Goal: Task Accomplishment & Management: Manage account settings

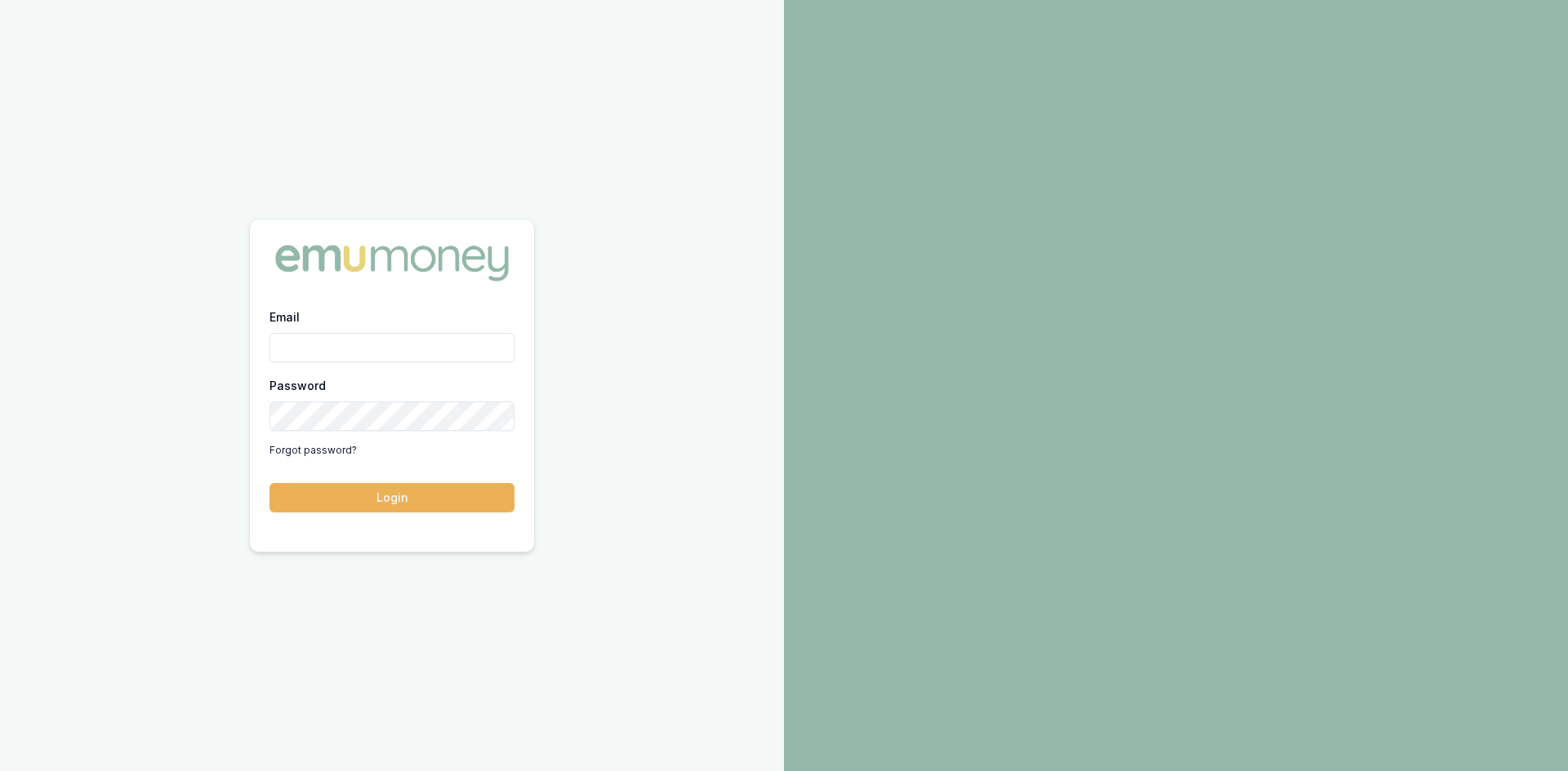
type input "[PERSON_NAME][EMAIL_ADDRESS][PERSON_NAME][DOMAIN_NAME]"
click at [387, 487] on button "Login" at bounding box center [392, 497] width 245 height 30
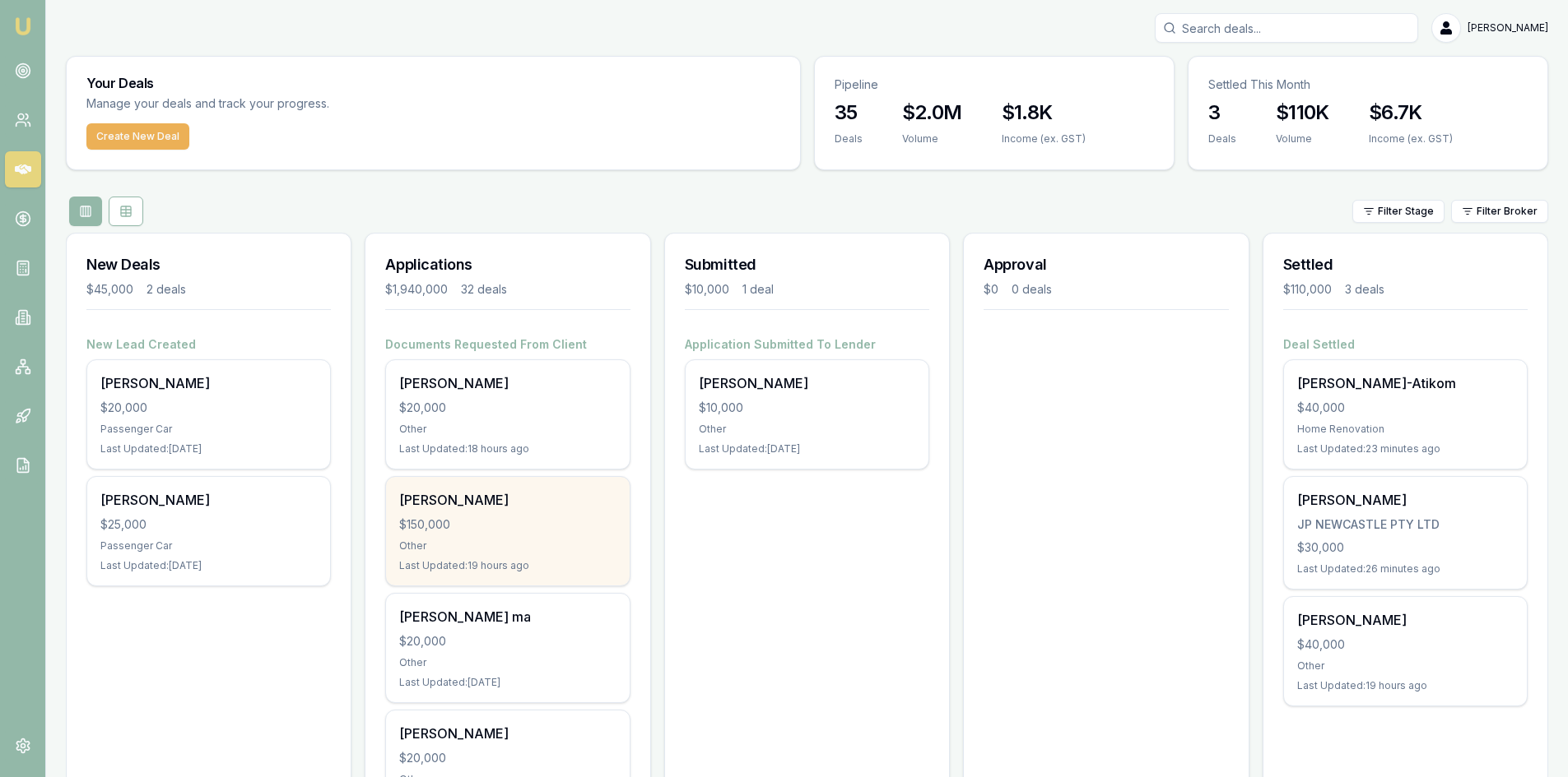
scroll to position [83, 0]
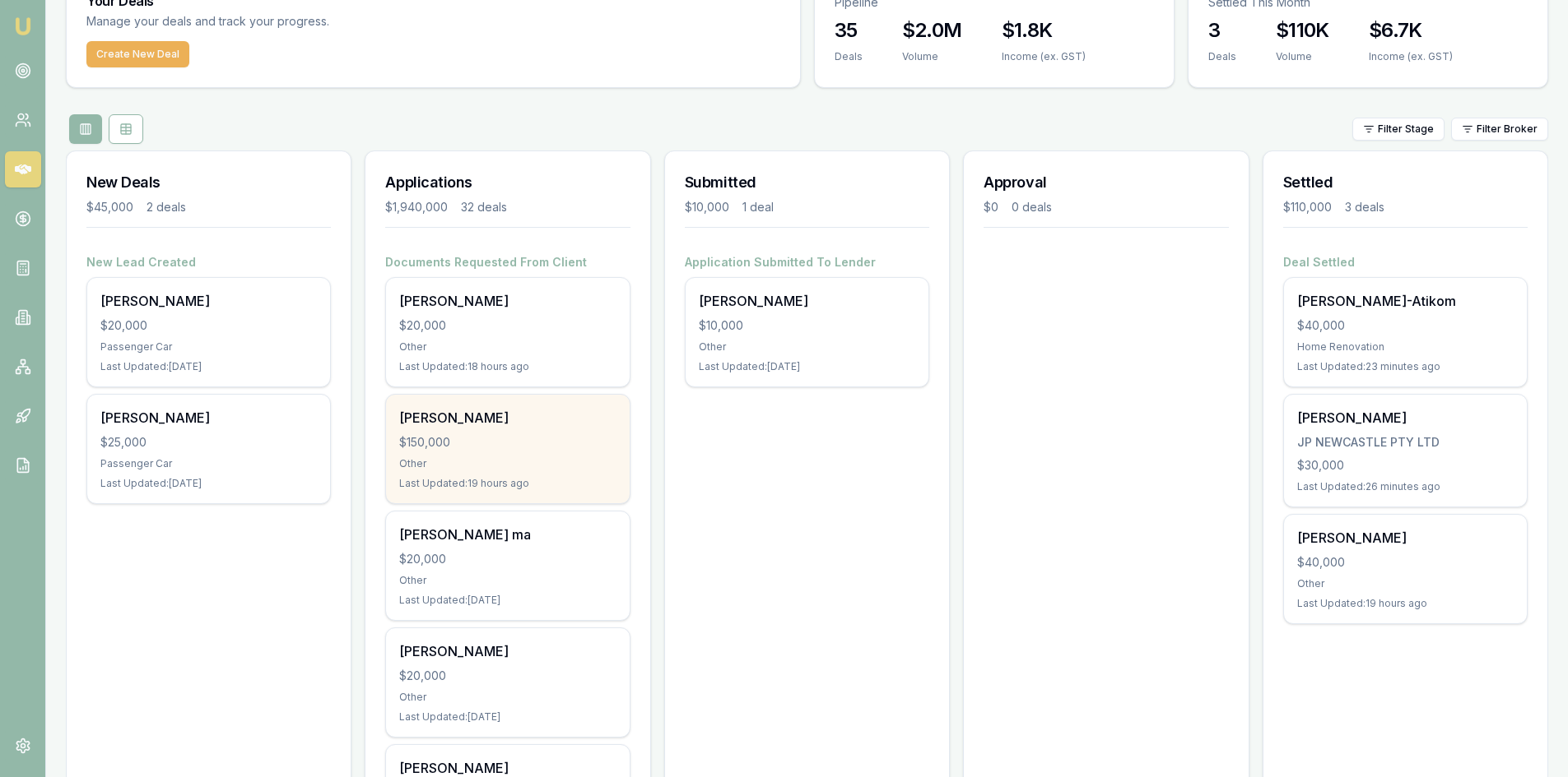
click at [467, 437] on div "$150,000" at bounding box center [506, 442] width 216 height 16
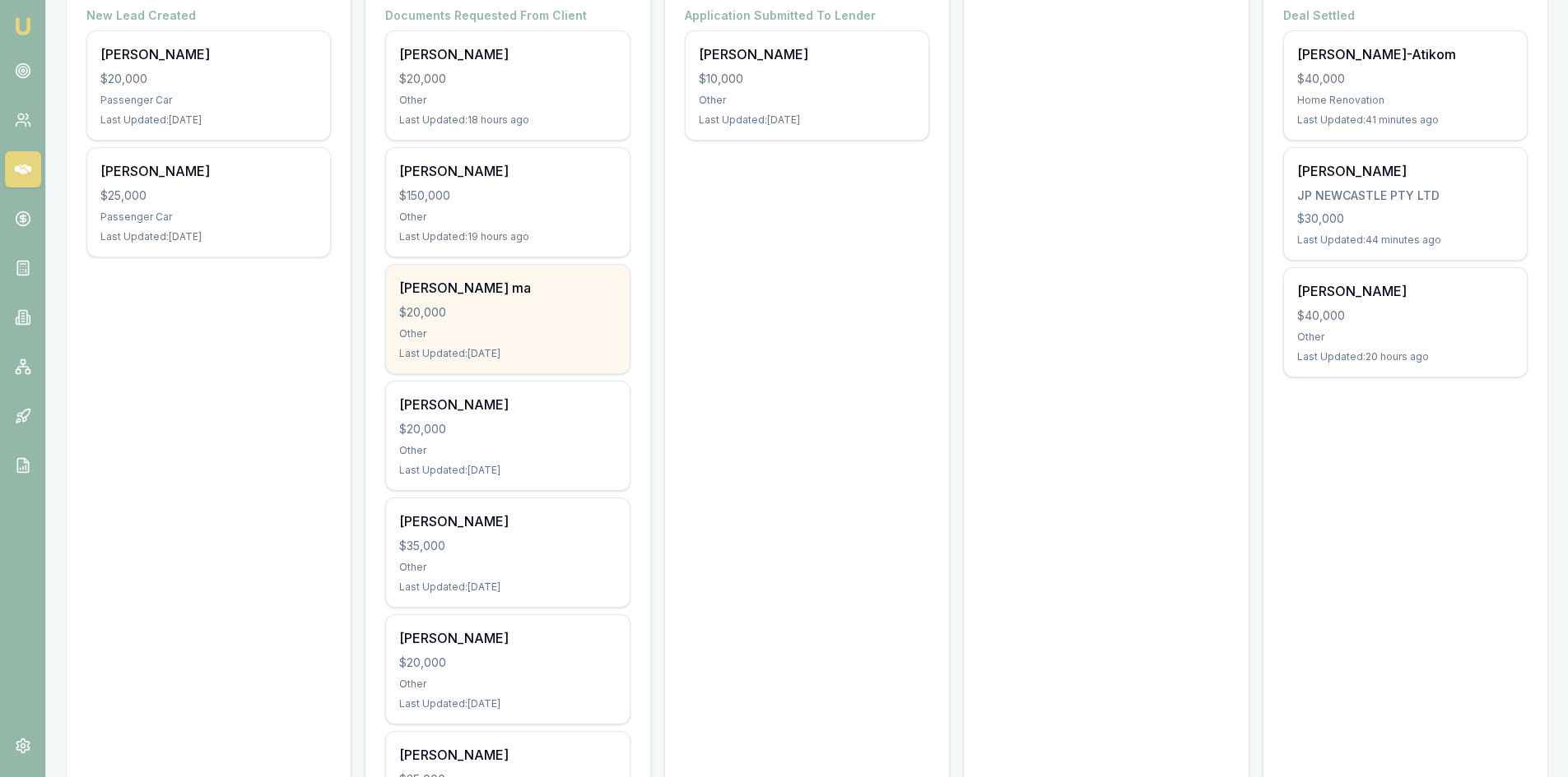
scroll to position [494, 0]
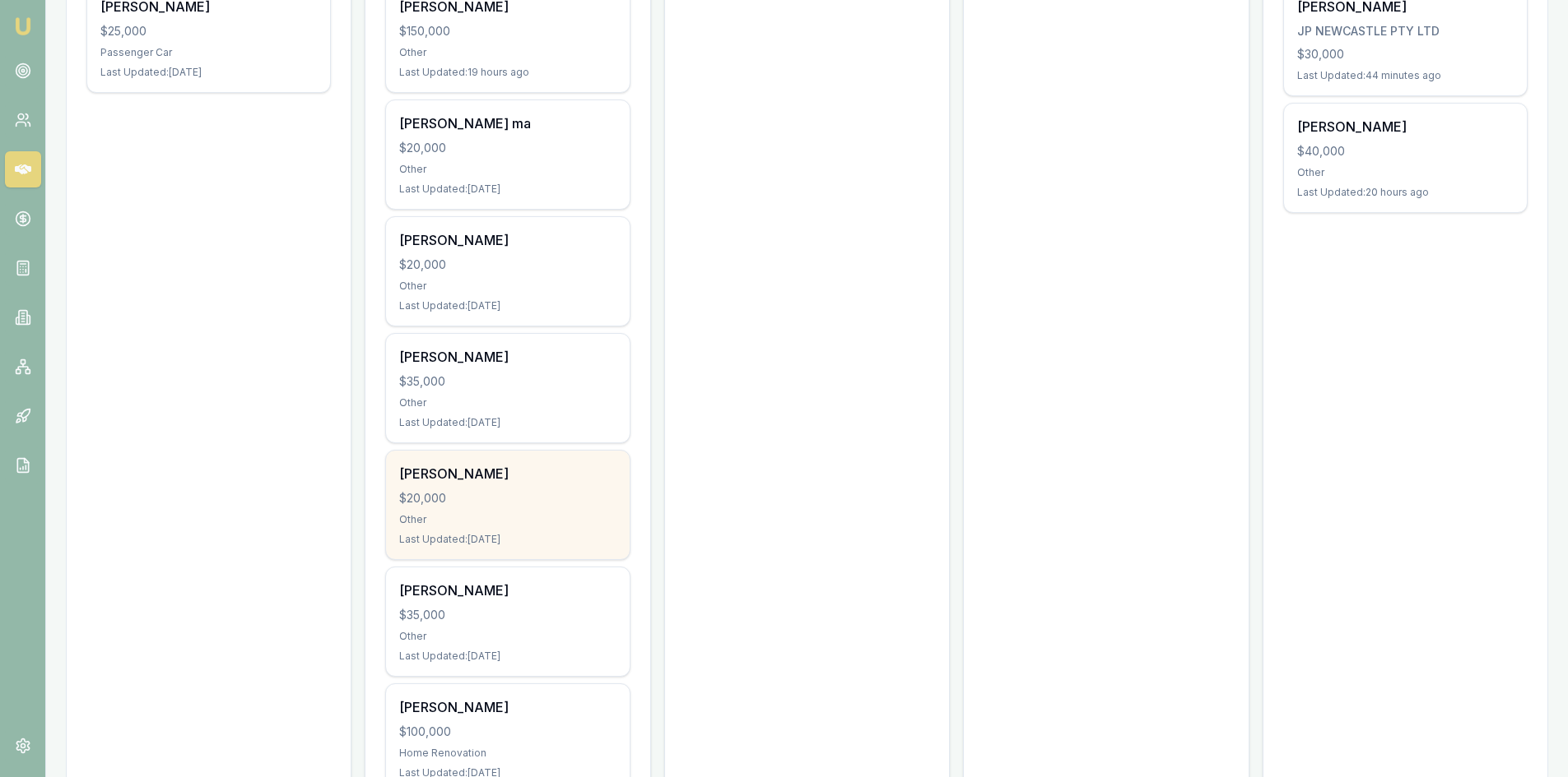
click at [453, 501] on div "$20,000" at bounding box center [506, 498] width 216 height 16
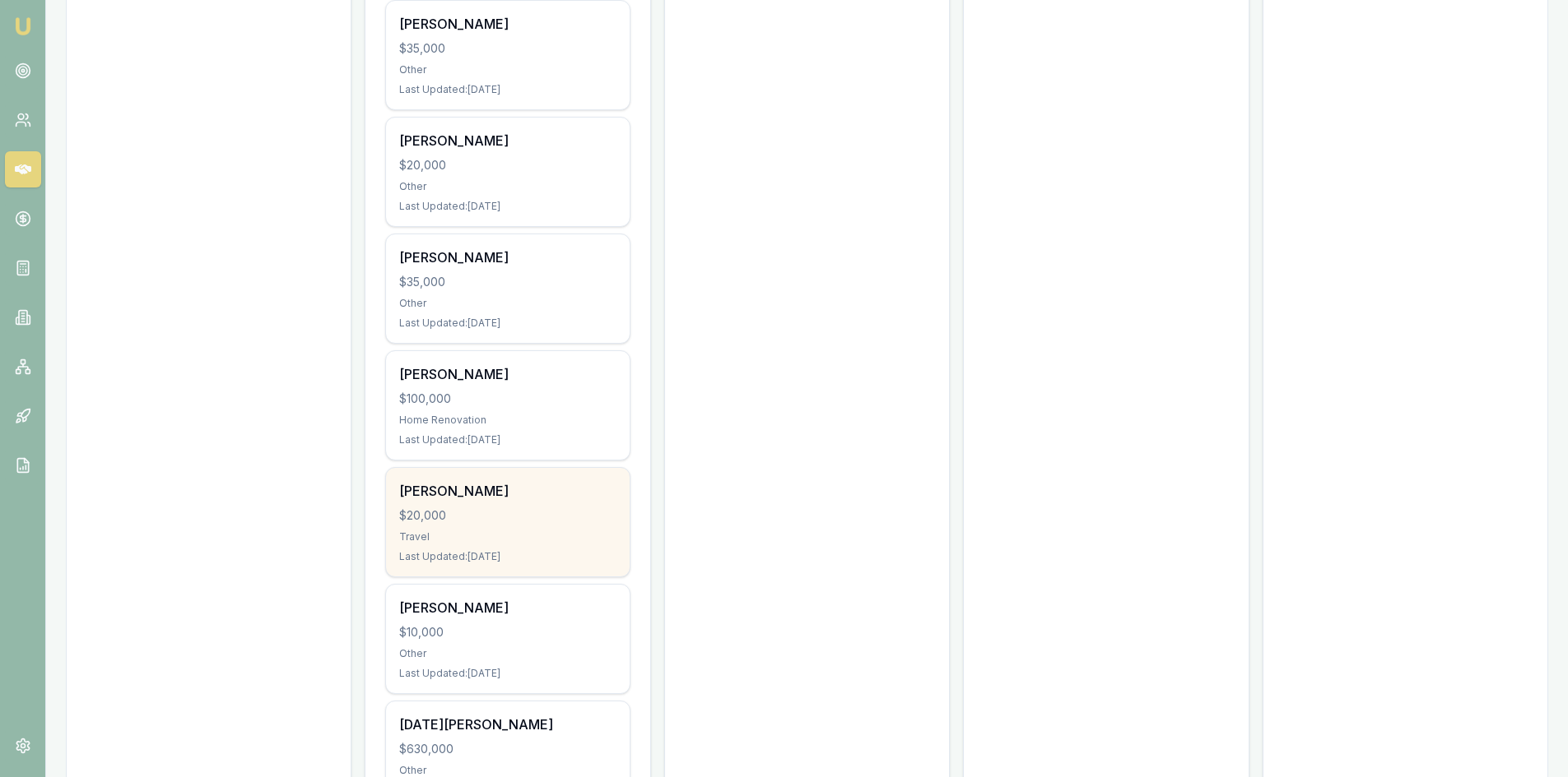
scroll to position [744, 0]
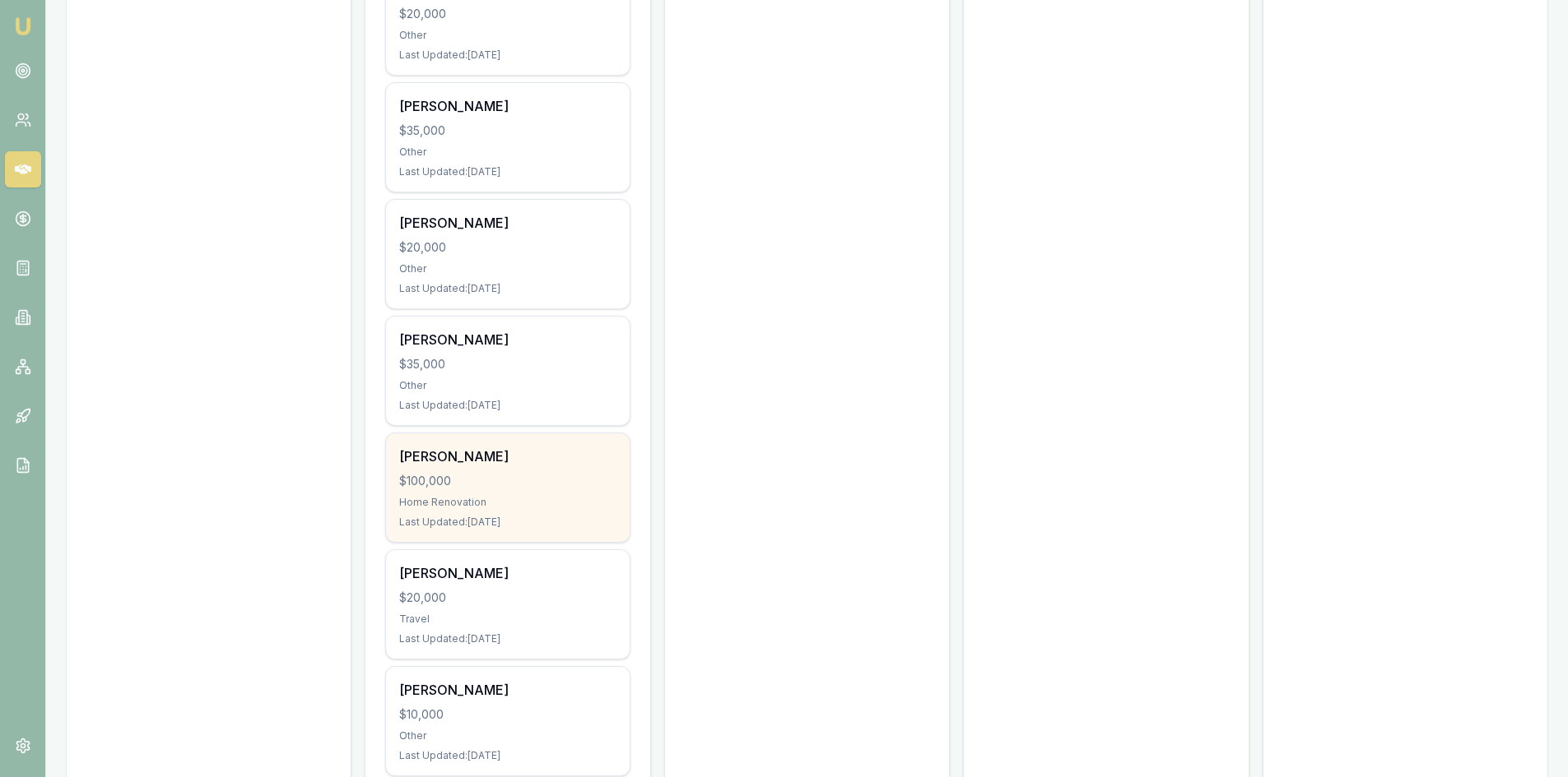
click at [458, 480] on div "$100,000" at bounding box center [506, 481] width 216 height 16
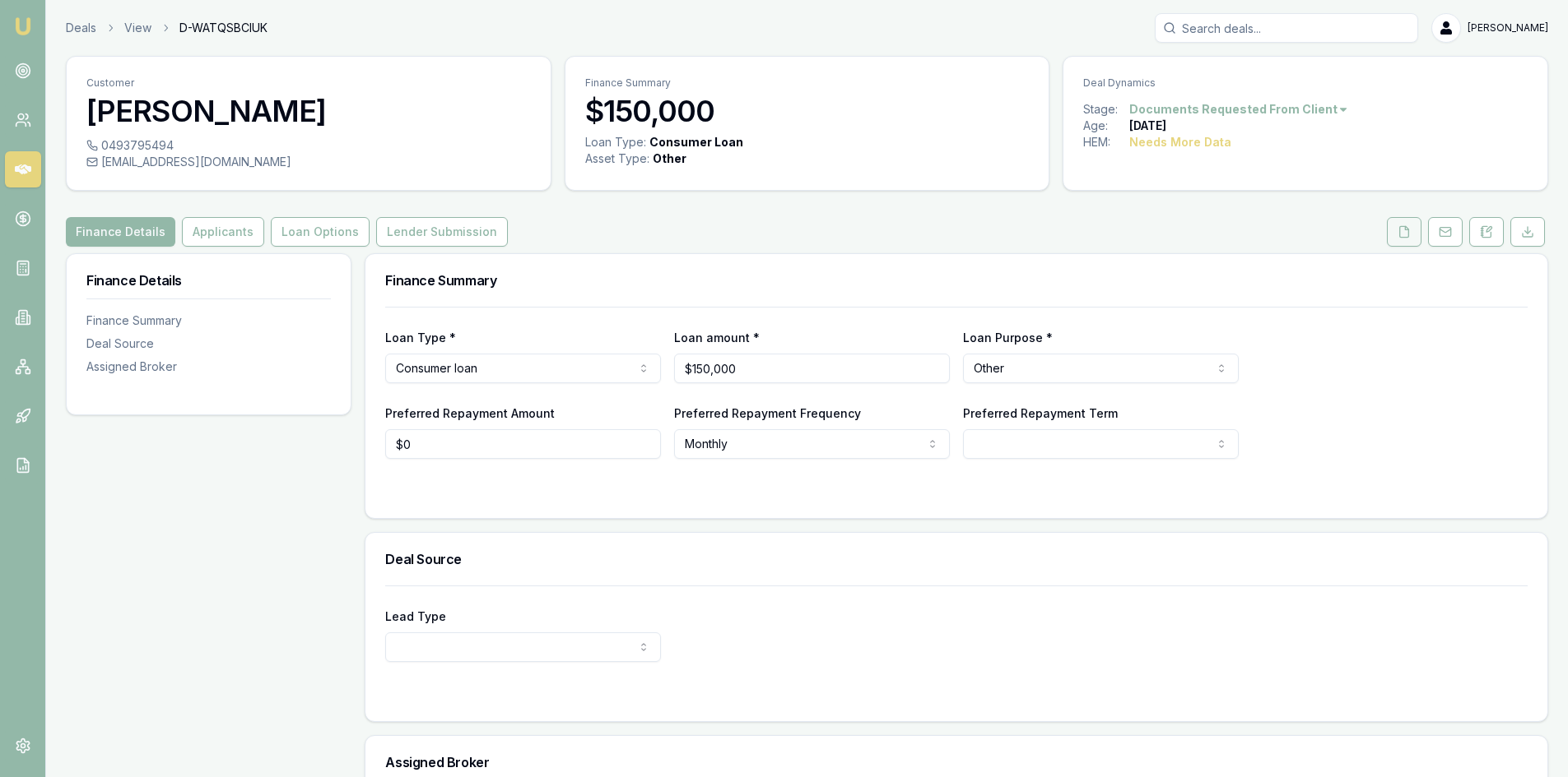
click at [1398, 234] on icon at bounding box center [1404, 232] width 13 height 13
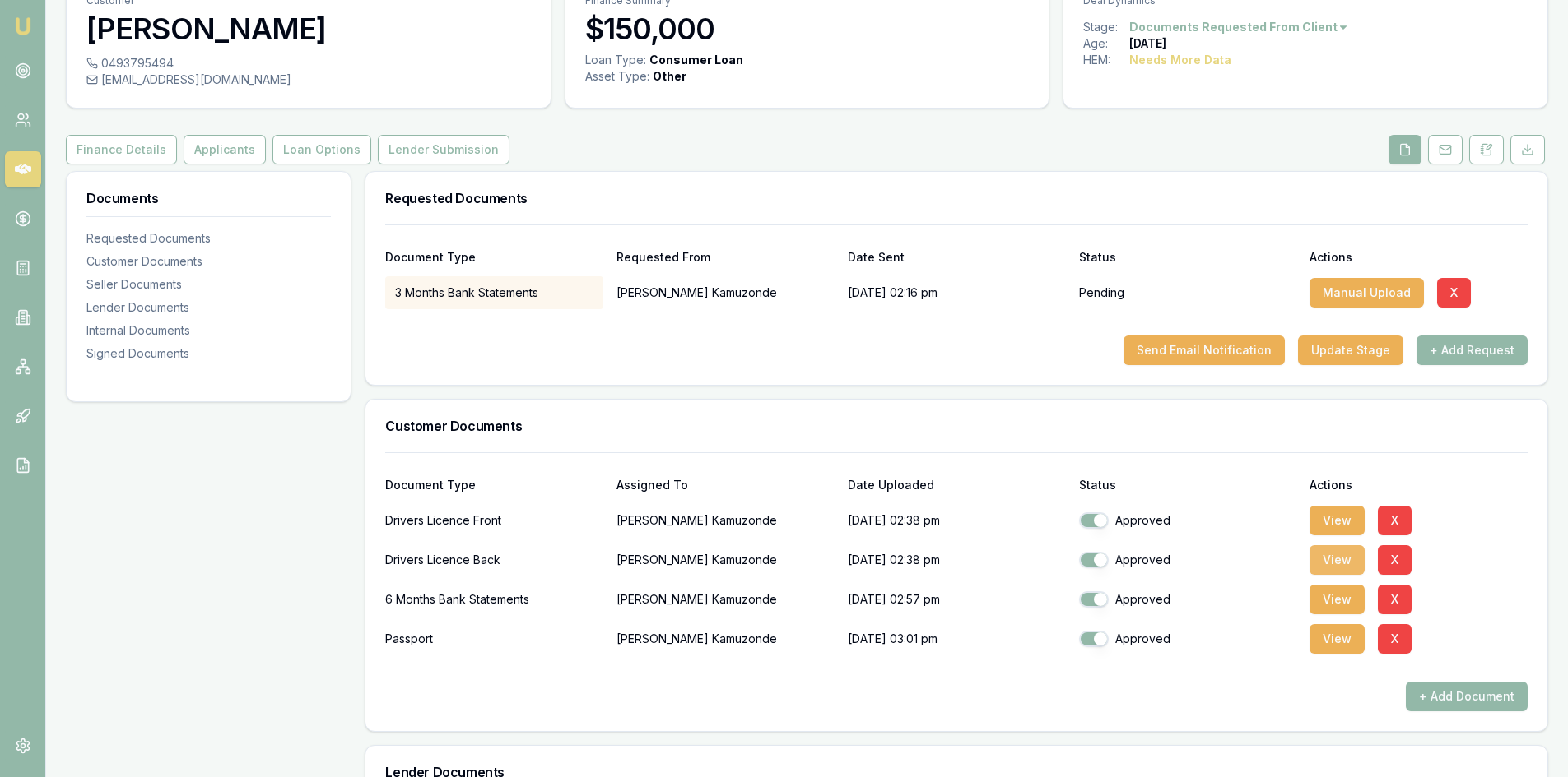
scroll to position [164, 0]
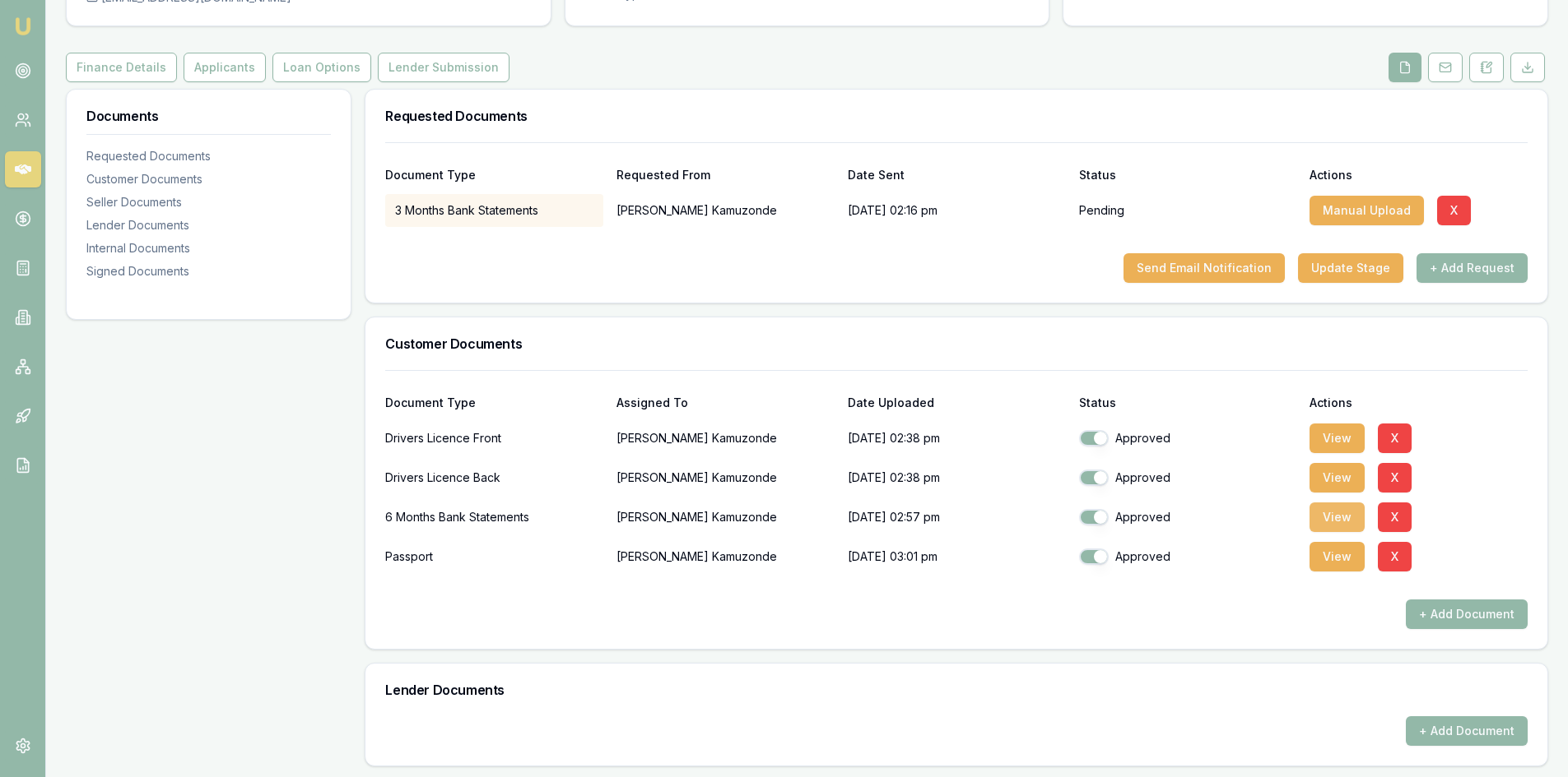
click at [1339, 512] on button "View" at bounding box center [1336, 517] width 55 height 30
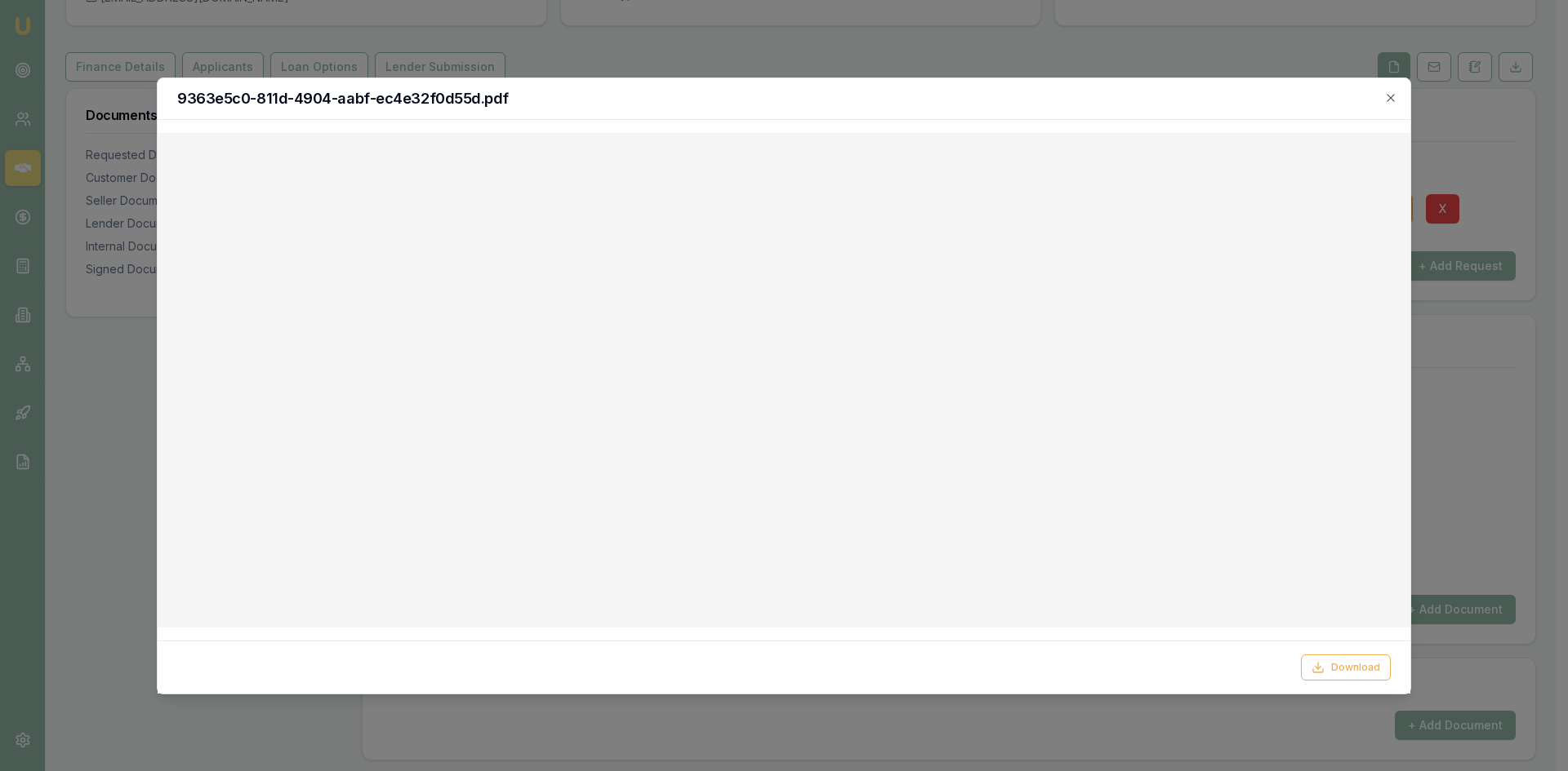
drag, startPoint x: 1395, startPoint y: 97, endPoint x: 1191, endPoint y: 167, distance: 215.7
click at [1396, 97] on icon "button" at bounding box center [1391, 98] width 13 height 13
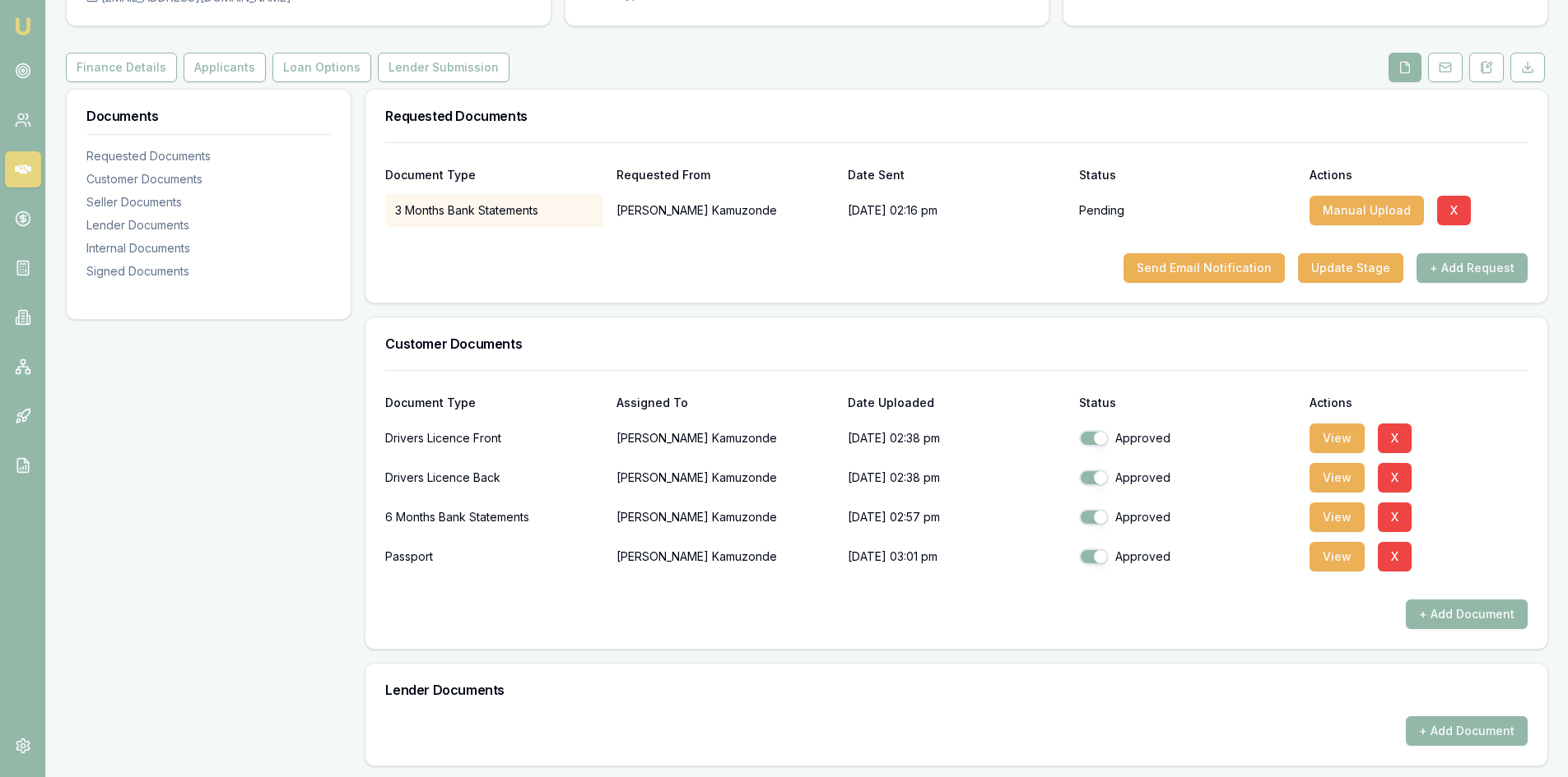
scroll to position [0, 0]
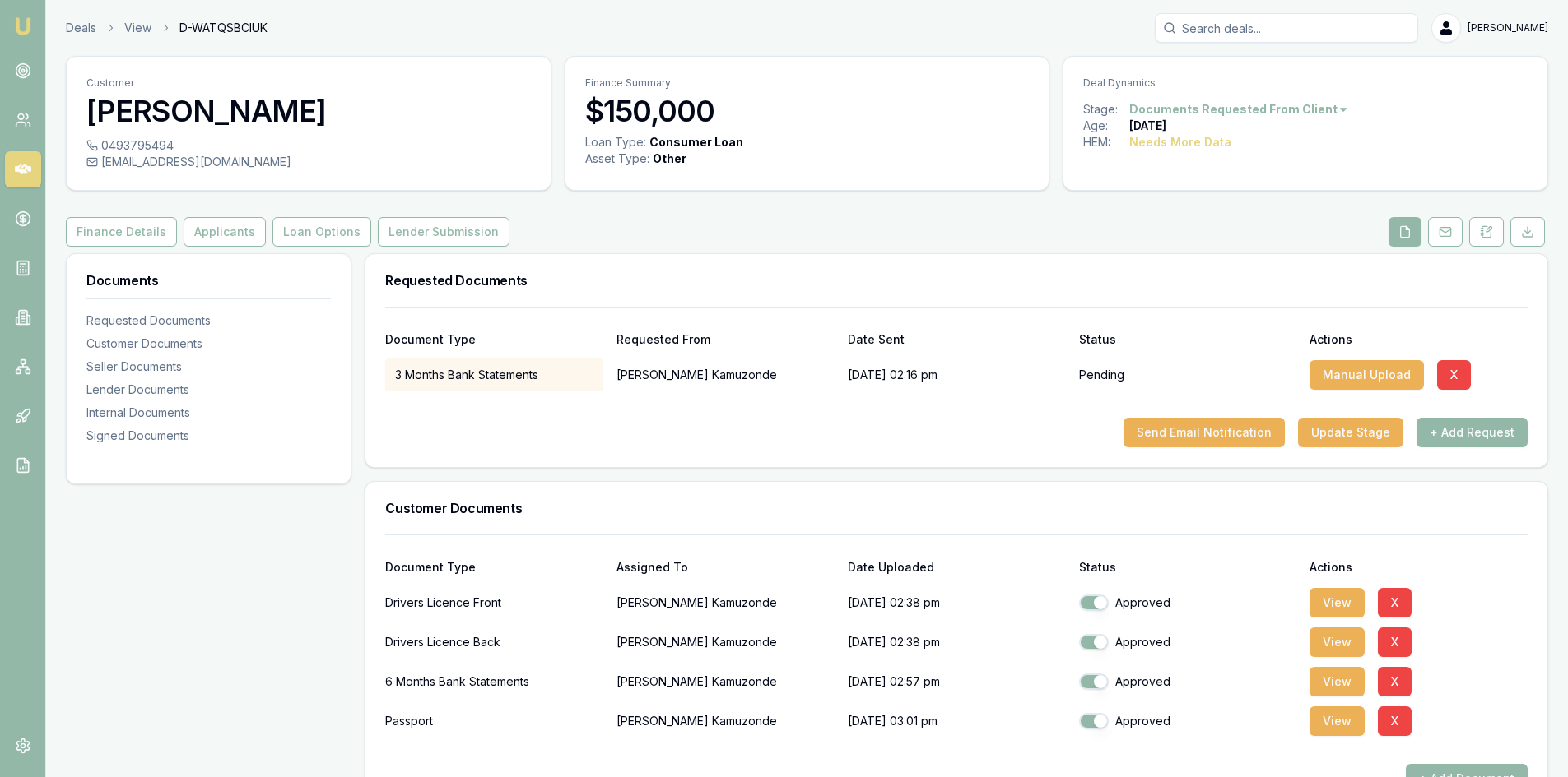
click at [18, 166] on icon at bounding box center [22, 169] width 16 height 10
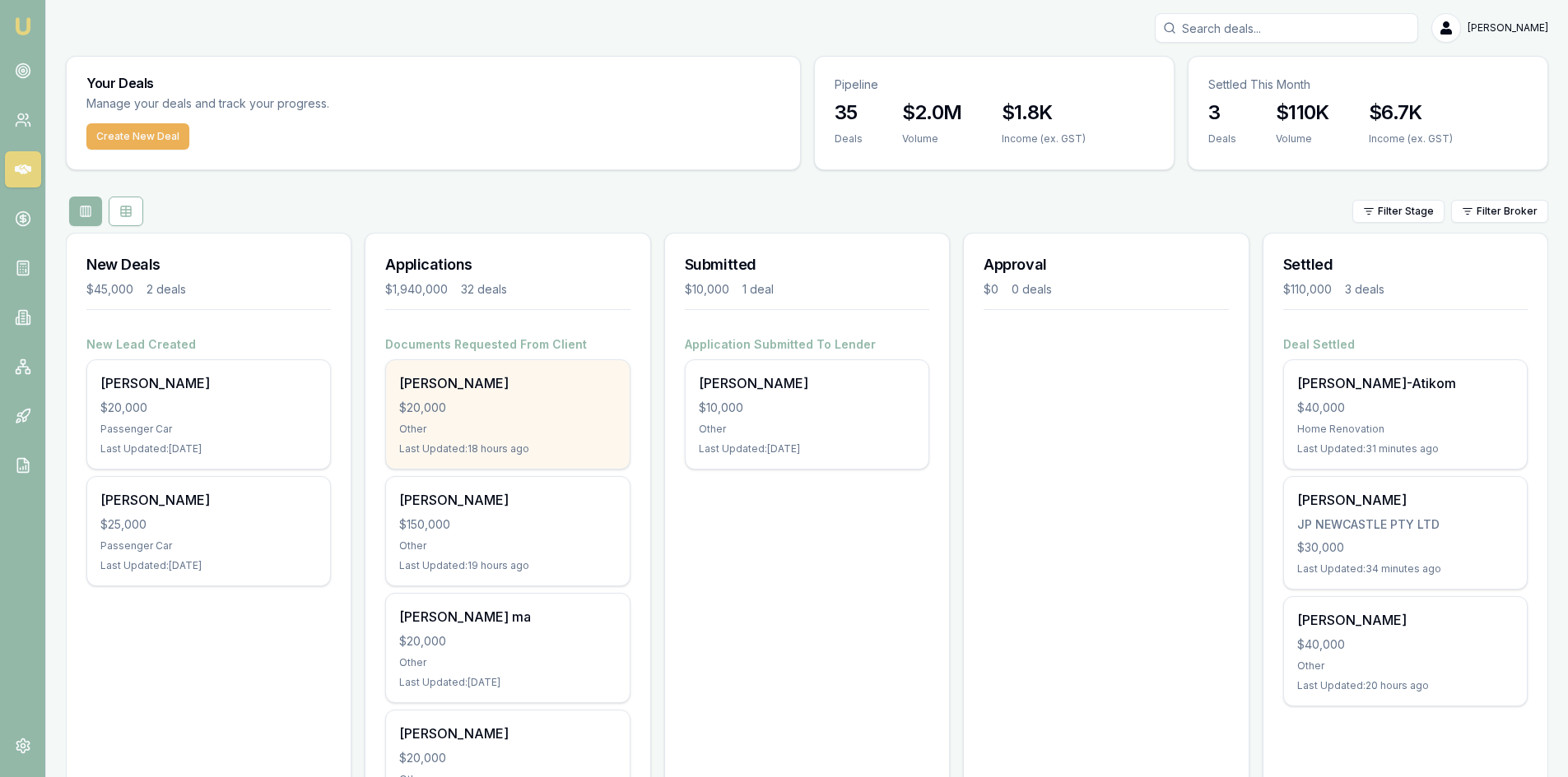
click at [513, 428] on div "Other" at bounding box center [506, 429] width 216 height 13
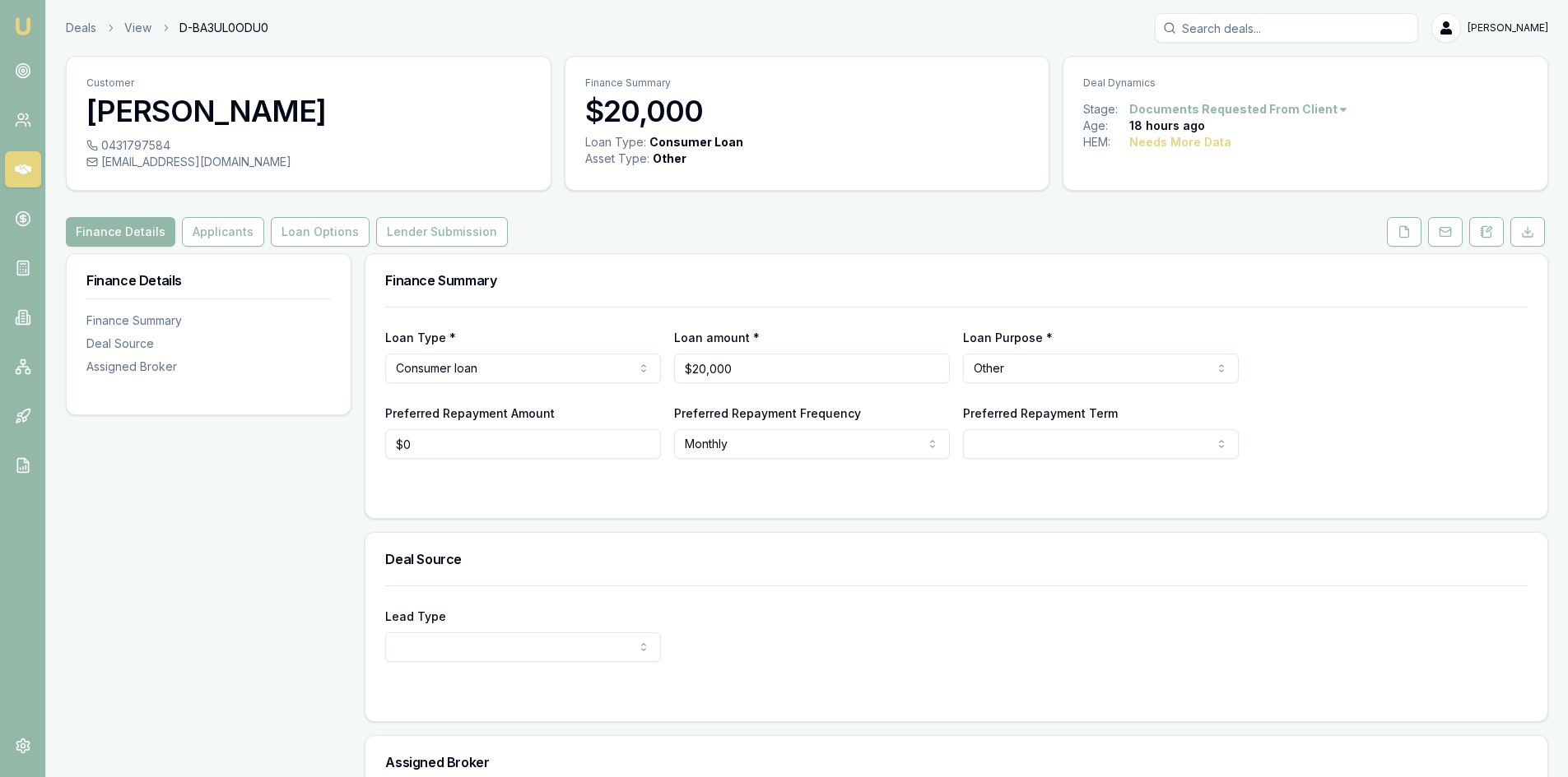
click at [26, 169] on icon at bounding box center [22, 169] width 16 height 10
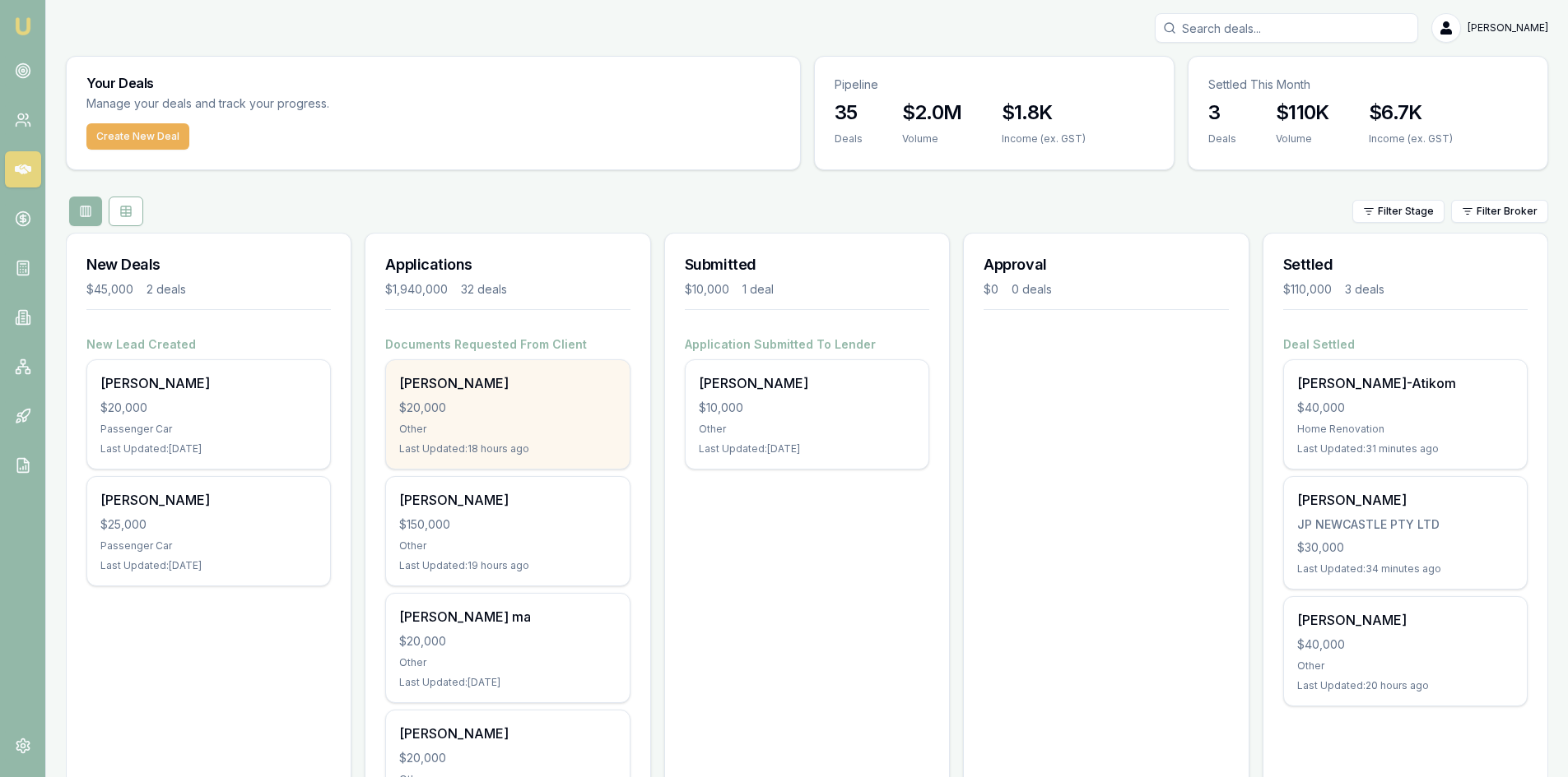
click at [472, 401] on div "$20,000" at bounding box center [506, 407] width 216 height 16
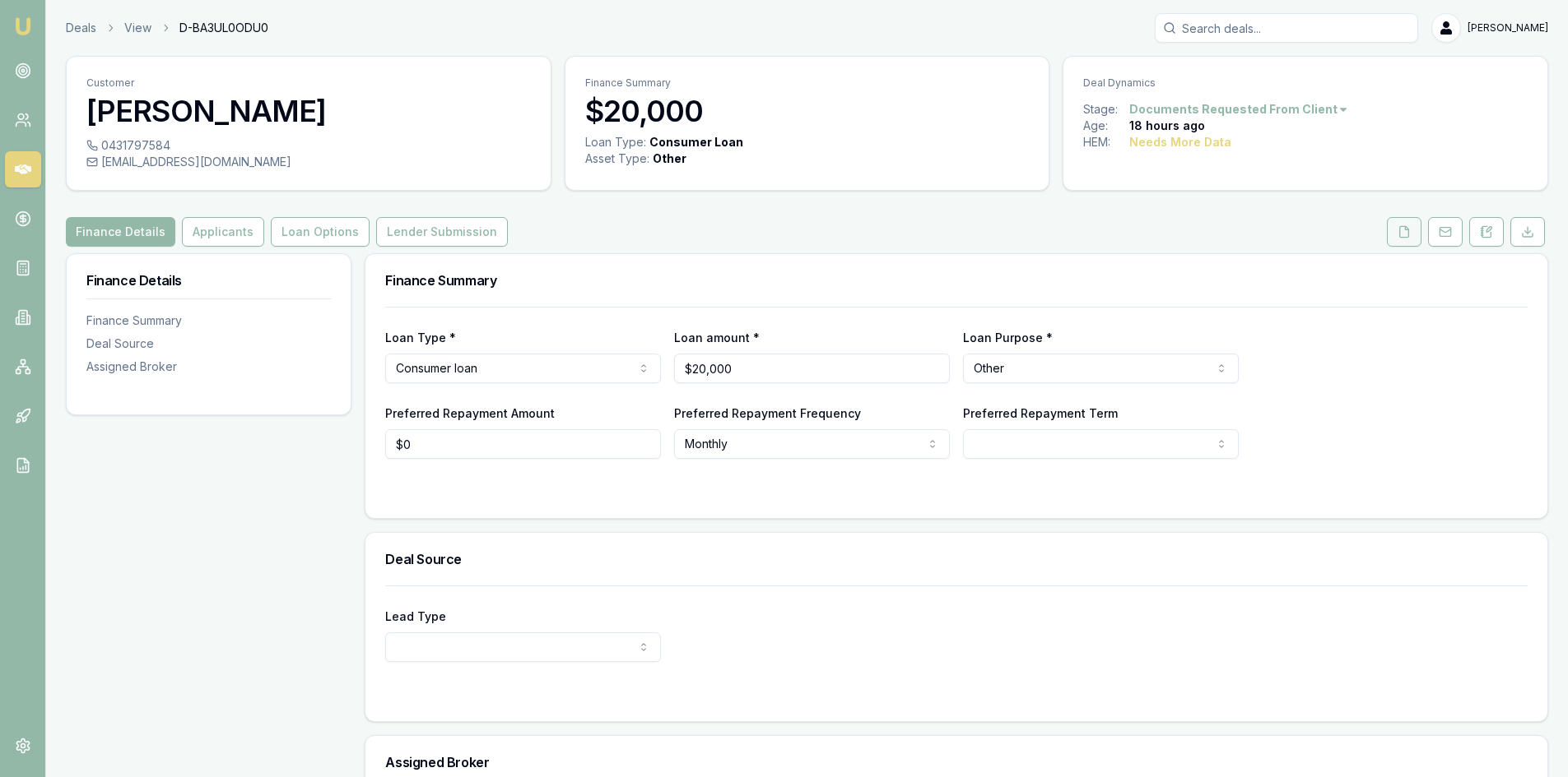
click at [1405, 239] on button at bounding box center [1404, 231] width 35 height 30
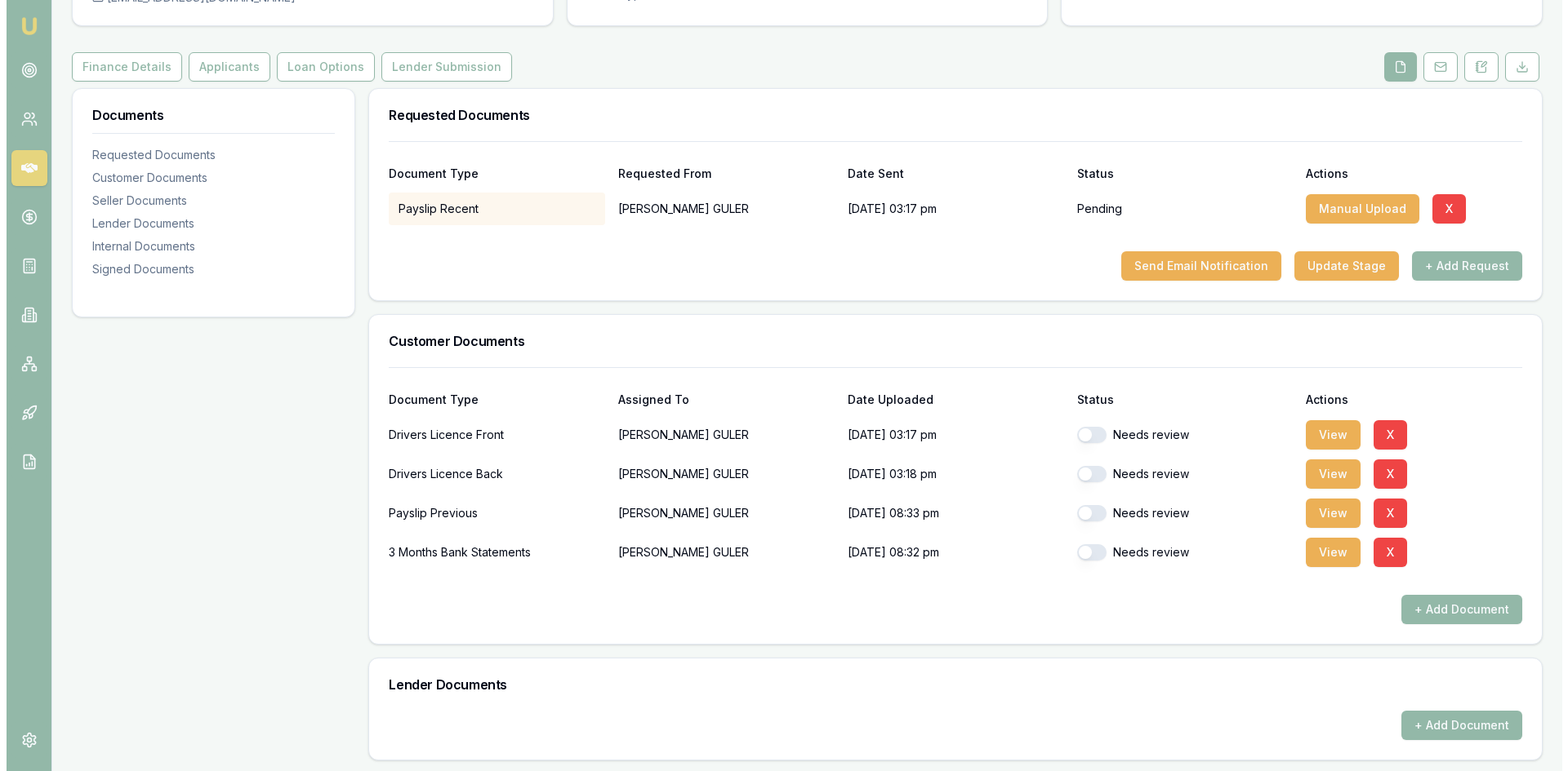
scroll to position [245, 0]
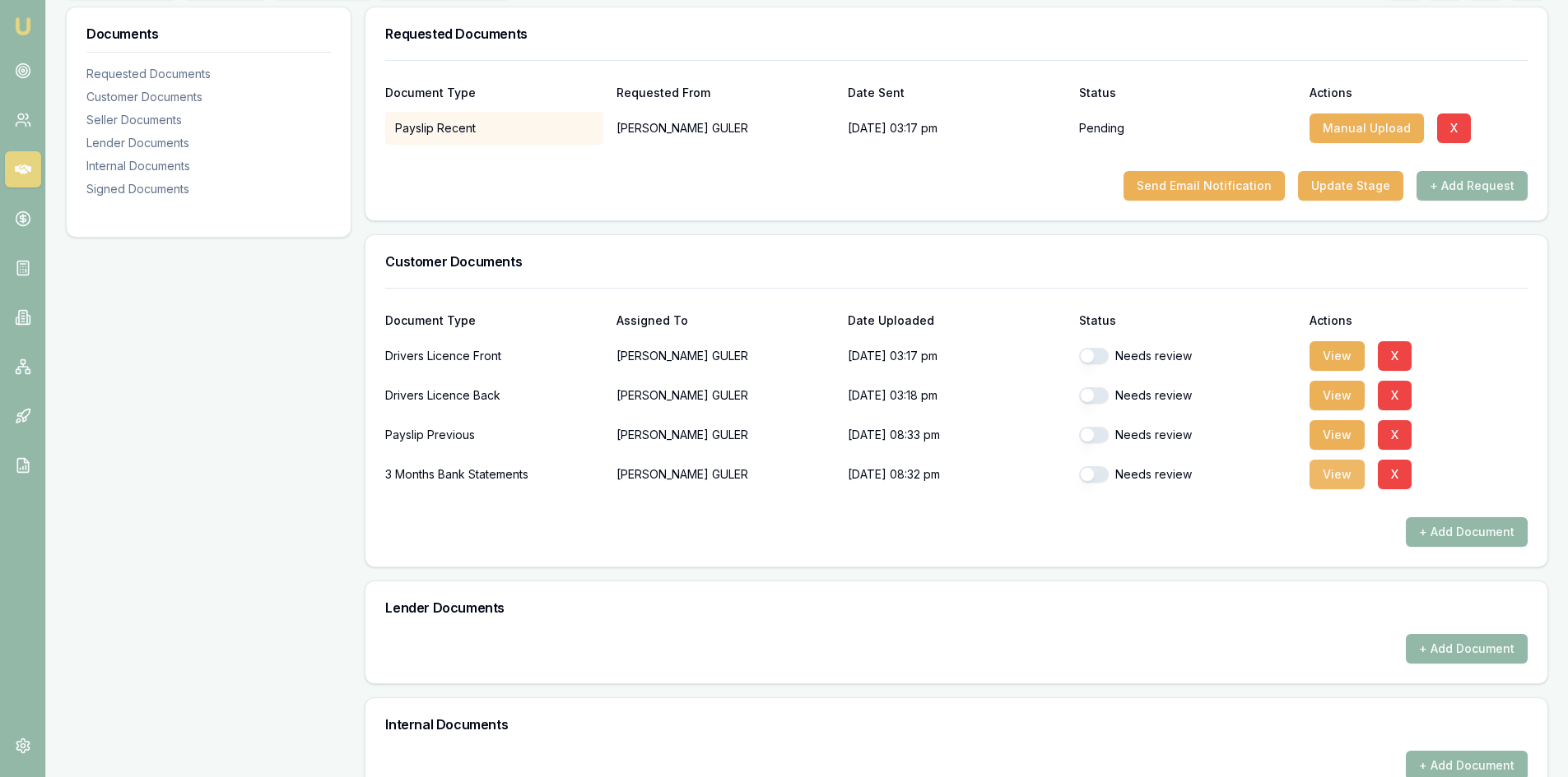
click at [1336, 473] on button "View" at bounding box center [1336, 474] width 55 height 30
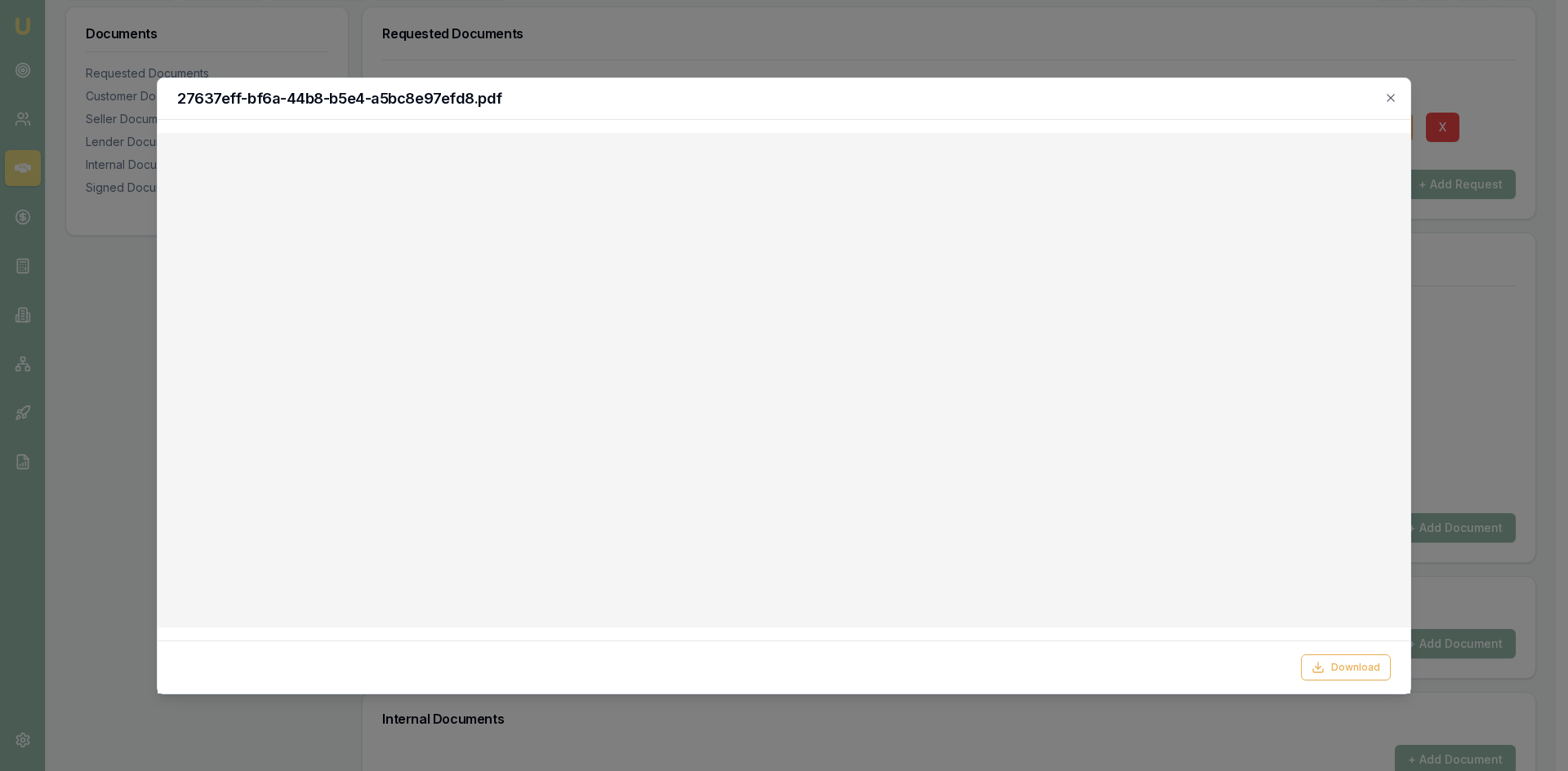
drag, startPoint x: 1389, startPoint y: 95, endPoint x: 1215, endPoint y: 132, distance: 177.9
click at [1389, 95] on icon "button" at bounding box center [1390, 98] width 8 height 8
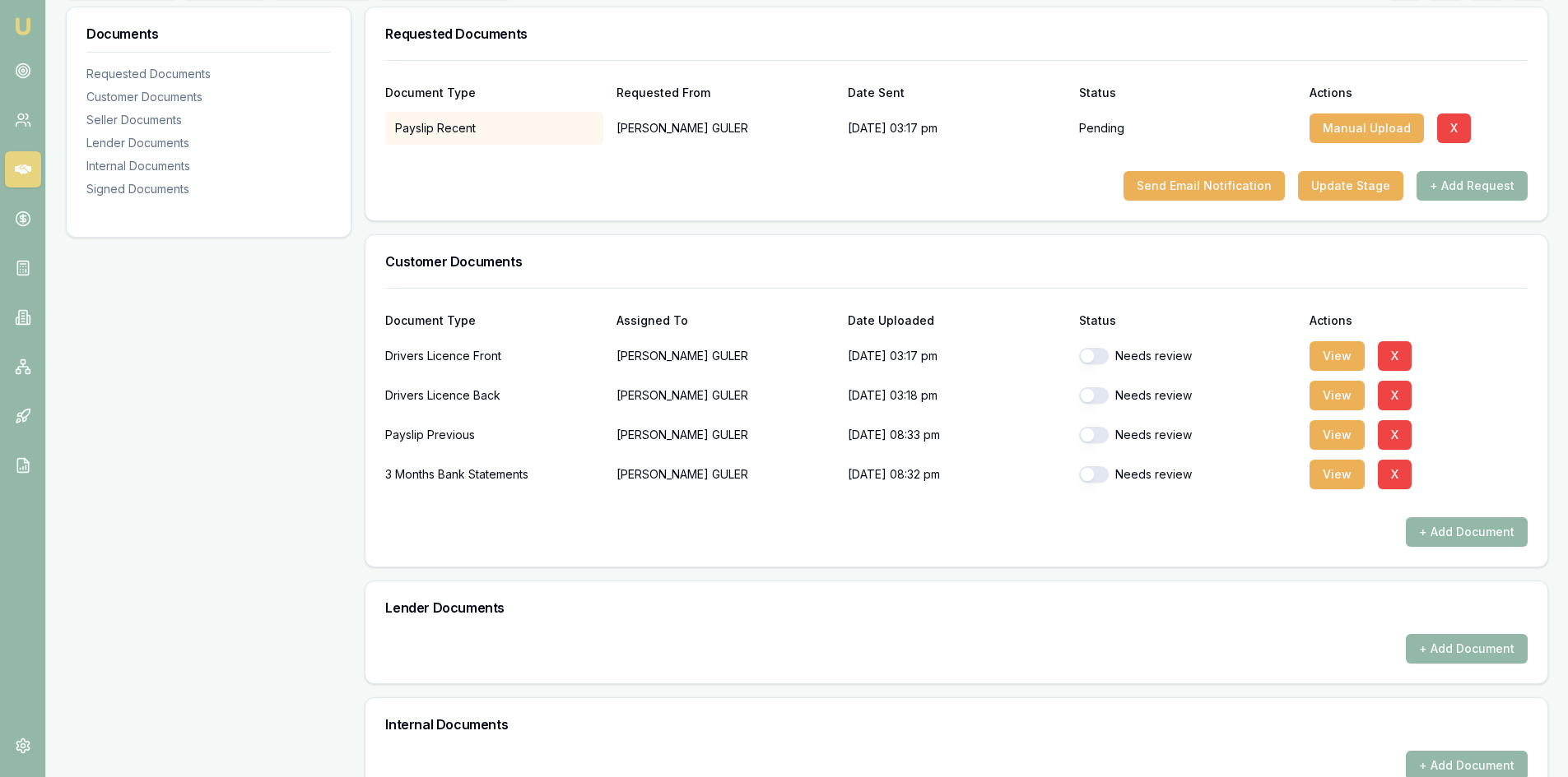
scroll to position [411, 0]
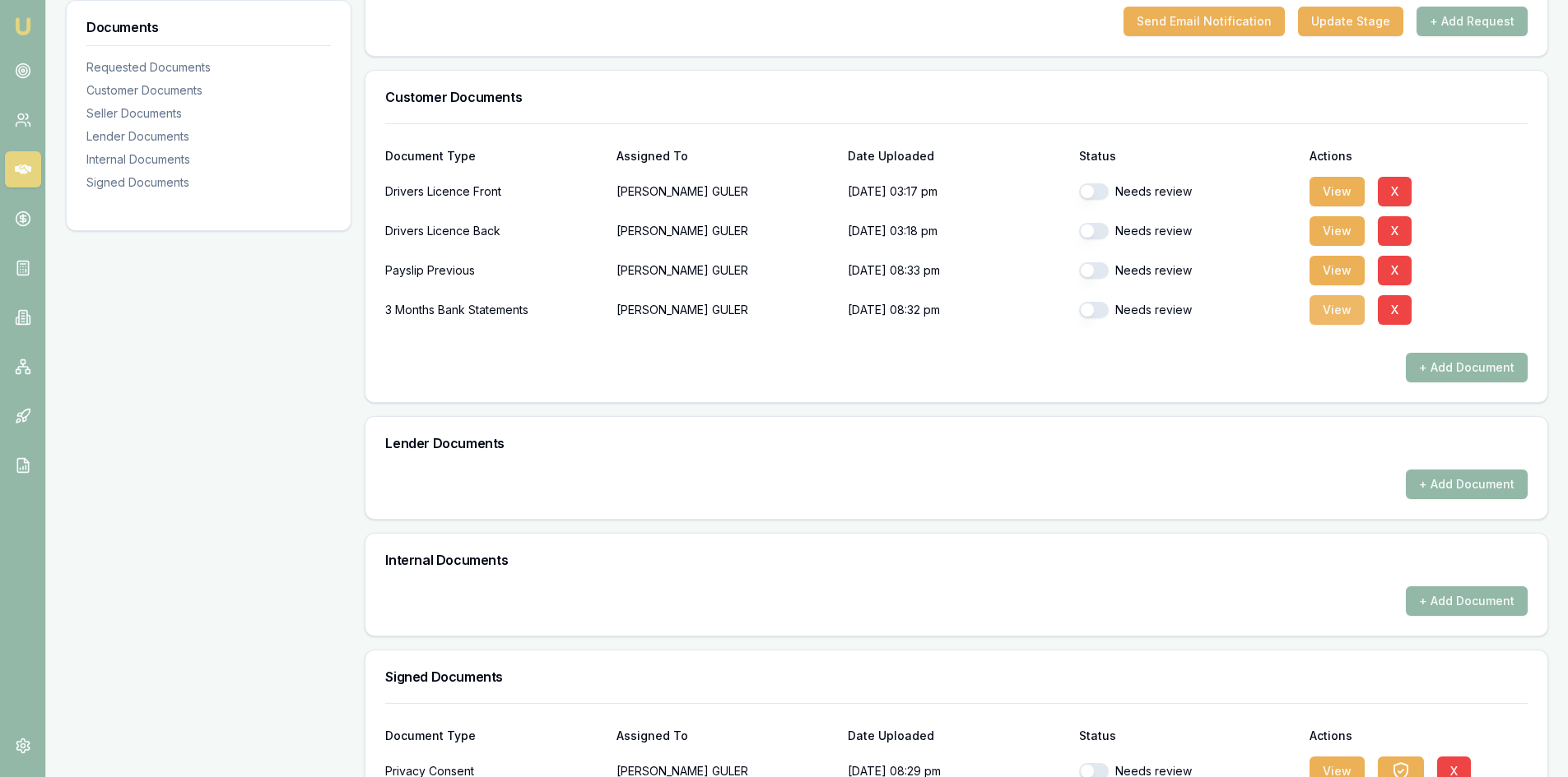
click at [1338, 313] on button "View" at bounding box center [1336, 310] width 55 height 30
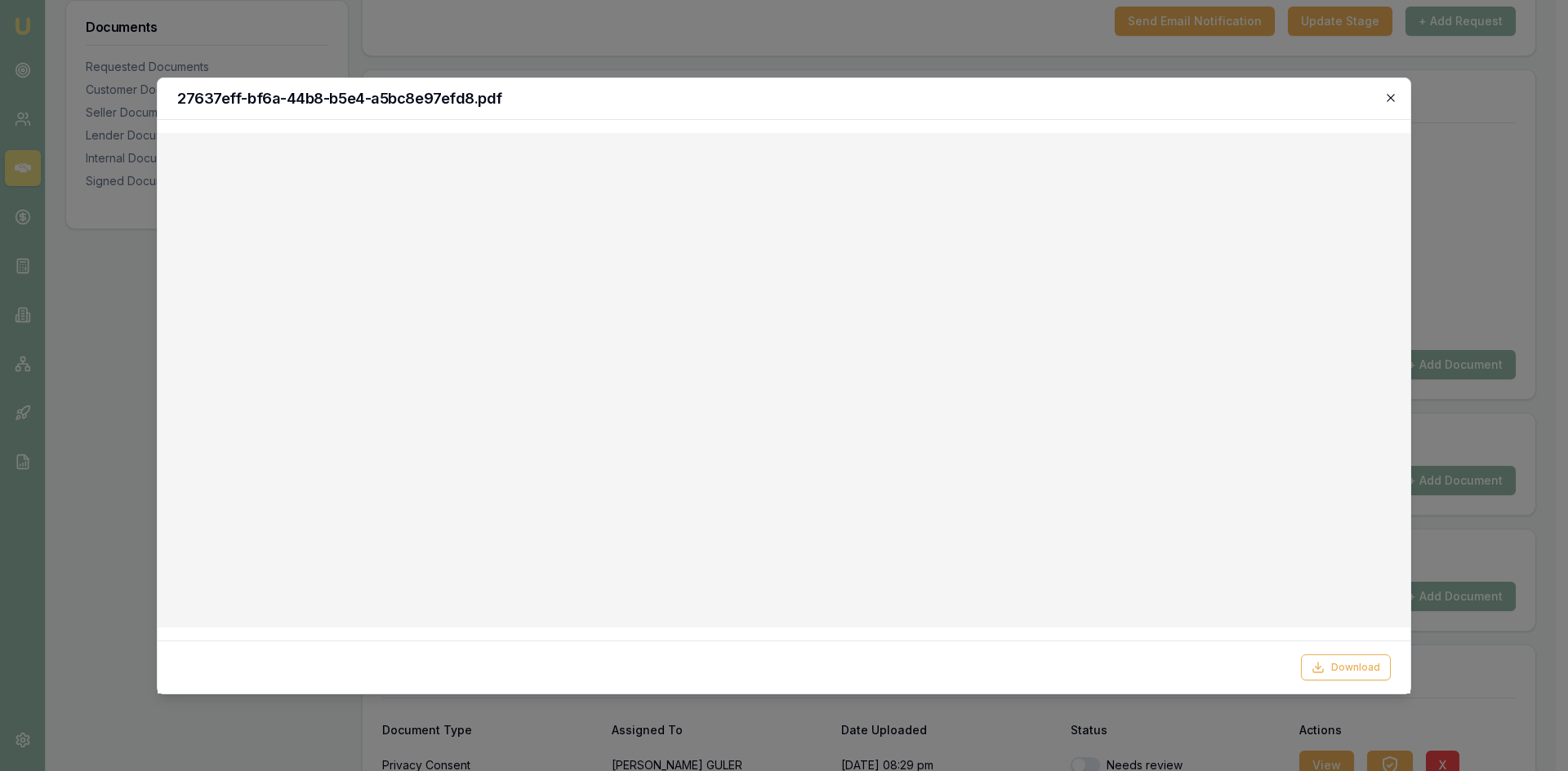
click at [1396, 101] on icon "button" at bounding box center [1391, 98] width 13 height 13
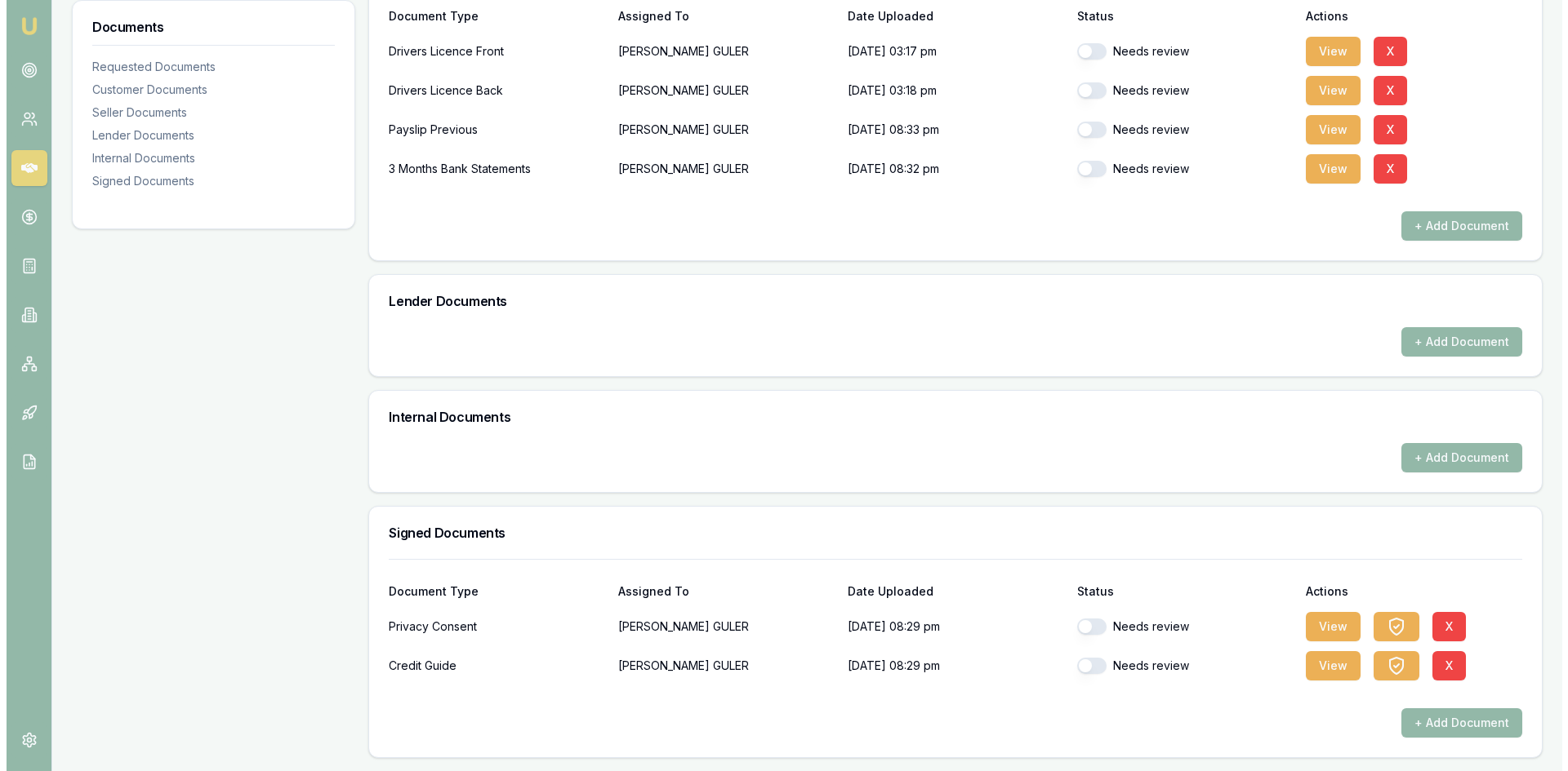
scroll to position [384, 0]
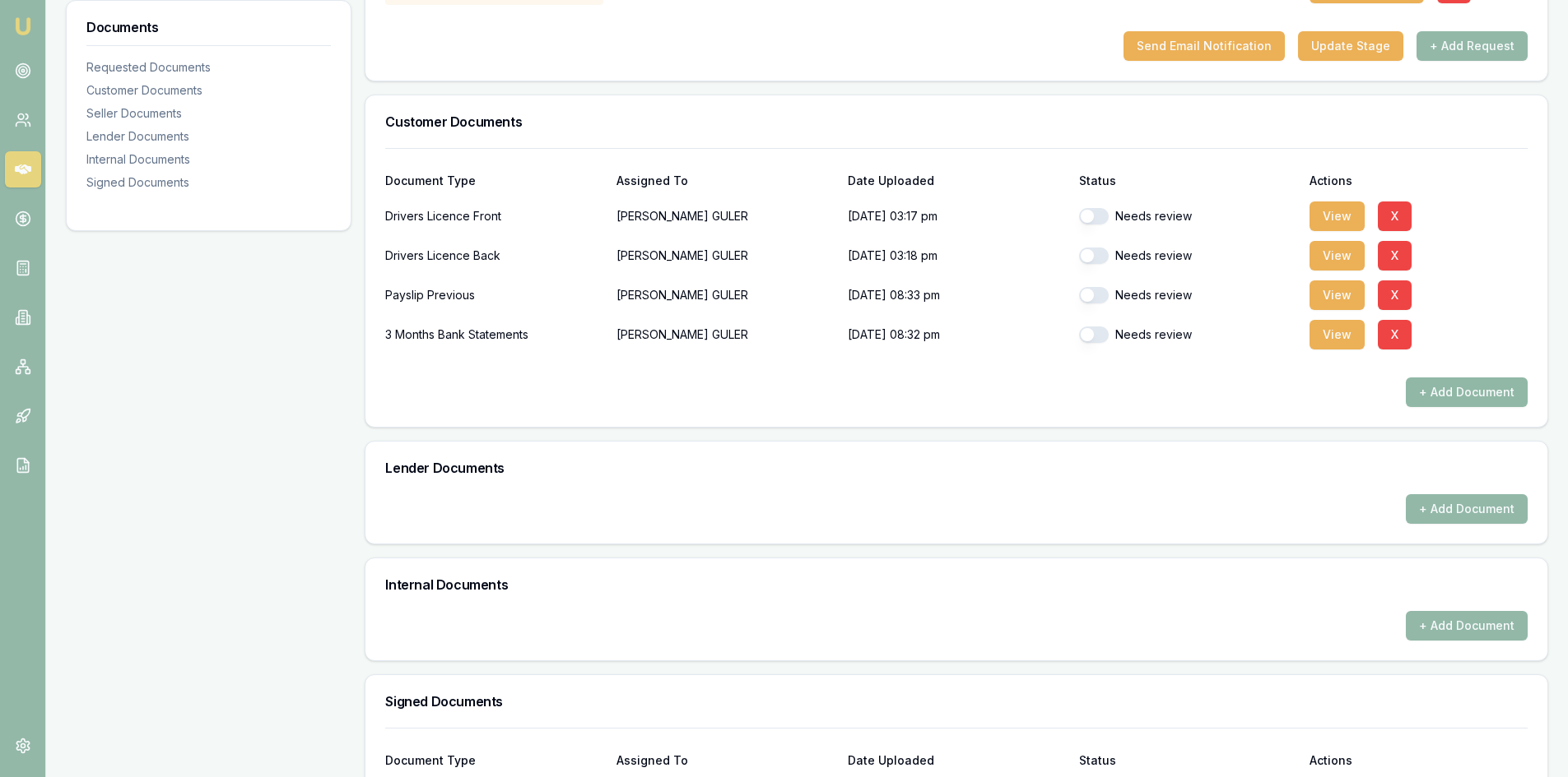
click at [1465, 401] on button "+ Add Document" at bounding box center [1466, 392] width 122 height 30
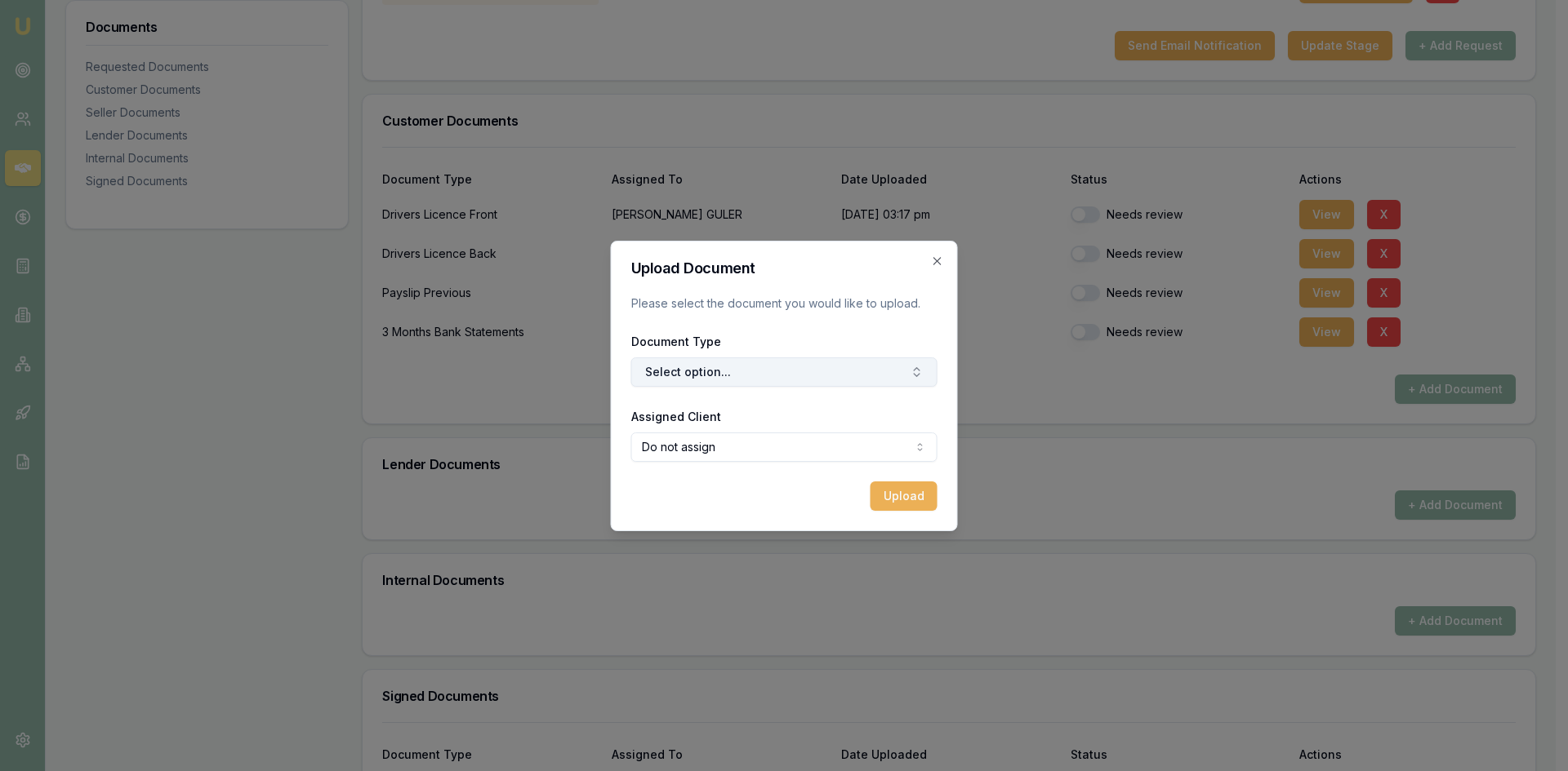
click at [756, 373] on button "Select option..." at bounding box center [784, 372] width 306 height 30
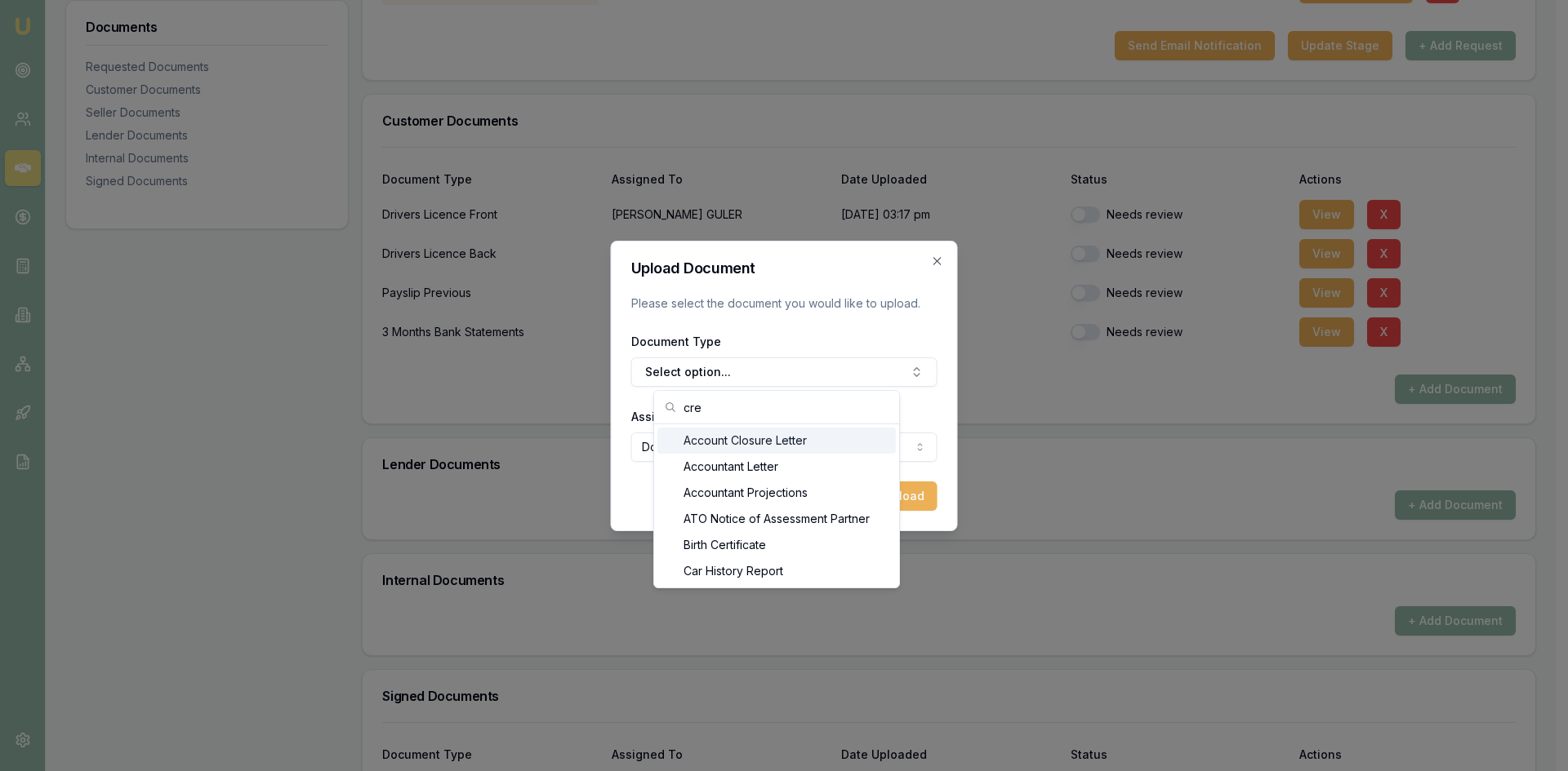
scroll to position [23, 0]
type input "c"
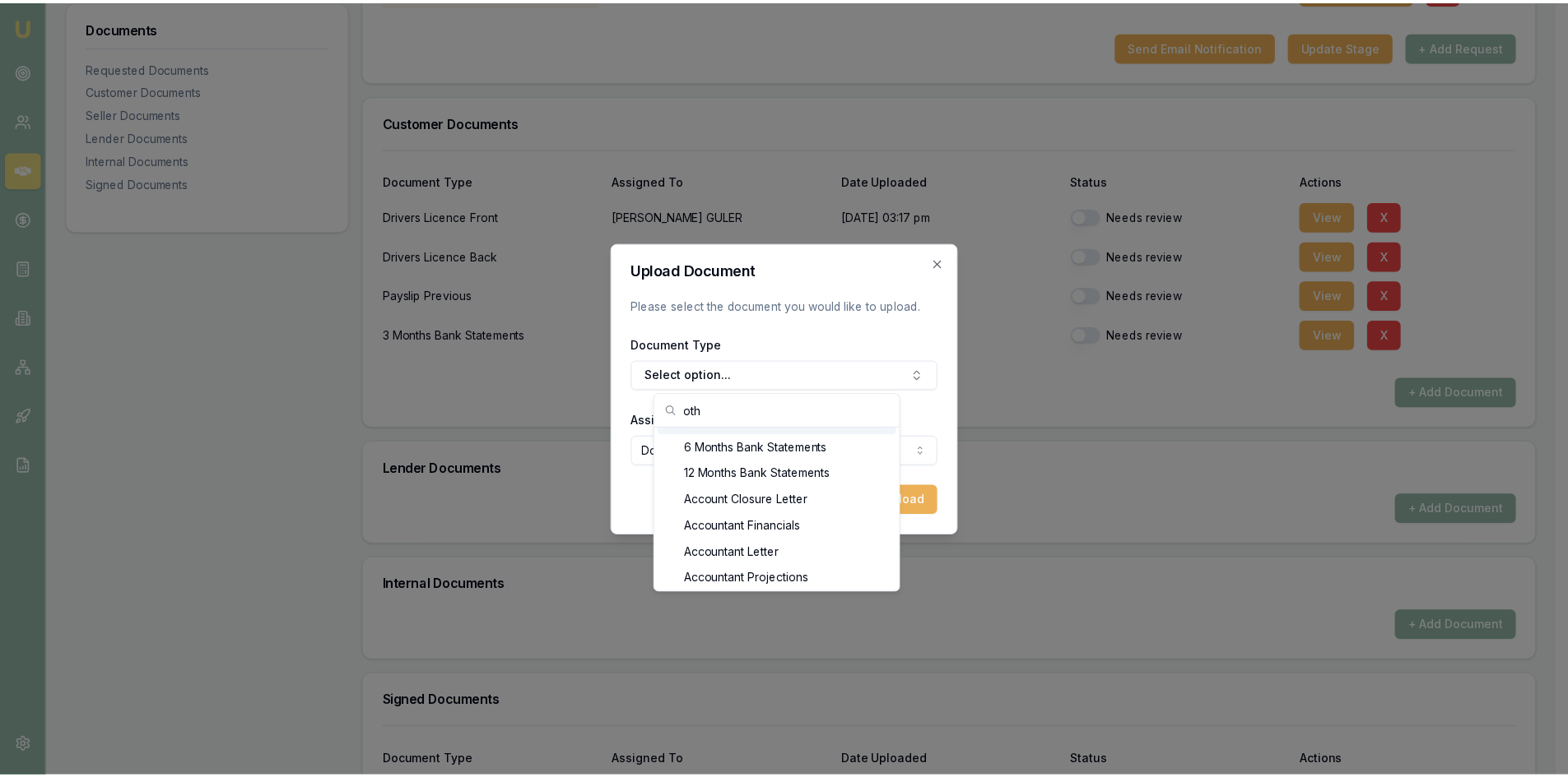
scroll to position [0, 0]
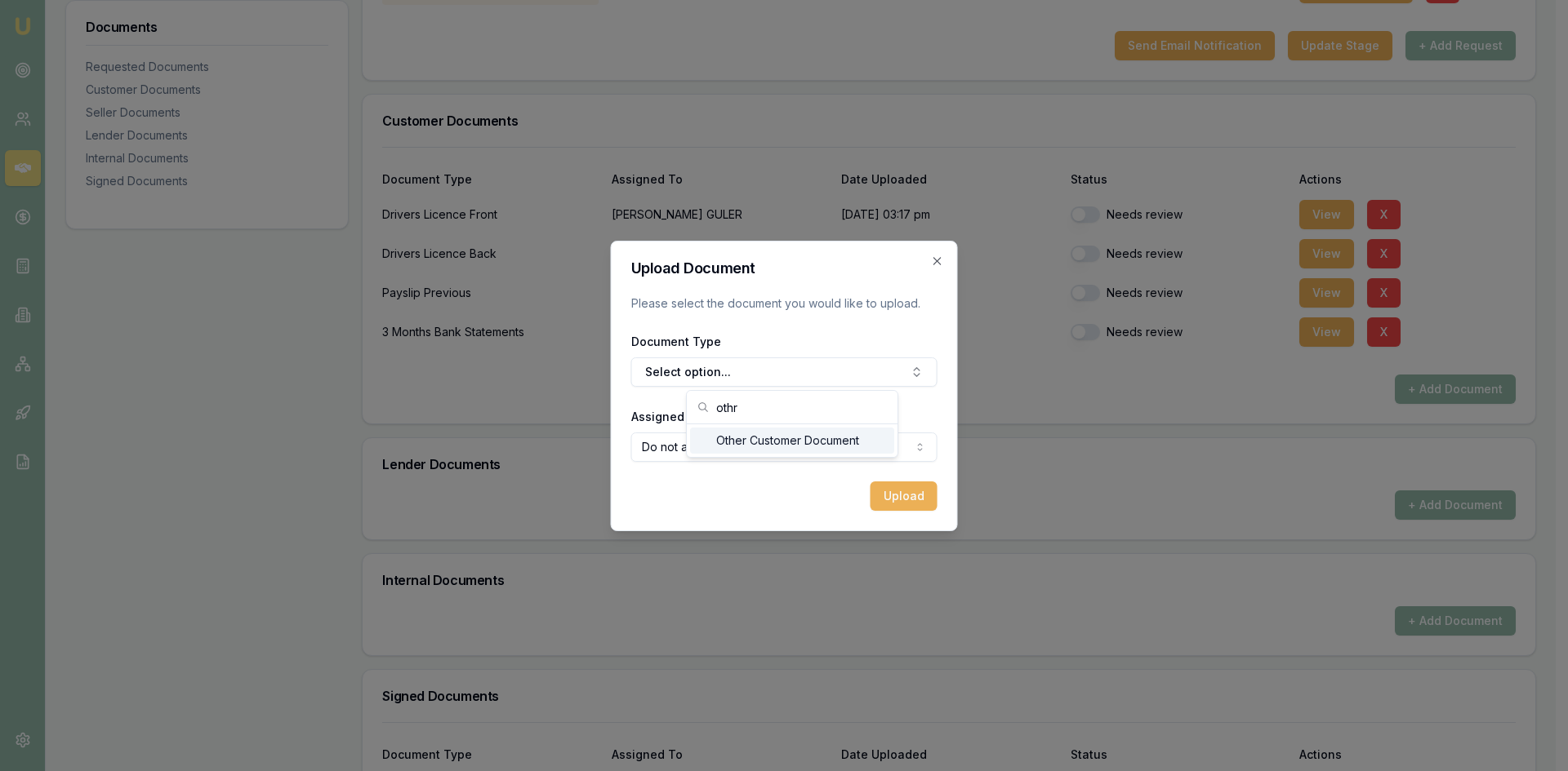
type input "othr"
click at [830, 447] on div "Other Customer Document" at bounding box center [792, 440] width 204 height 26
click at [793, 388] on body "Emu Broker Deals View D-BA3UL0ODU0 Steven Nguyen Toggle Menu Customer YUSUF GUL…" at bounding box center [778, 1] width 1556 height 771
select select "U-0G03CRJQMK"
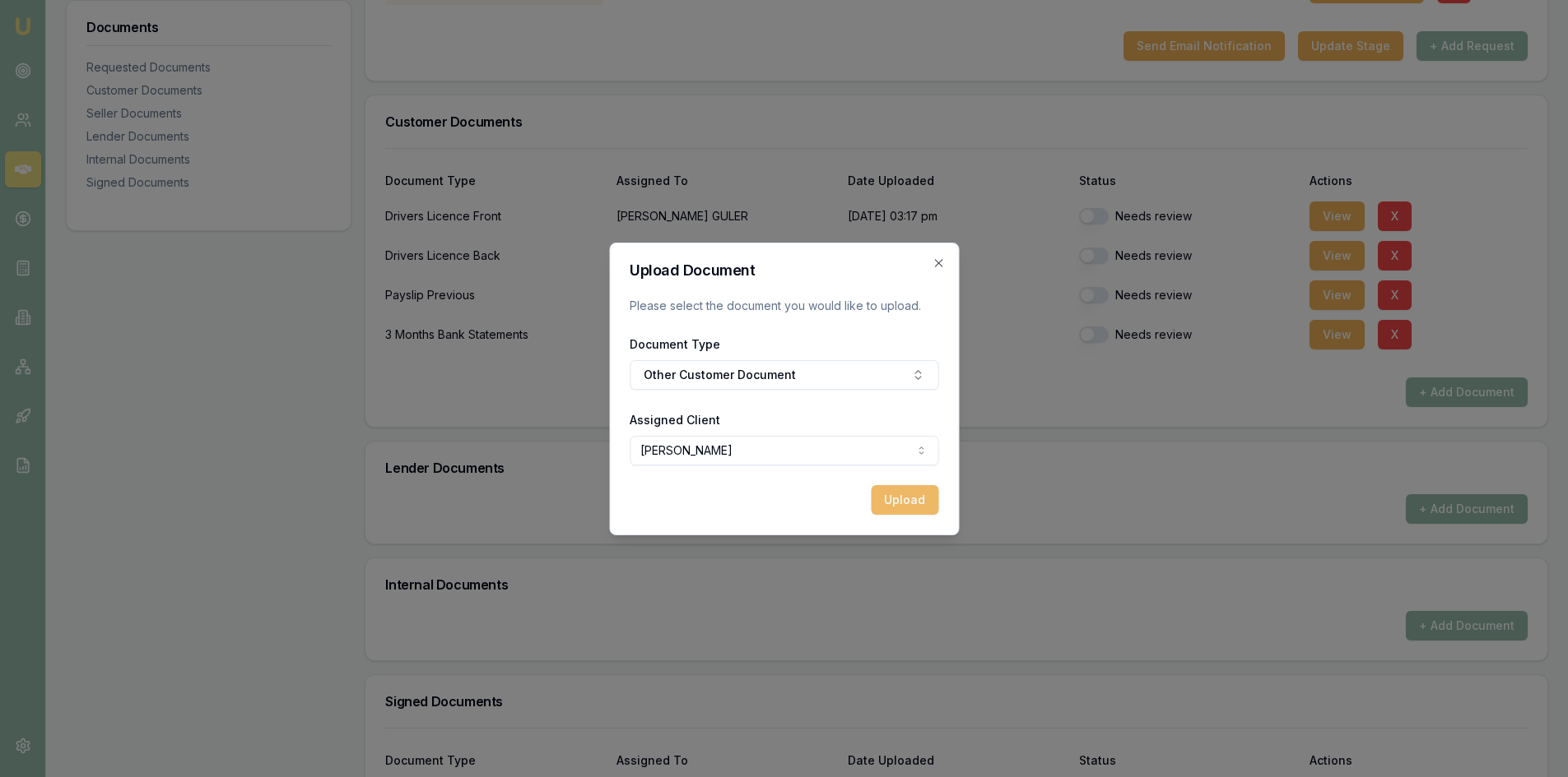
click at [906, 499] on button "Upload" at bounding box center [904, 499] width 67 height 30
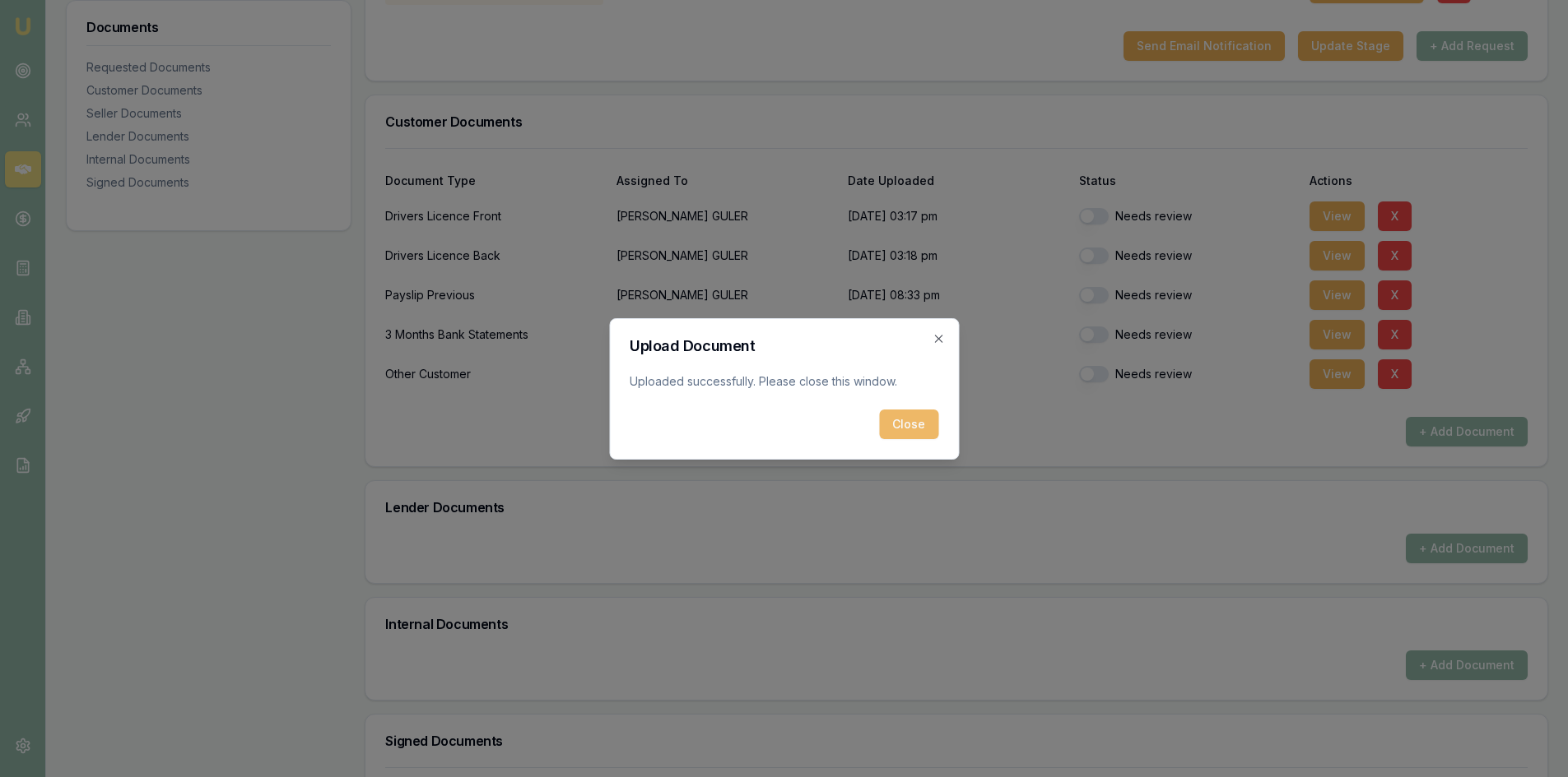
click at [910, 422] on button "Close" at bounding box center [909, 425] width 60 height 30
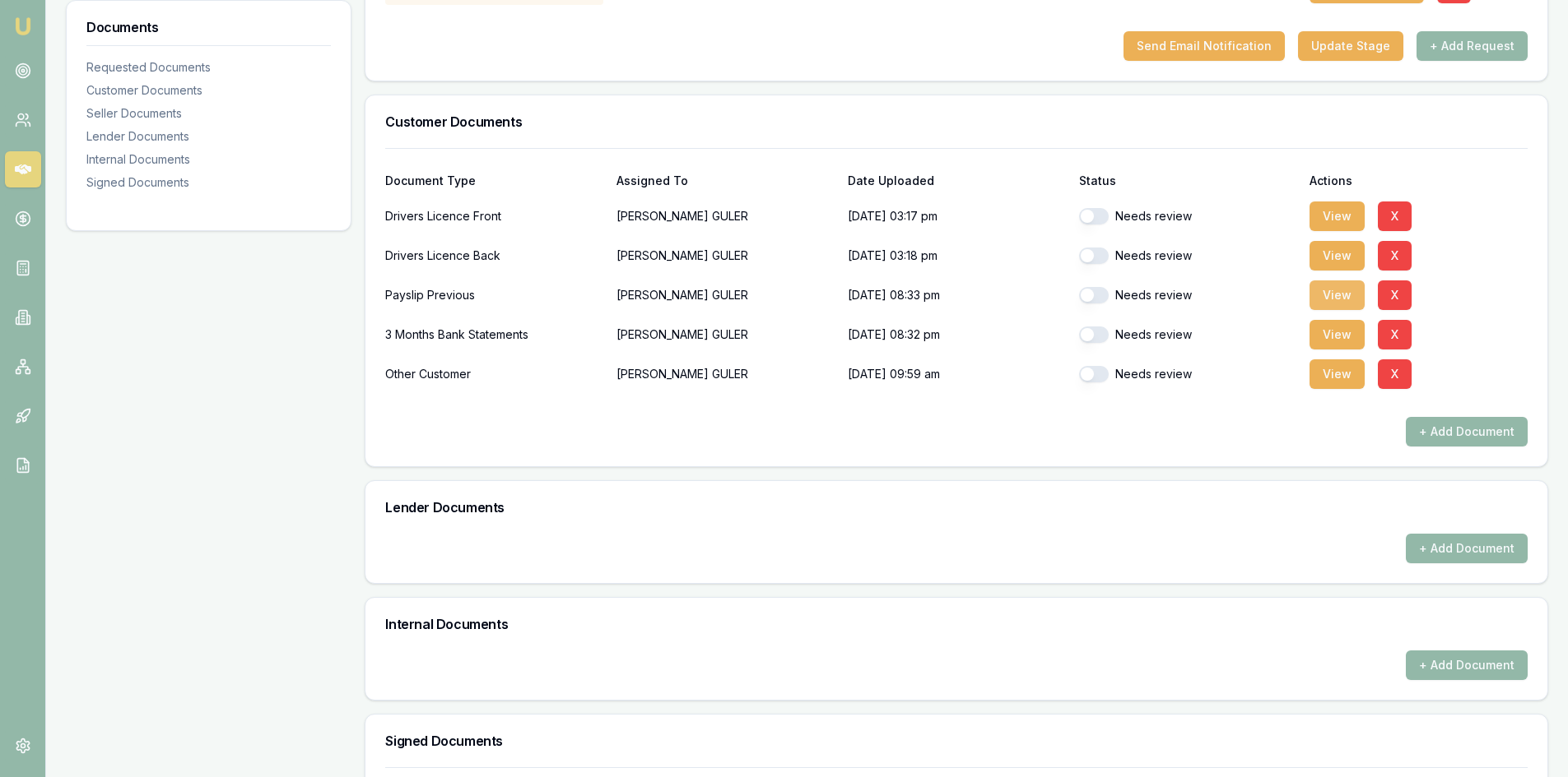
click at [1325, 300] on button "View" at bounding box center [1336, 295] width 55 height 30
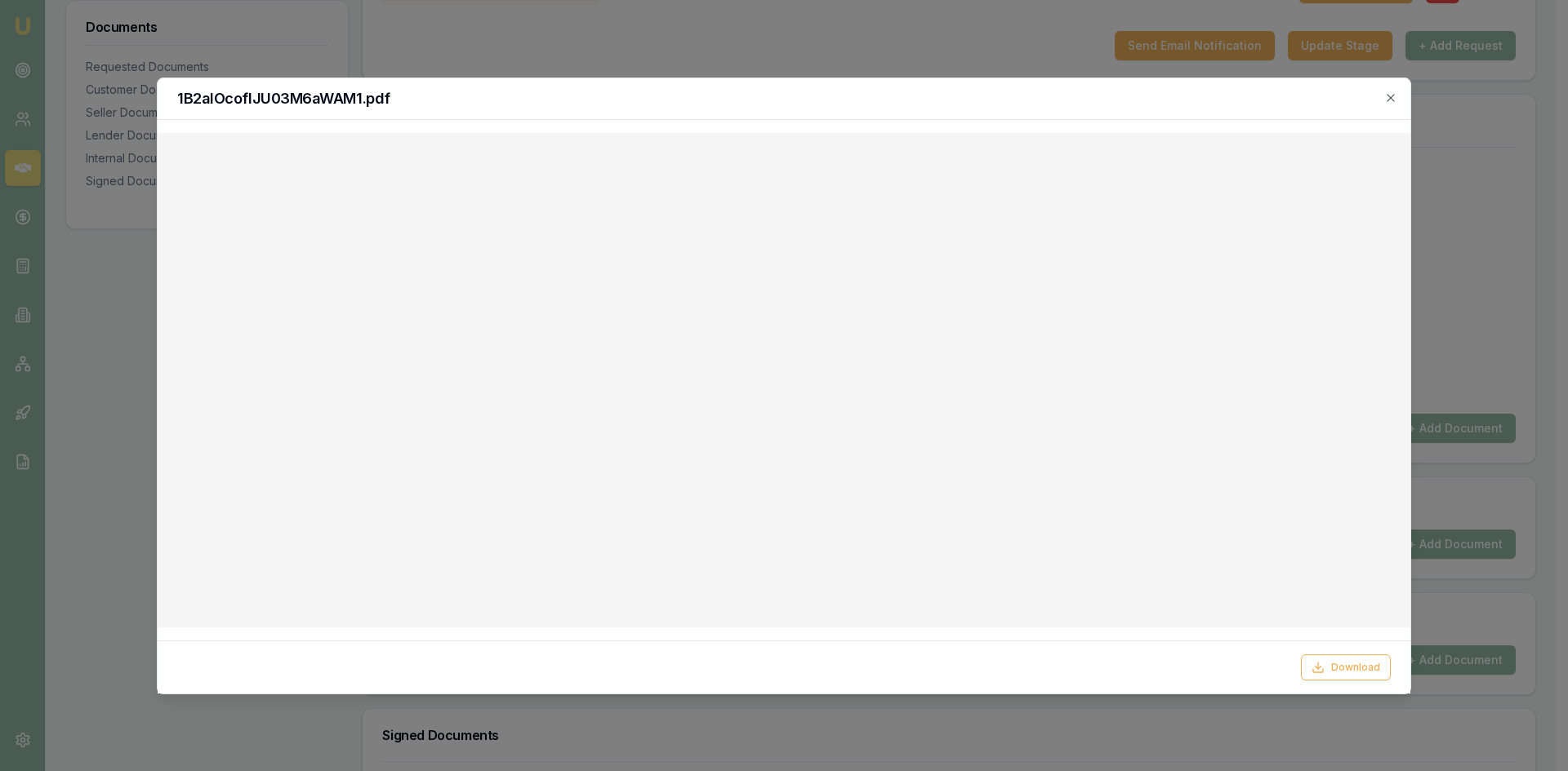
click at [1392, 107] on div "1B2aIOcoflJU03M6aWAM1.pdf" at bounding box center [784, 99] width 1252 height 42
click at [1392, 98] on icon "button" at bounding box center [1391, 98] width 13 height 13
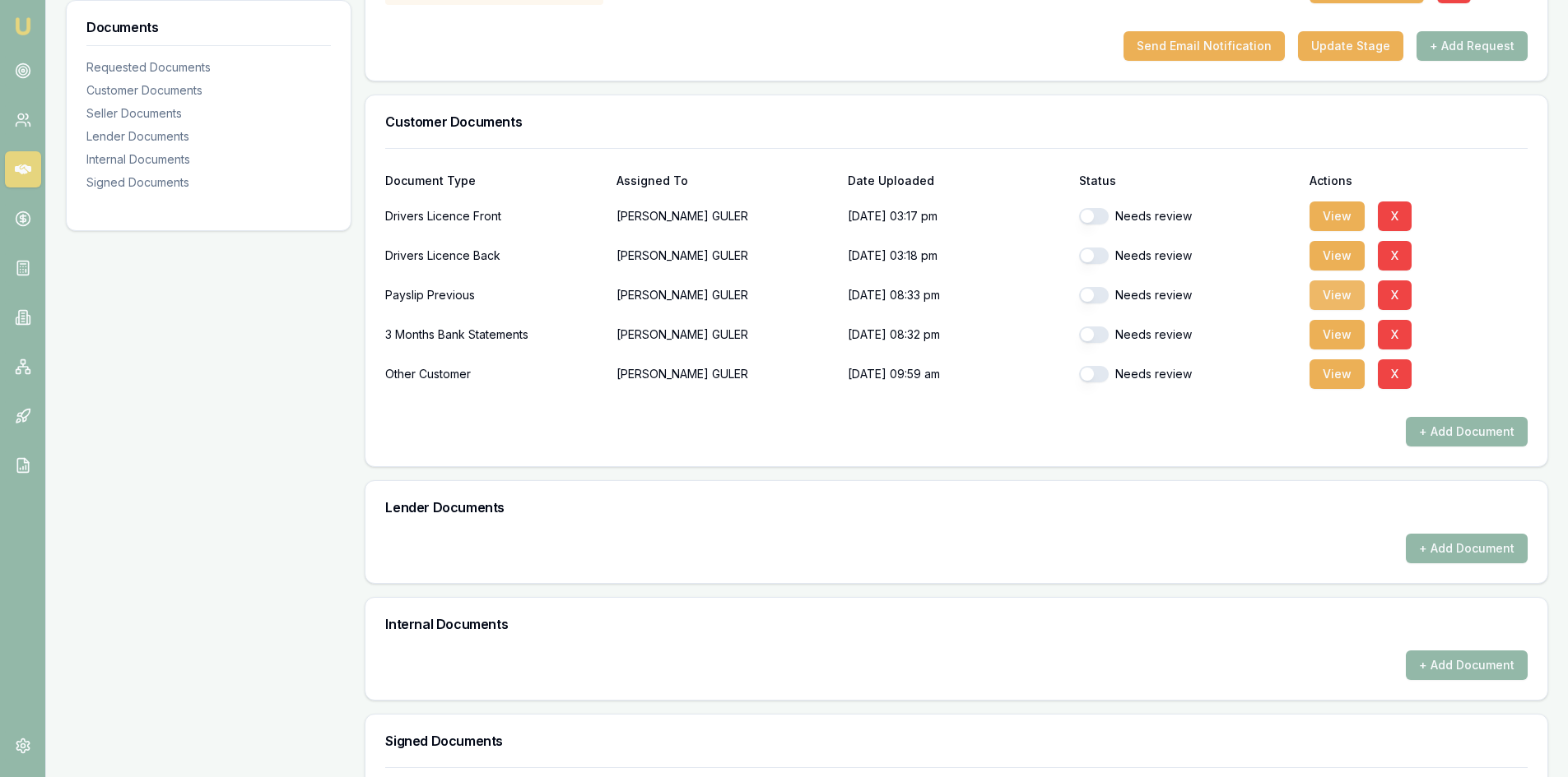
click at [1339, 296] on button "View" at bounding box center [1336, 295] width 55 height 30
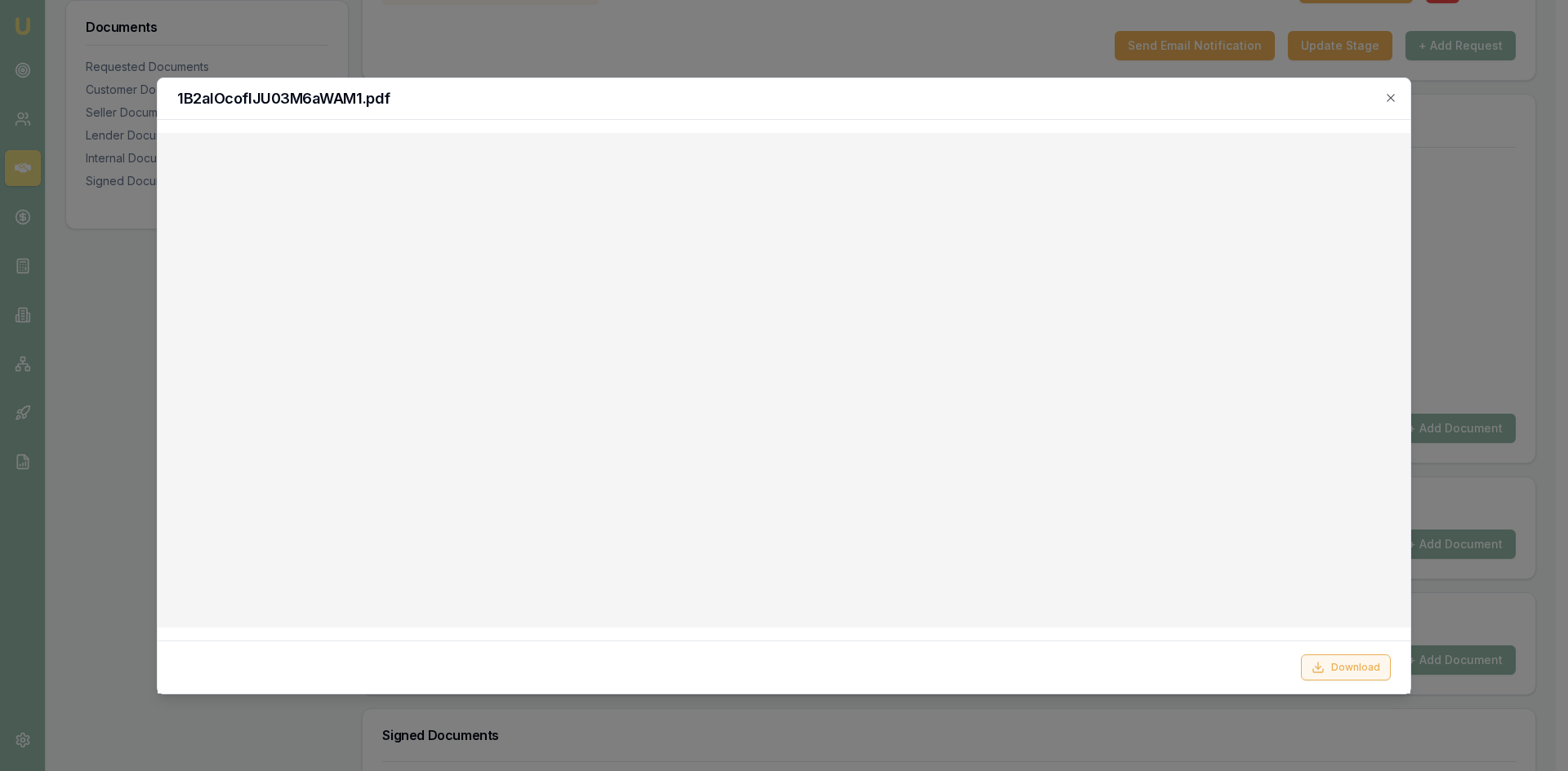
click at [1342, 670] on button "Download" at bounding box center [1346, 667] width 90 height 26
click at [1394, 95] on icon "button" at bounding box center [1391, 98] width 13 height 13
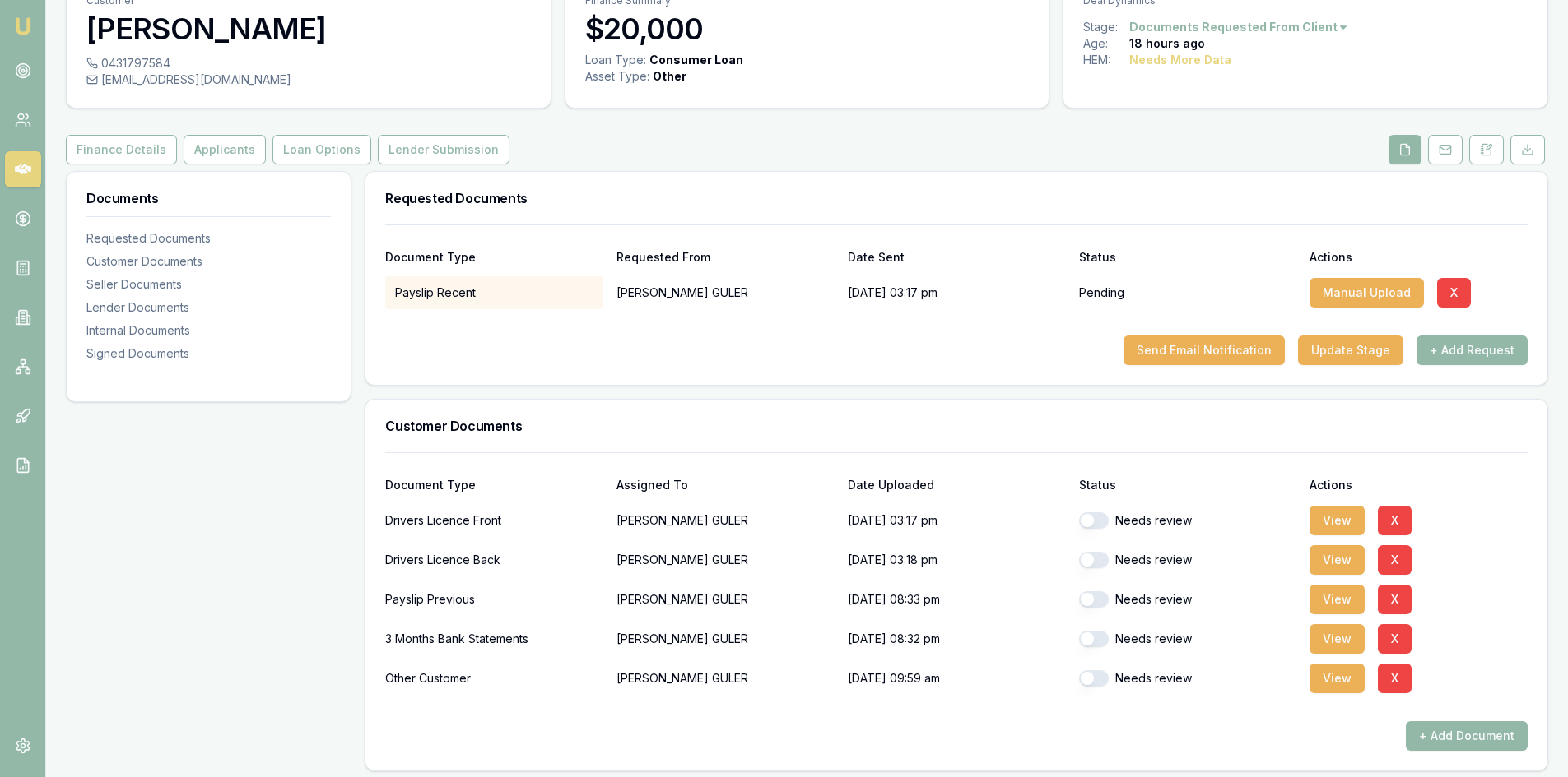
scroll to position [164, 0]
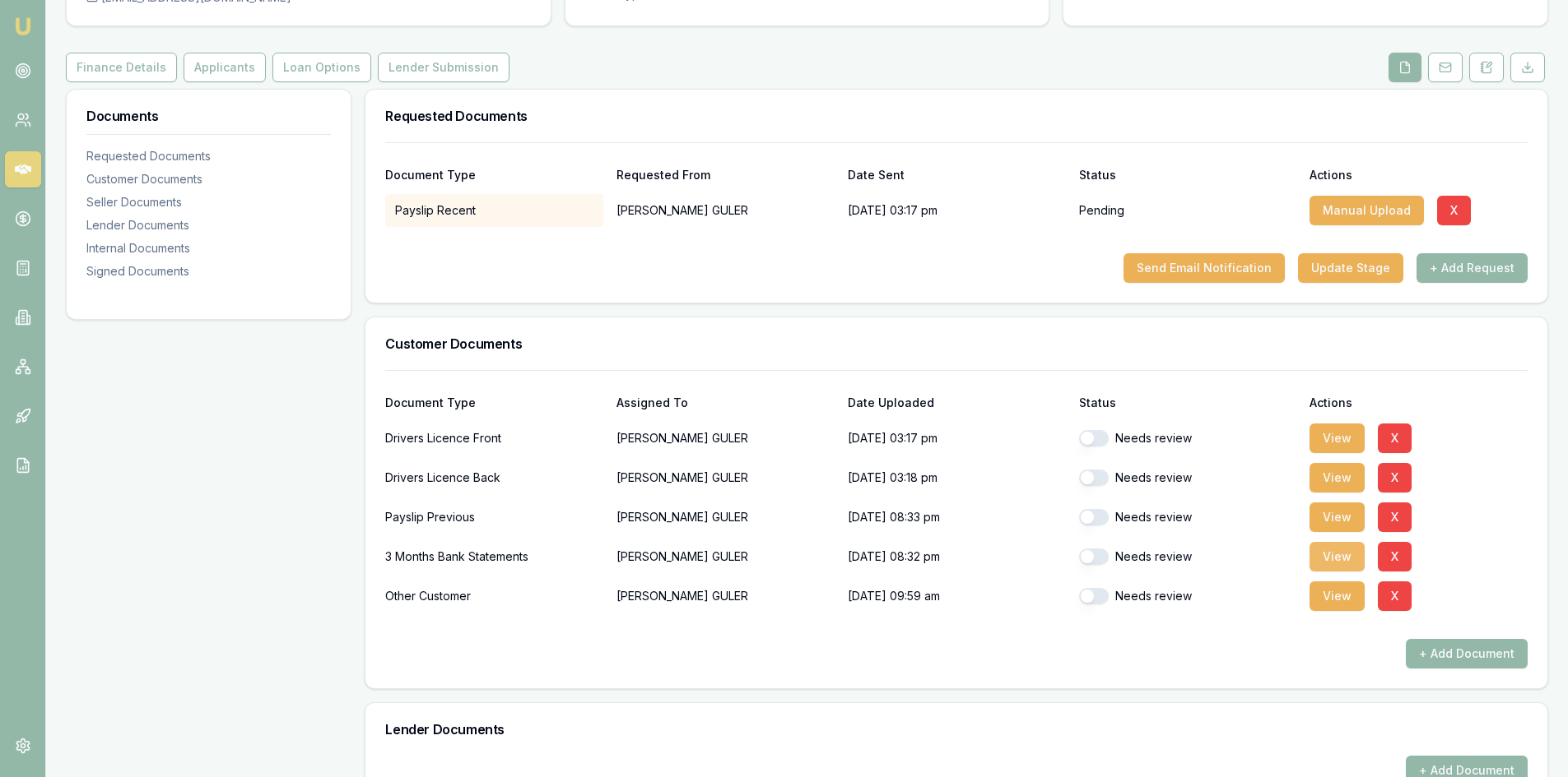
click at [1333, 561] on button "View" at bounding box center [1336, 556] width 55 height 30
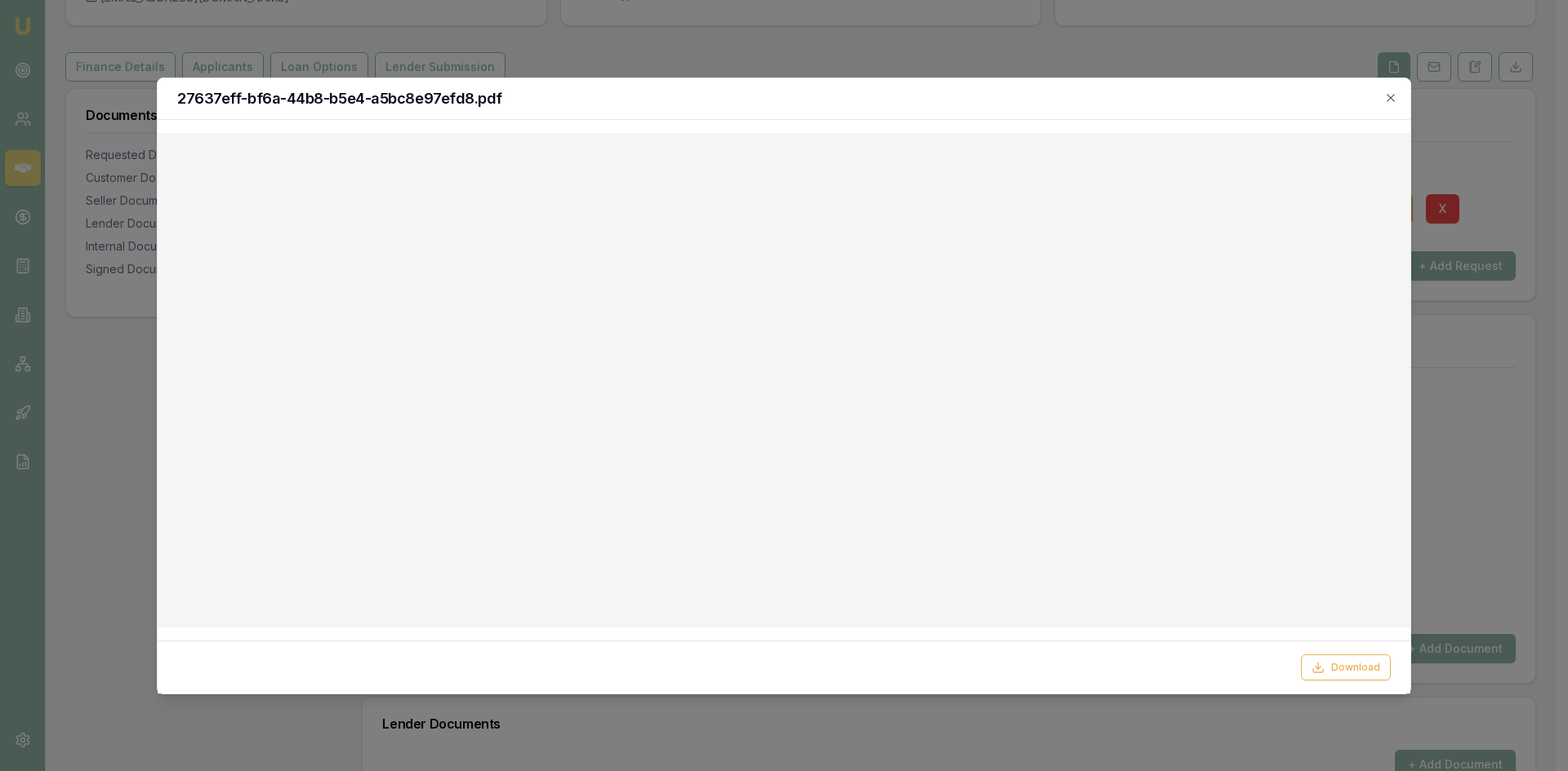
drag, startPoint x: 1389, startPoint y: 87, endPoint x: 1367, endPoint y: 104, distance: 27.8
click at [1389, 87] on div "27637eff-bf6a-44b8-b5e4-a5bc8e97efd8.pdf" at bounding box center [784, 99] width 1252 height 42
click at [1391, 96] on icon "button" at bounding box center [1391, 98] width 13 height 13
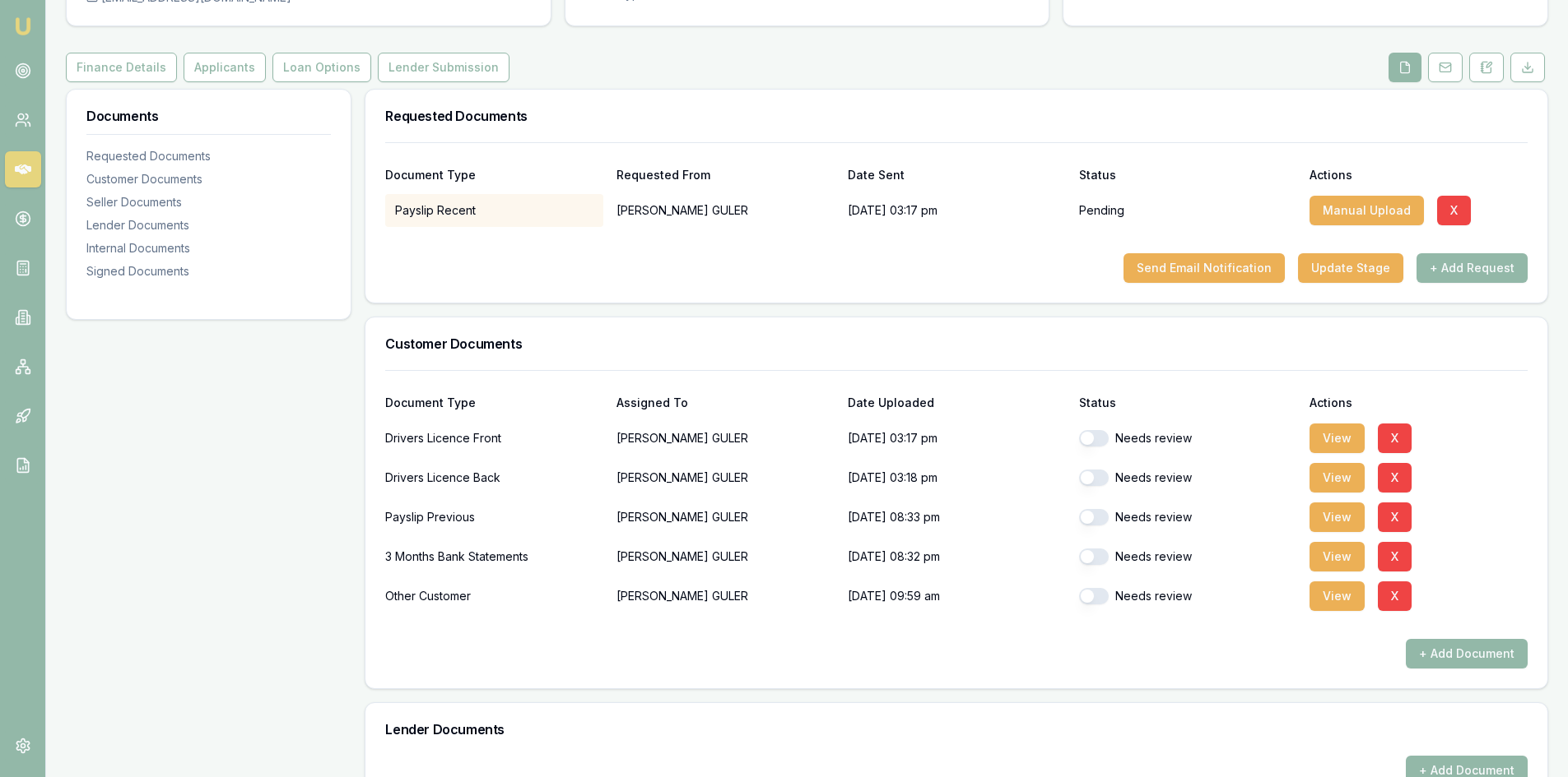
scroll to position [0, 0]
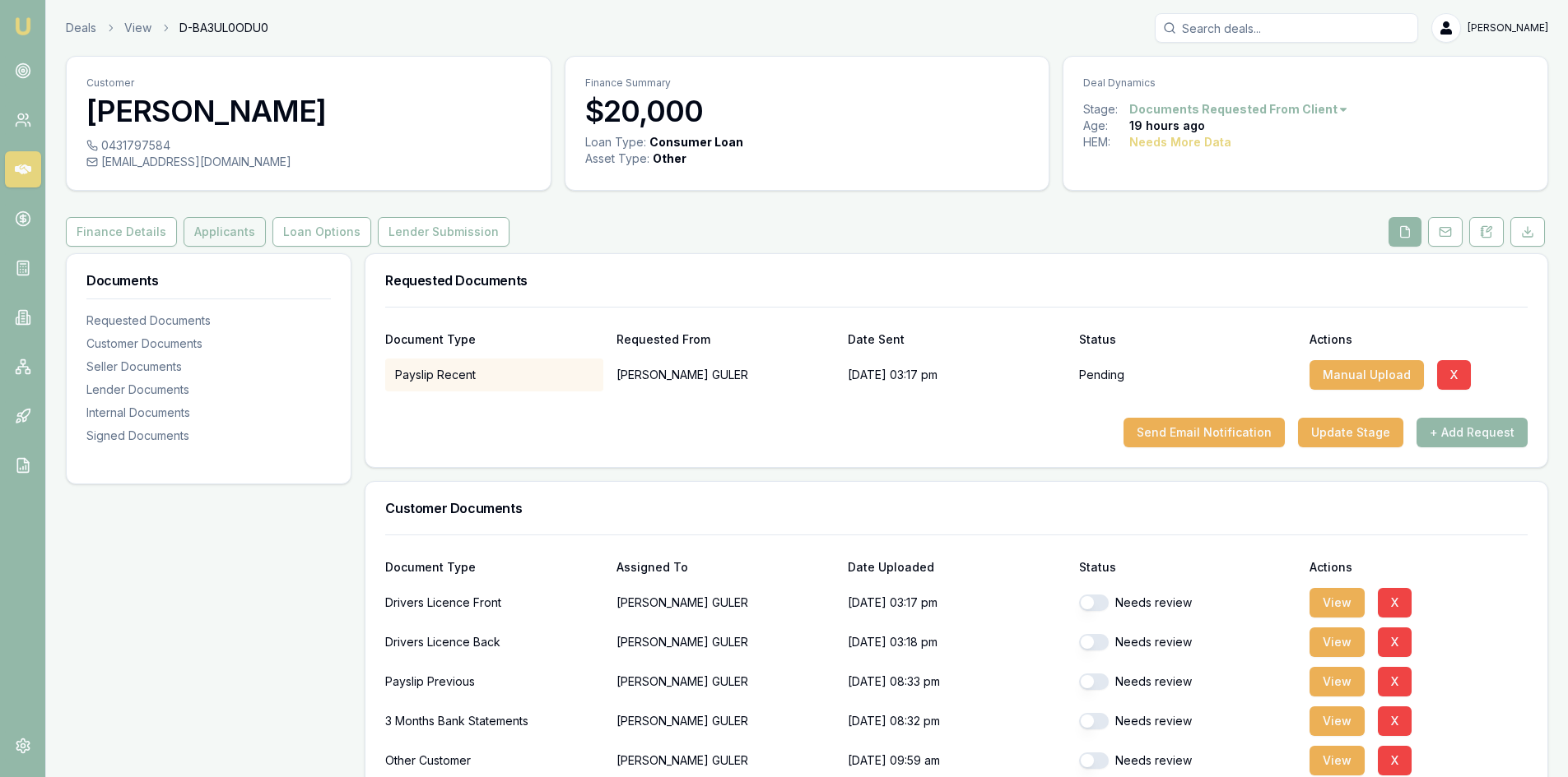
click at [184, 238] on button "Applicants" at bounding box center [225, 231] width 83 height 30
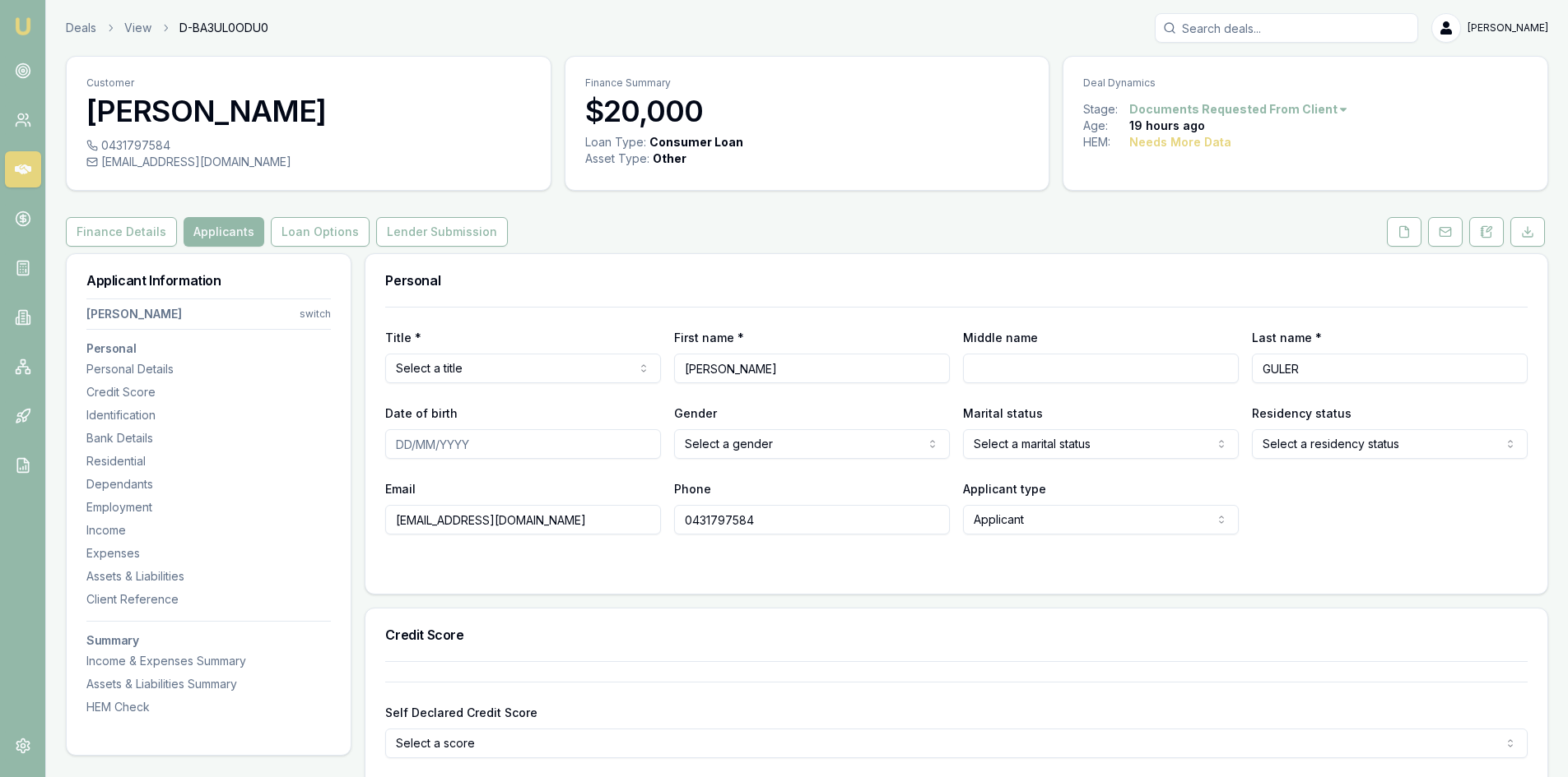
drag, startPoint x: 552, startPoint y: 522, endPoint x: 306, endPoint y: 520, distance: 246.0
click at [1403, 239] on button at bounding box center [1404, 231] width 35 height 30
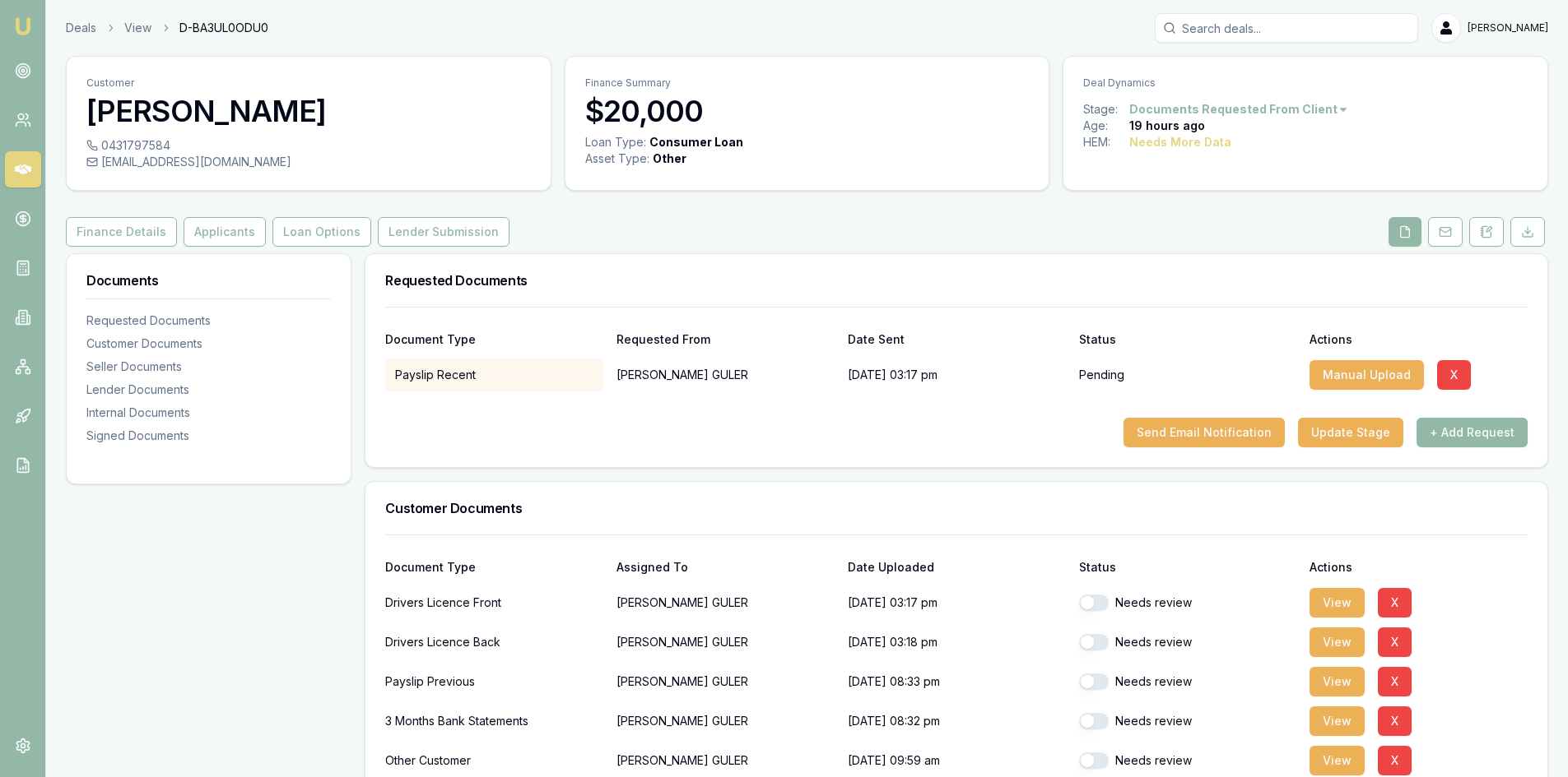
scroll to position [247, 0]
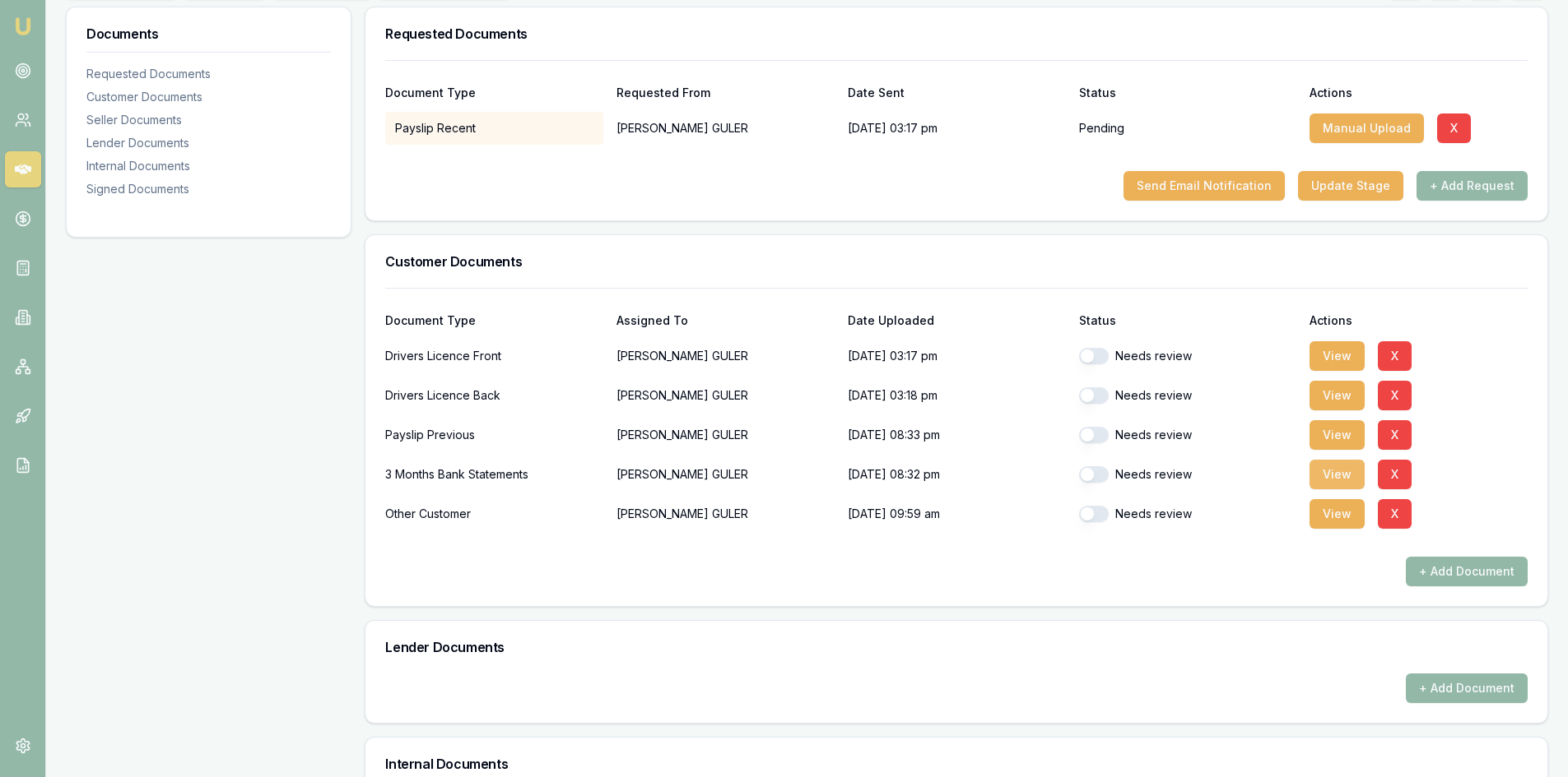
click at [1331, 473] on button "View" at bounding box center [1336, 474] width 55 height 30
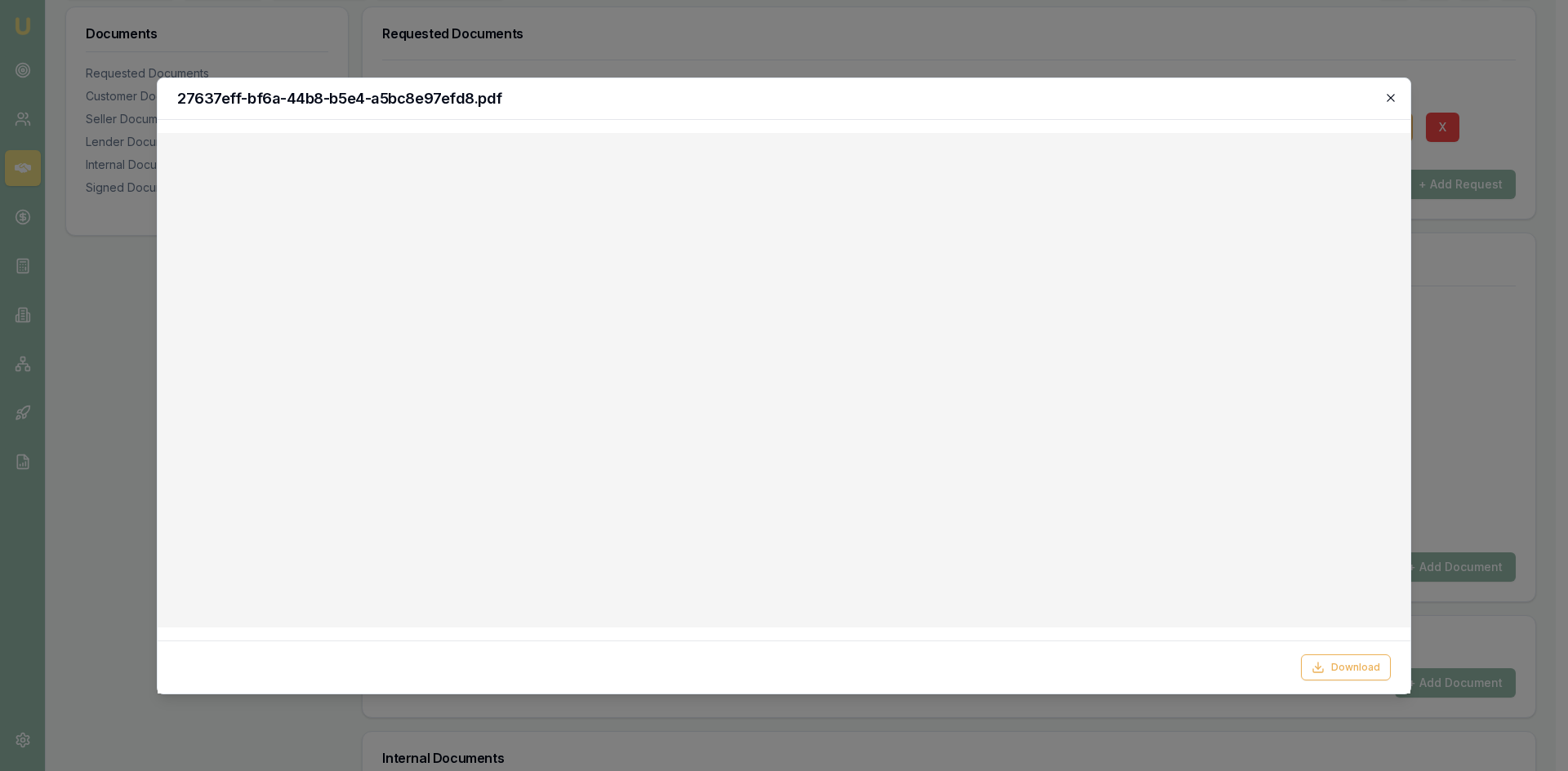
click at [1389, 99] on icon "button" at bounding box center [1390, 98] width 8 height 8
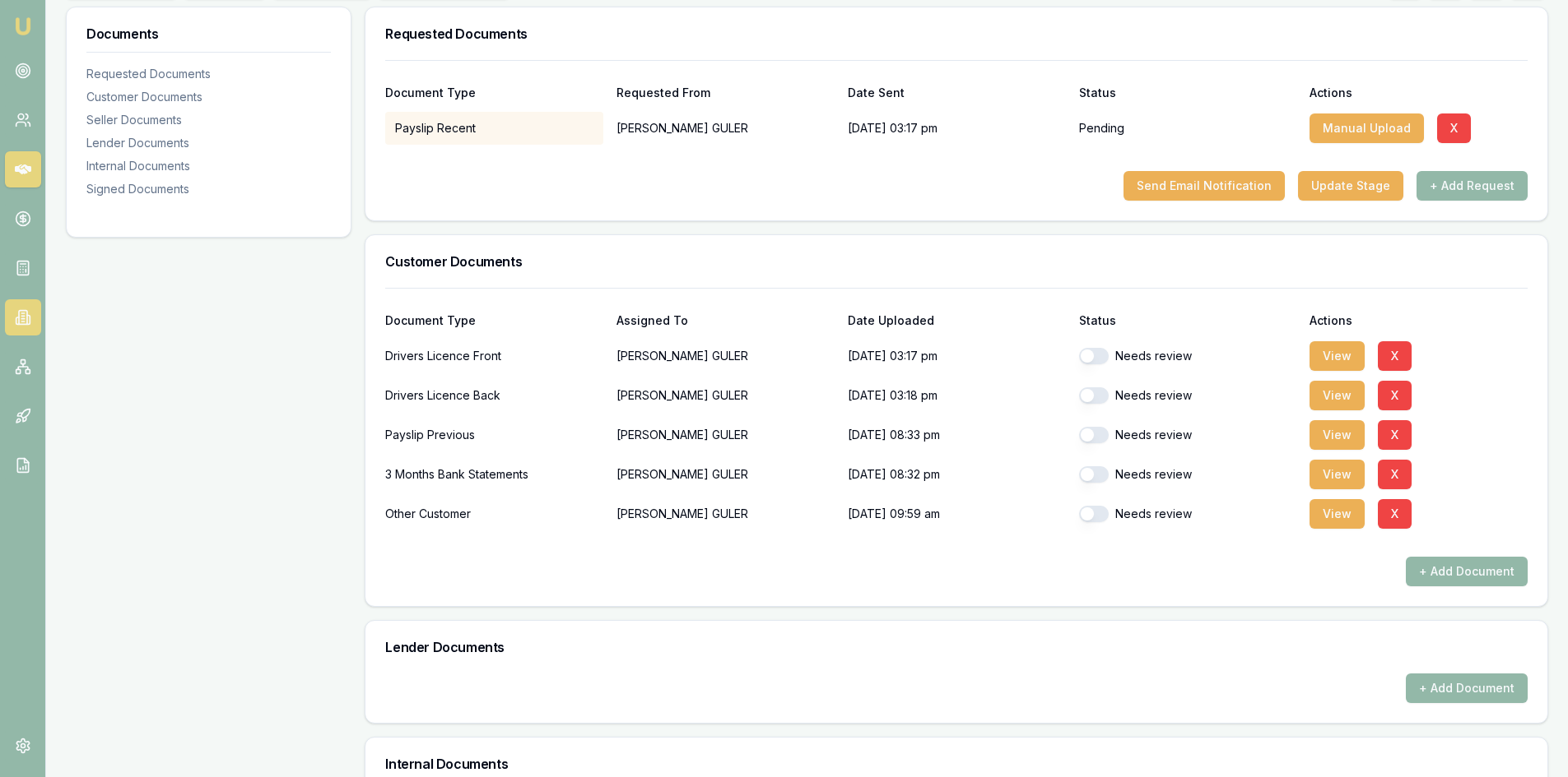
scroll to position [83, 0]
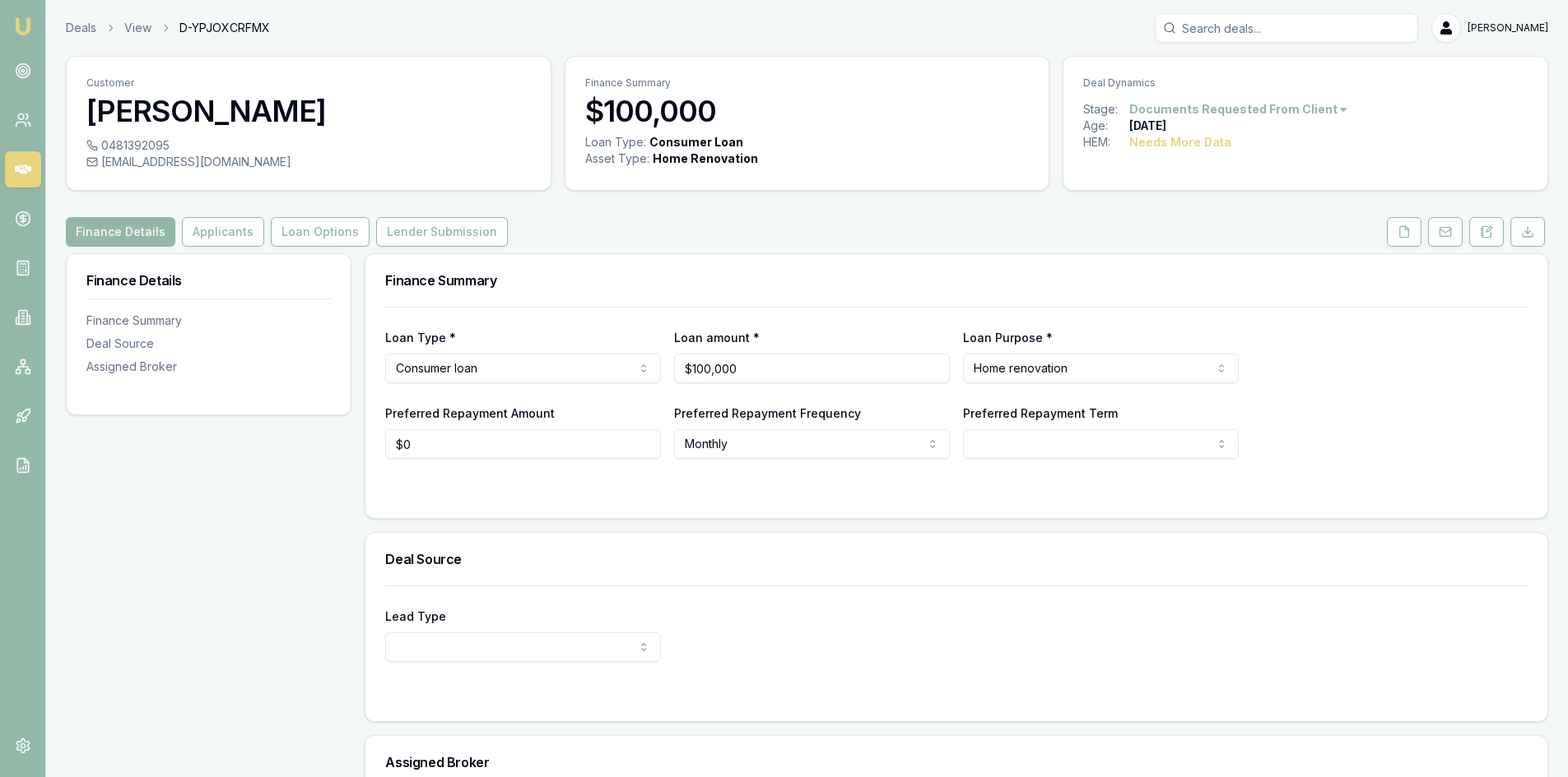
drag, startPoint x: 1401, startPoint y: 229, endPoint x: 1345, endPoint y: 253, distance: 60.9
click at [1401, 229] on icon at bounding box center [1404, 232] width 13 height 13
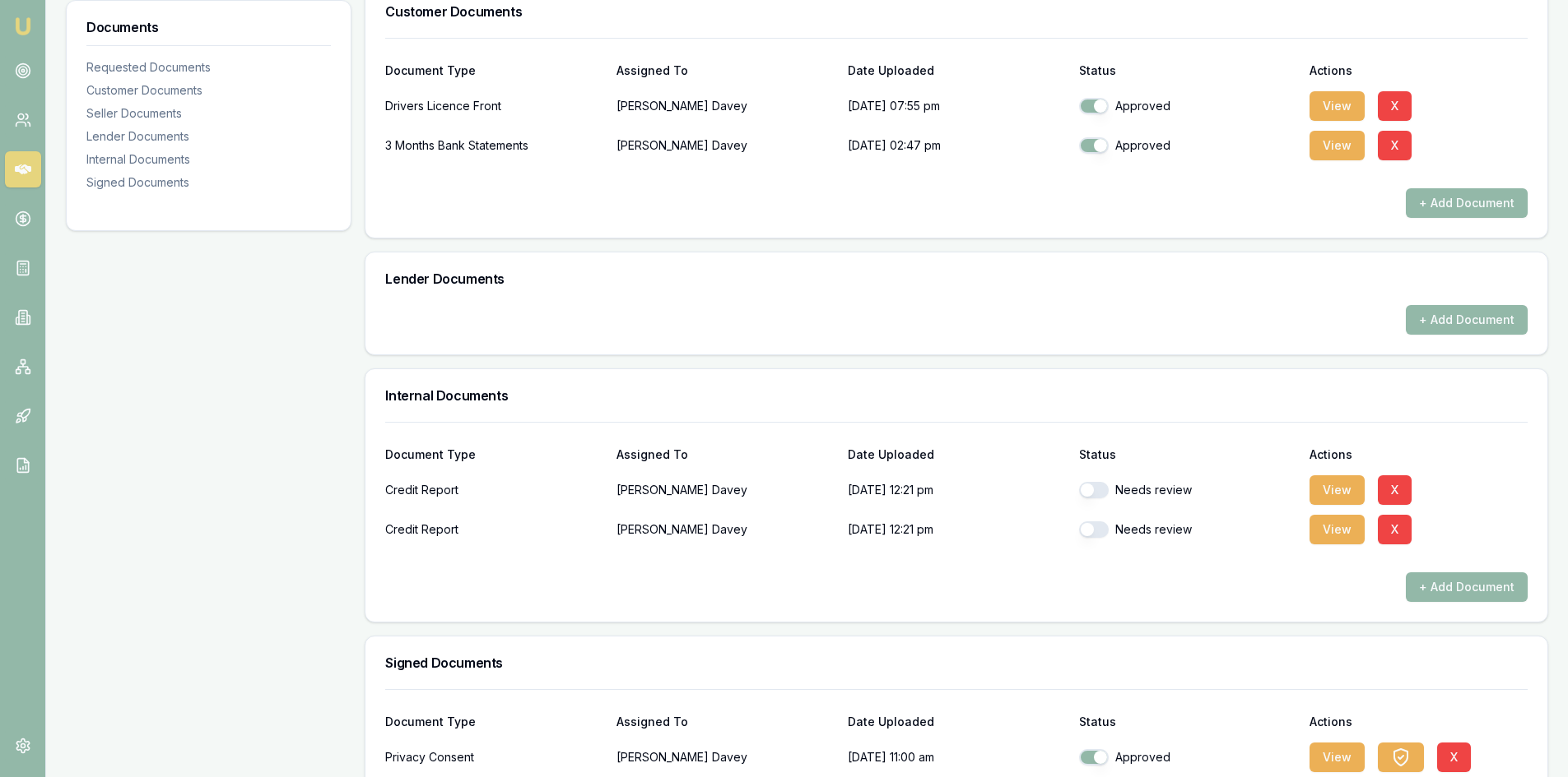
scroll to position [663, 0]
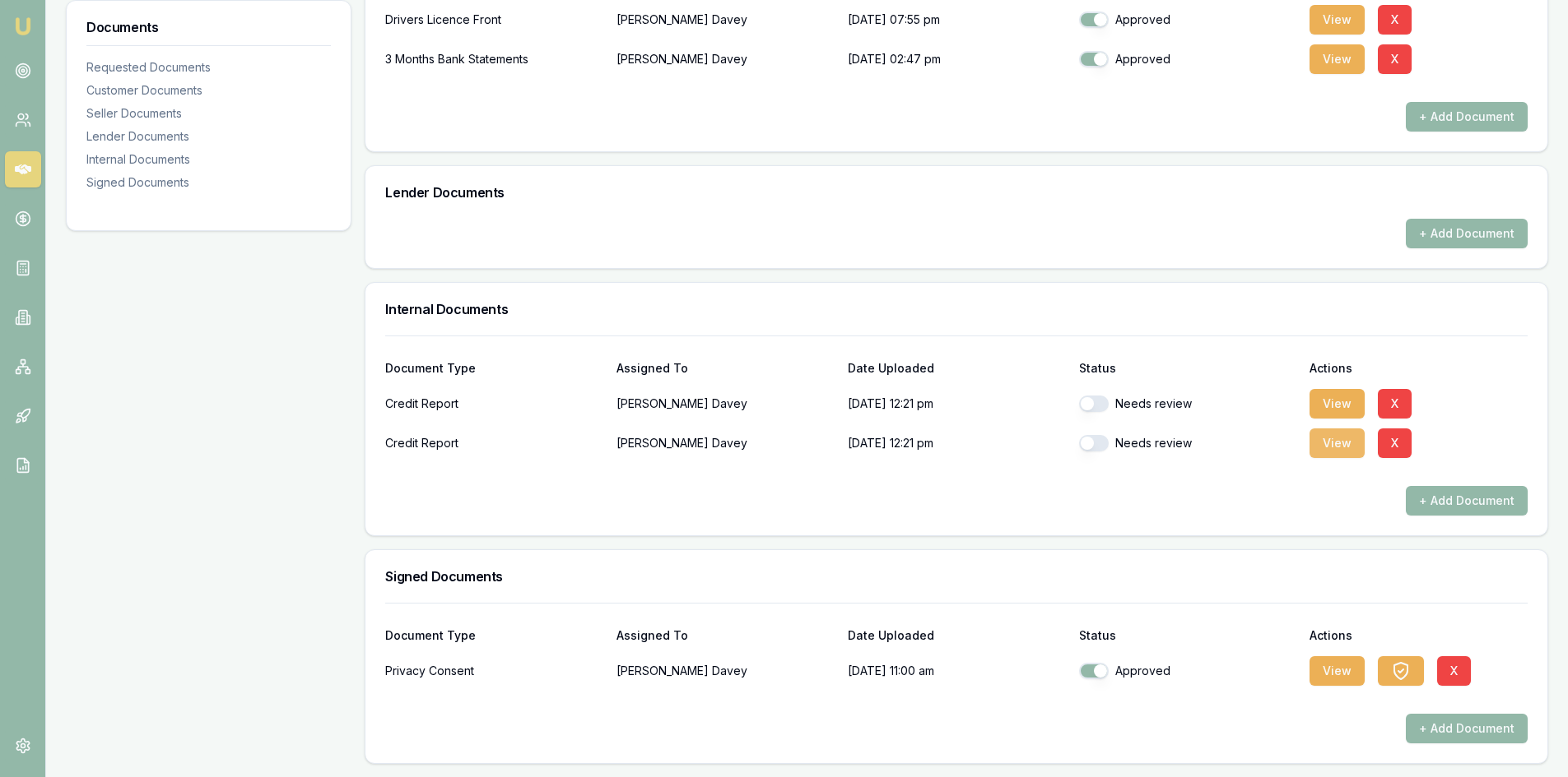
click at [1333, 447] on button "View" at bounding box center [1336, 443] width 55 height 30
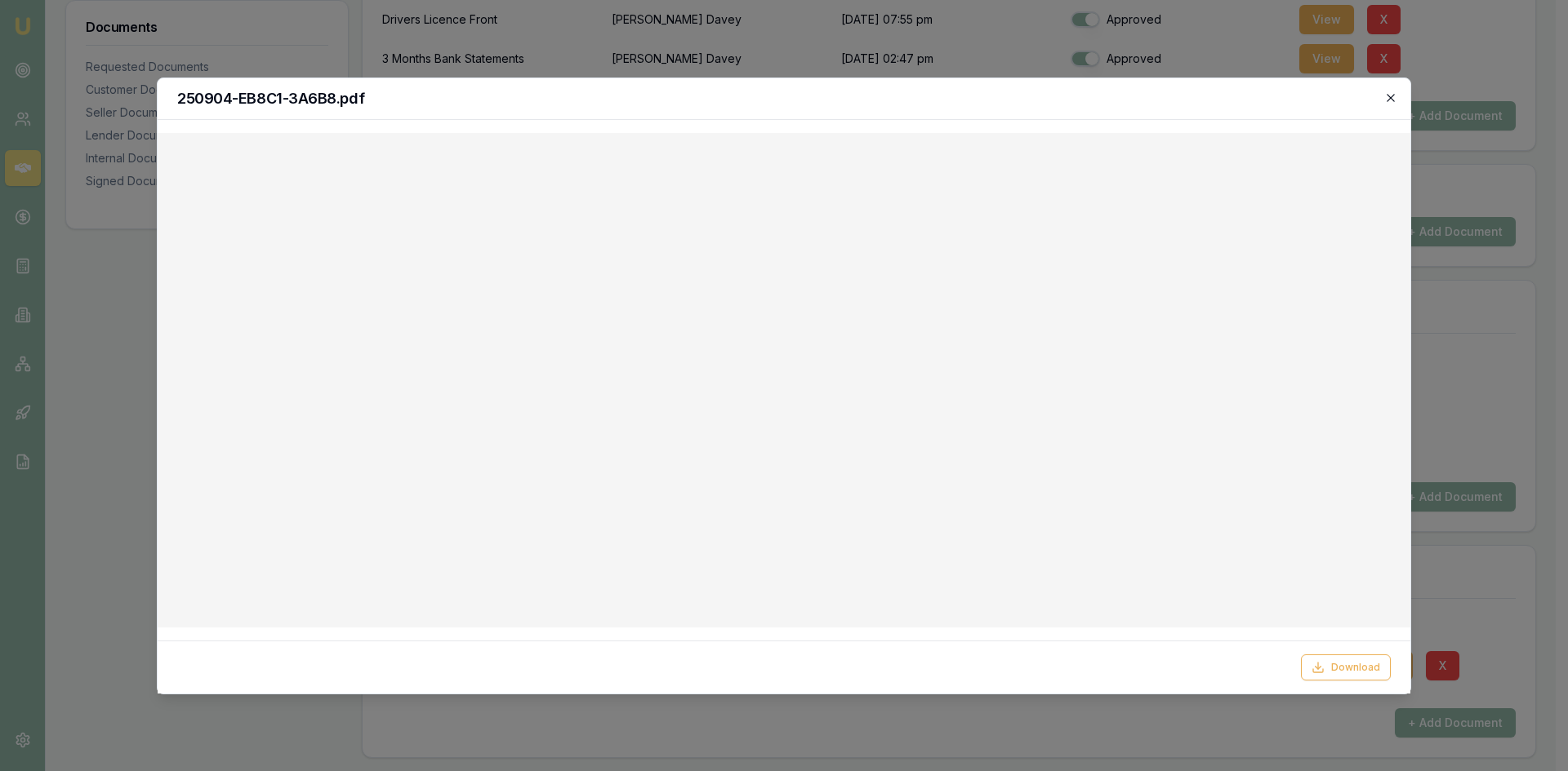
drag, startPoint x: 1391, startPoint y: 97, endPoint x: 1105, endPoint y: 148, distance: 290.5
click at [1391, 97] on icon "button" at bounding box center [1390, 98] width 8 height 8
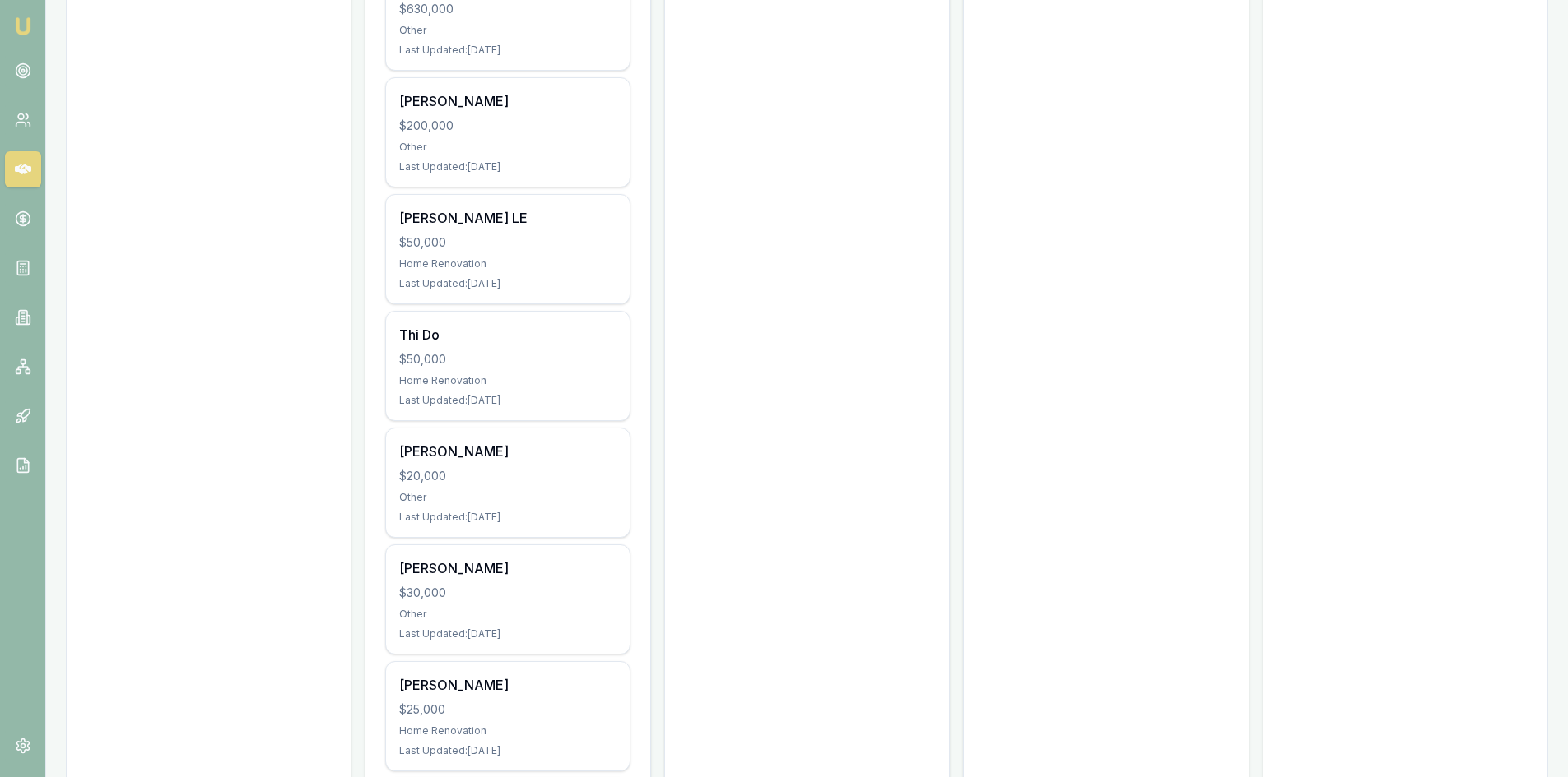
scroll to position [1732, 0]
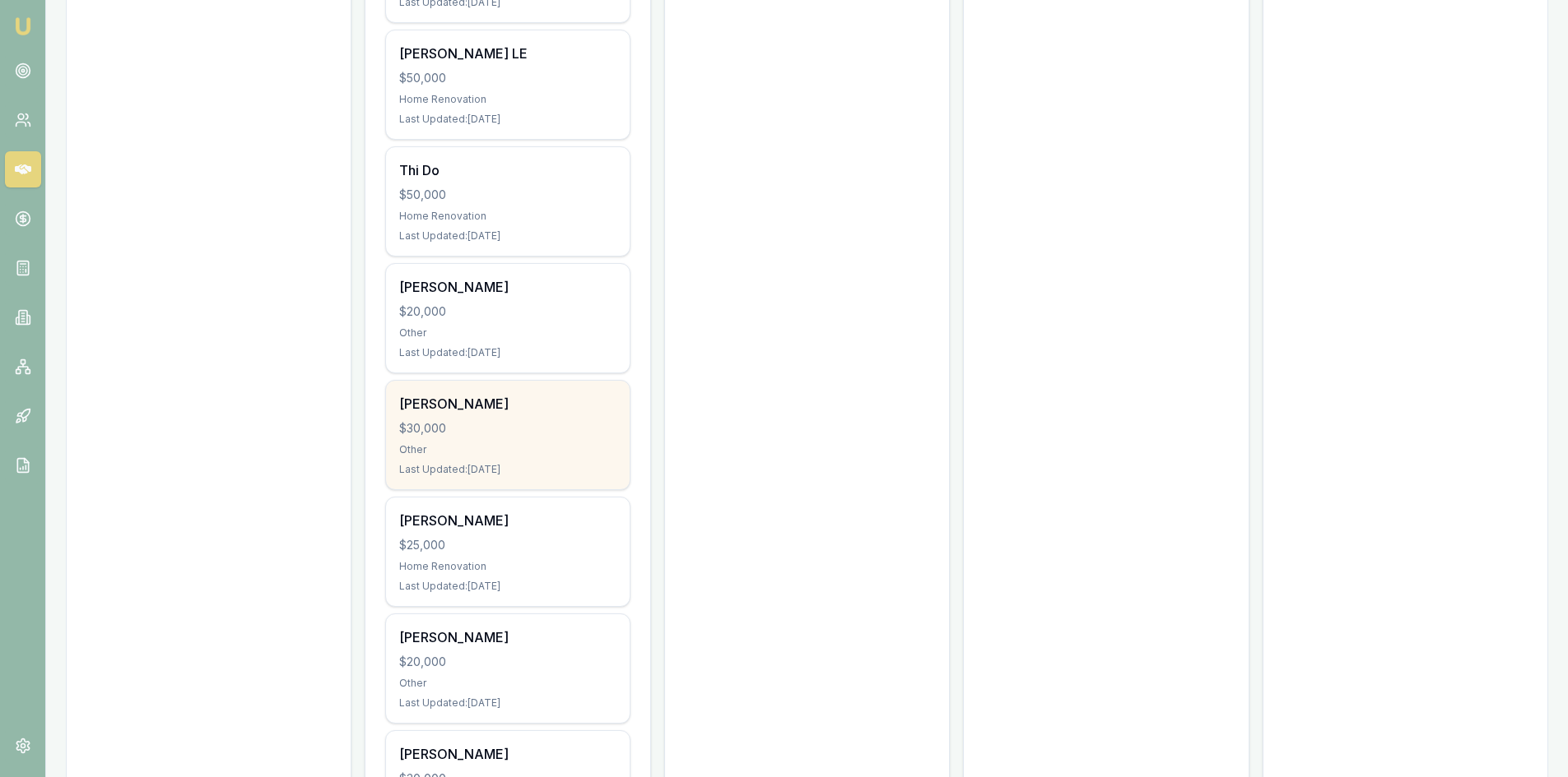
click at [486, 448] on div "Other" at bounding box center [506, 450] width 216 height 13
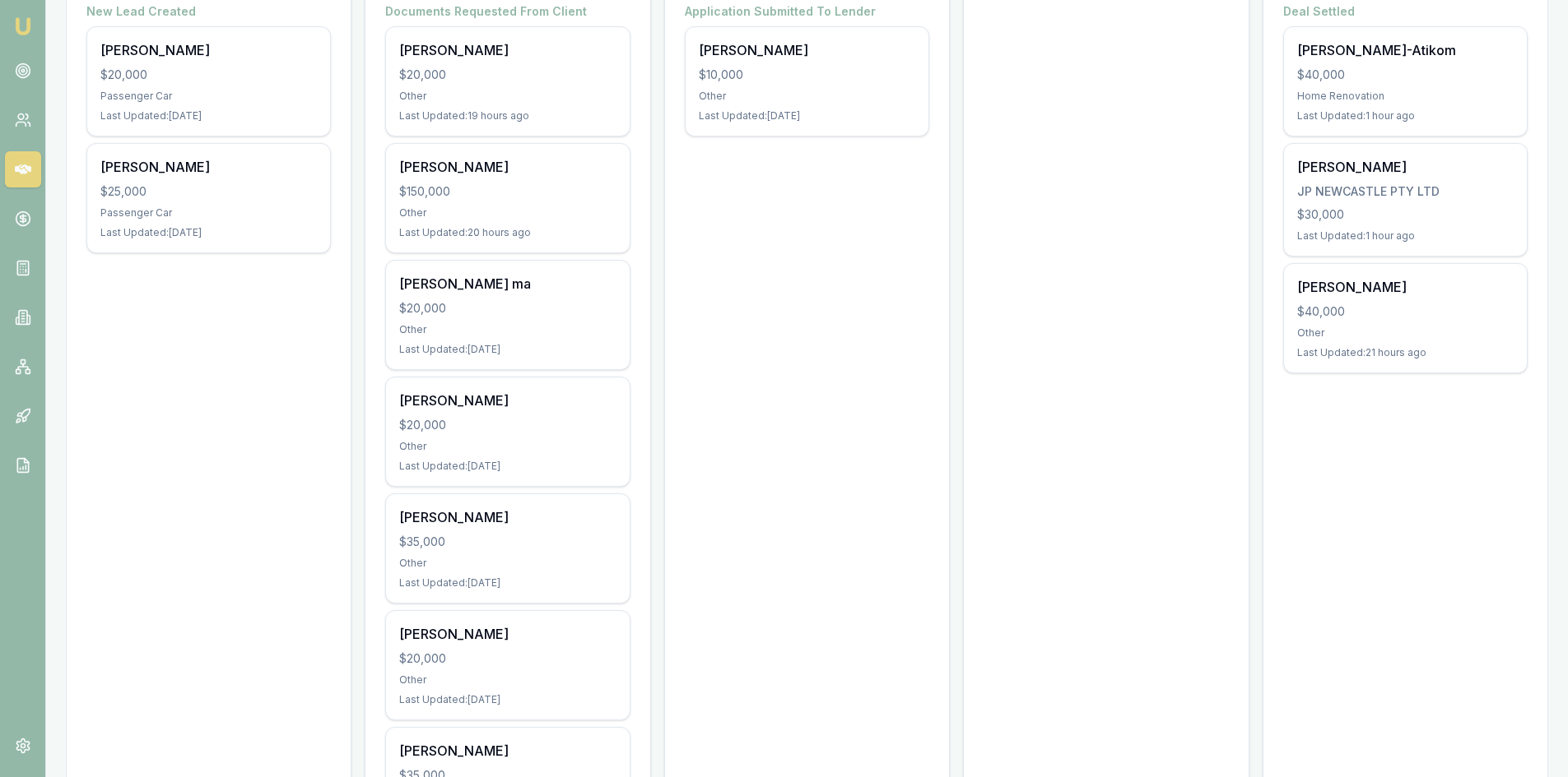
scroll to position [416, 0]
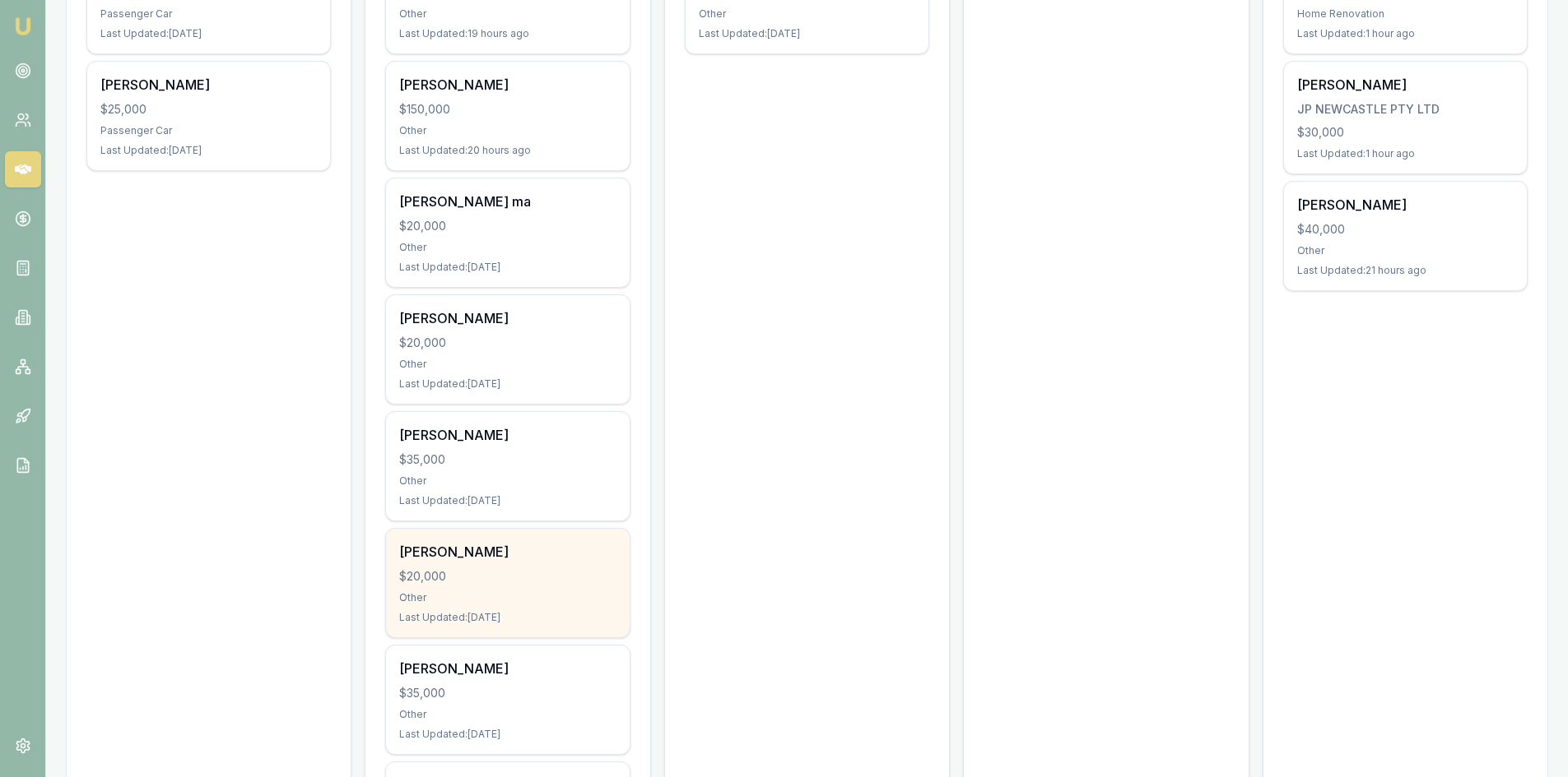
click at [483, 573] on div "$20,000" at bounding box center [506, 576] width 216 height 16
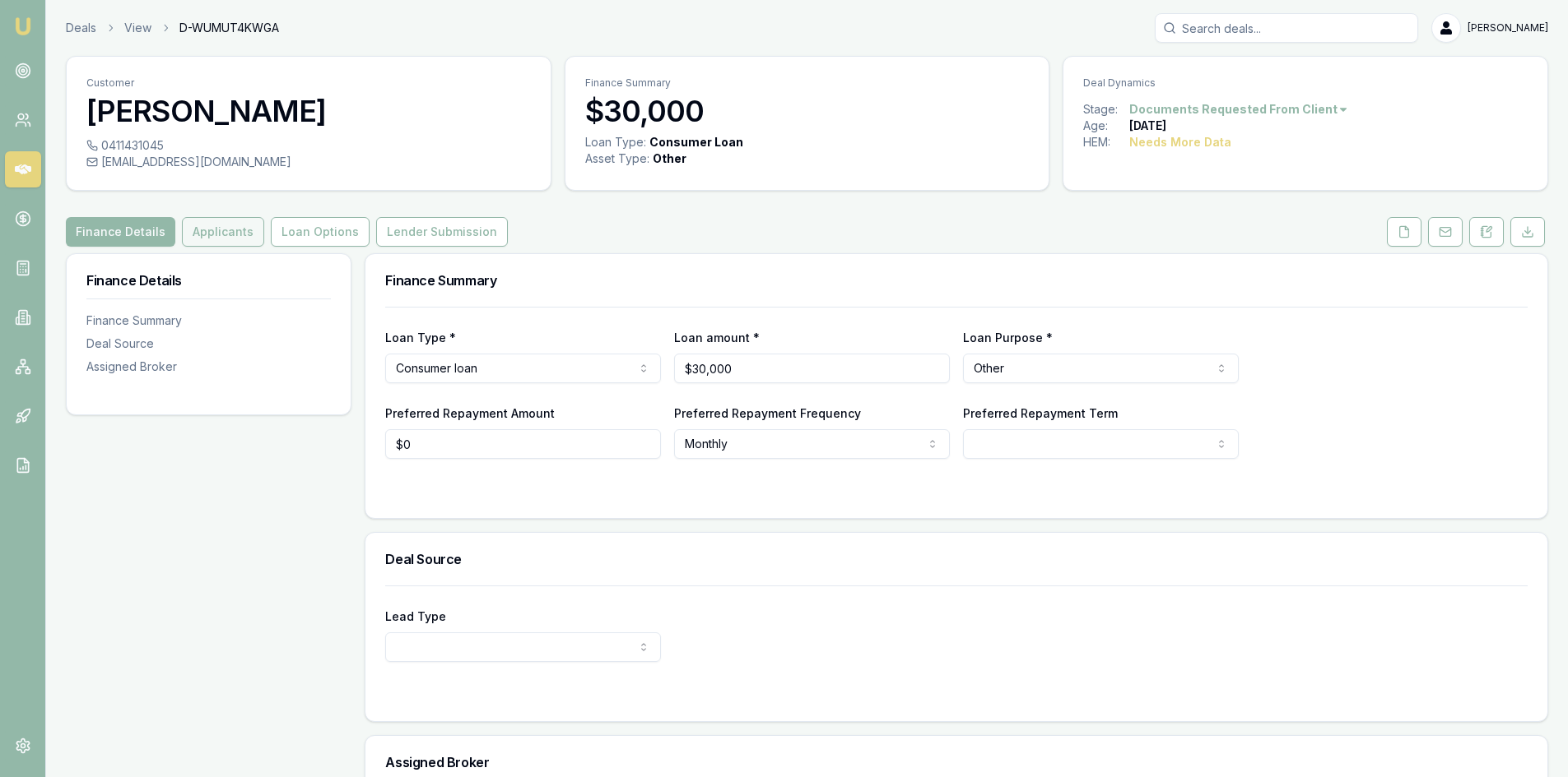
click at [222, 227] on button "Applicants" at bounding box center [223, 231] width 83 height 30
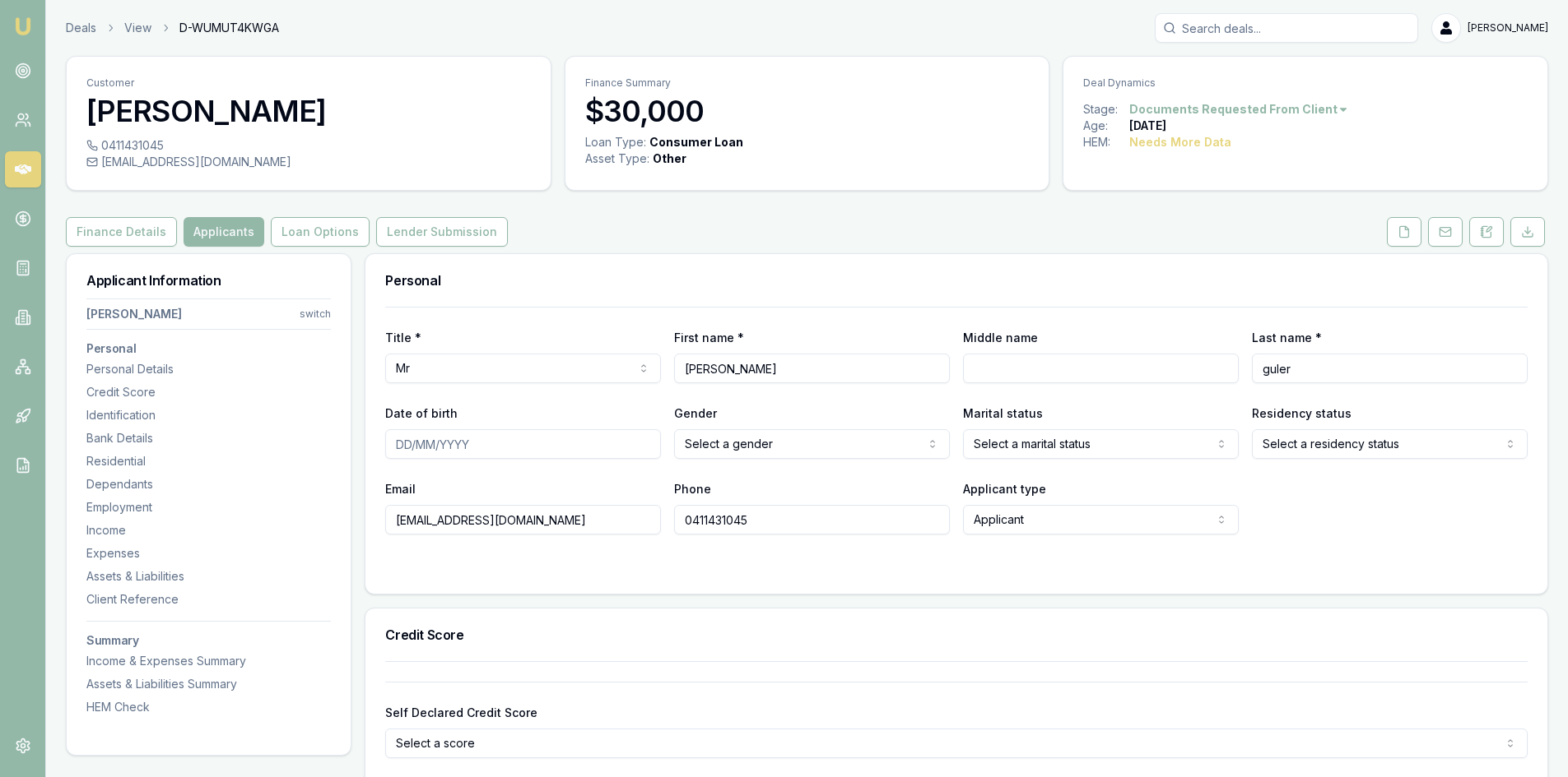
drag, startPoint x: 556, startPoint y: 523, endPoint x: 350, endPoint y: 523, distance: 206.0
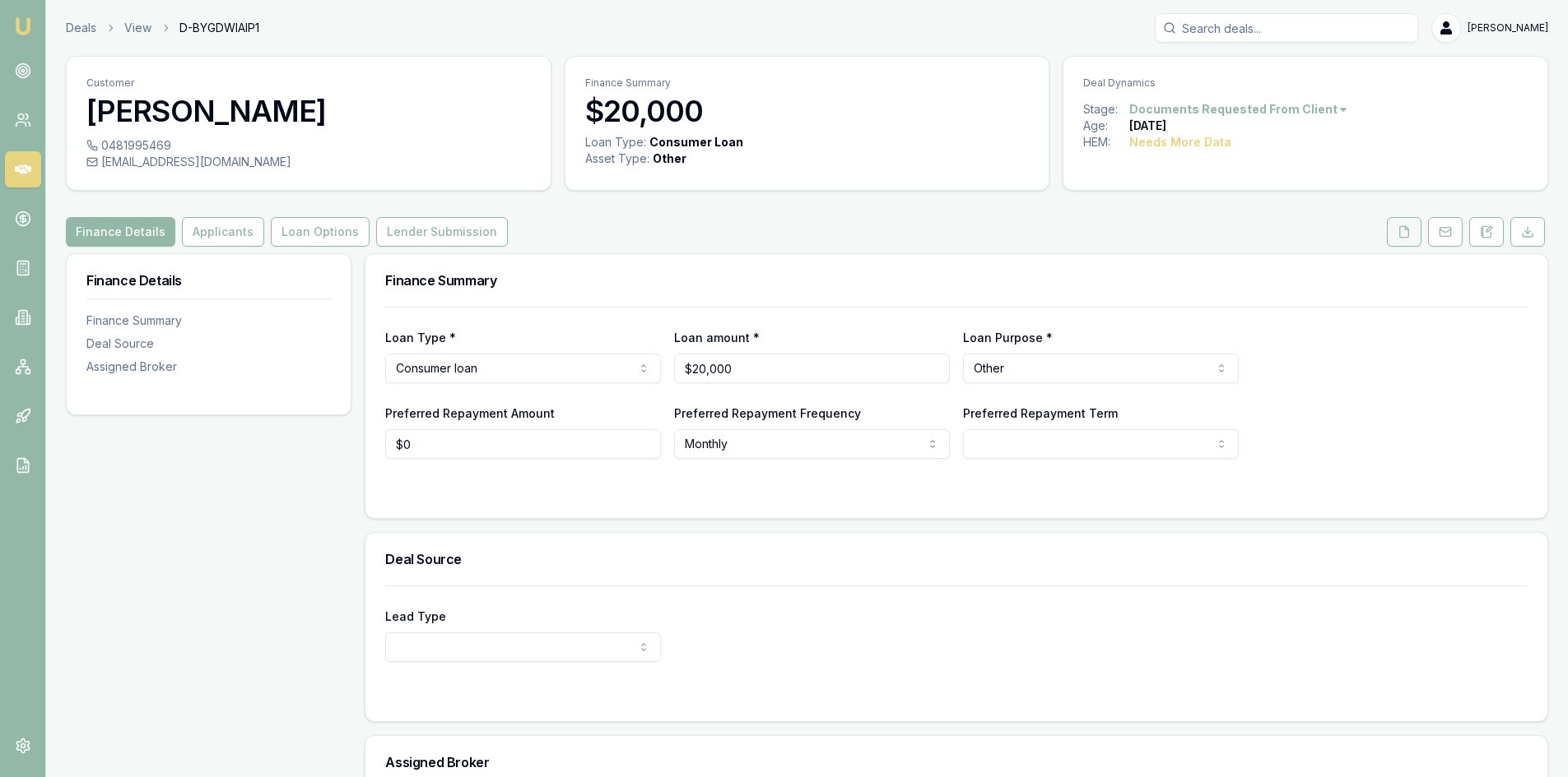
click at [1403, 244] on button at bounding box center [1404, 231] width 35 height 30
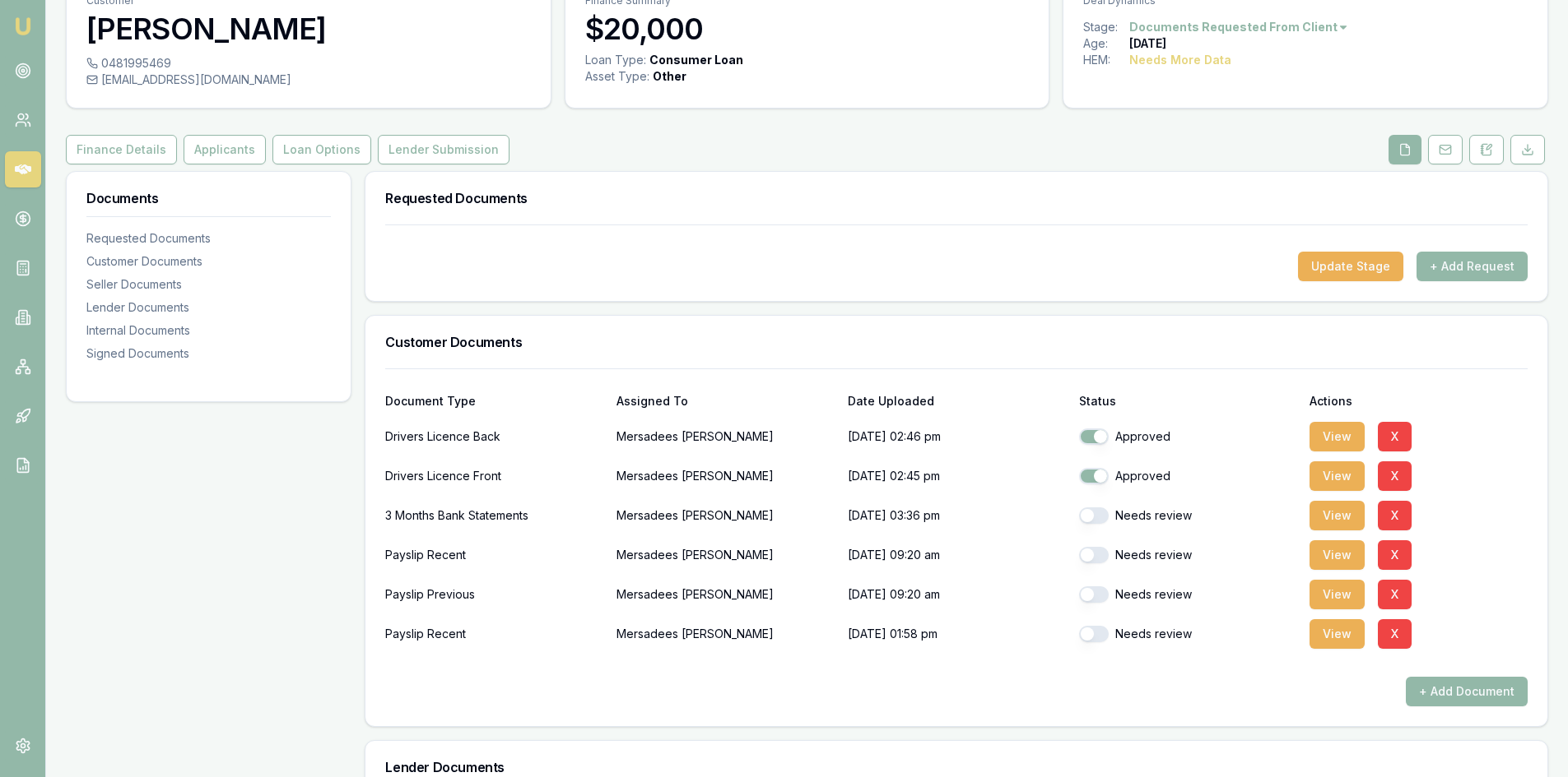
scroll to position [164, 0]
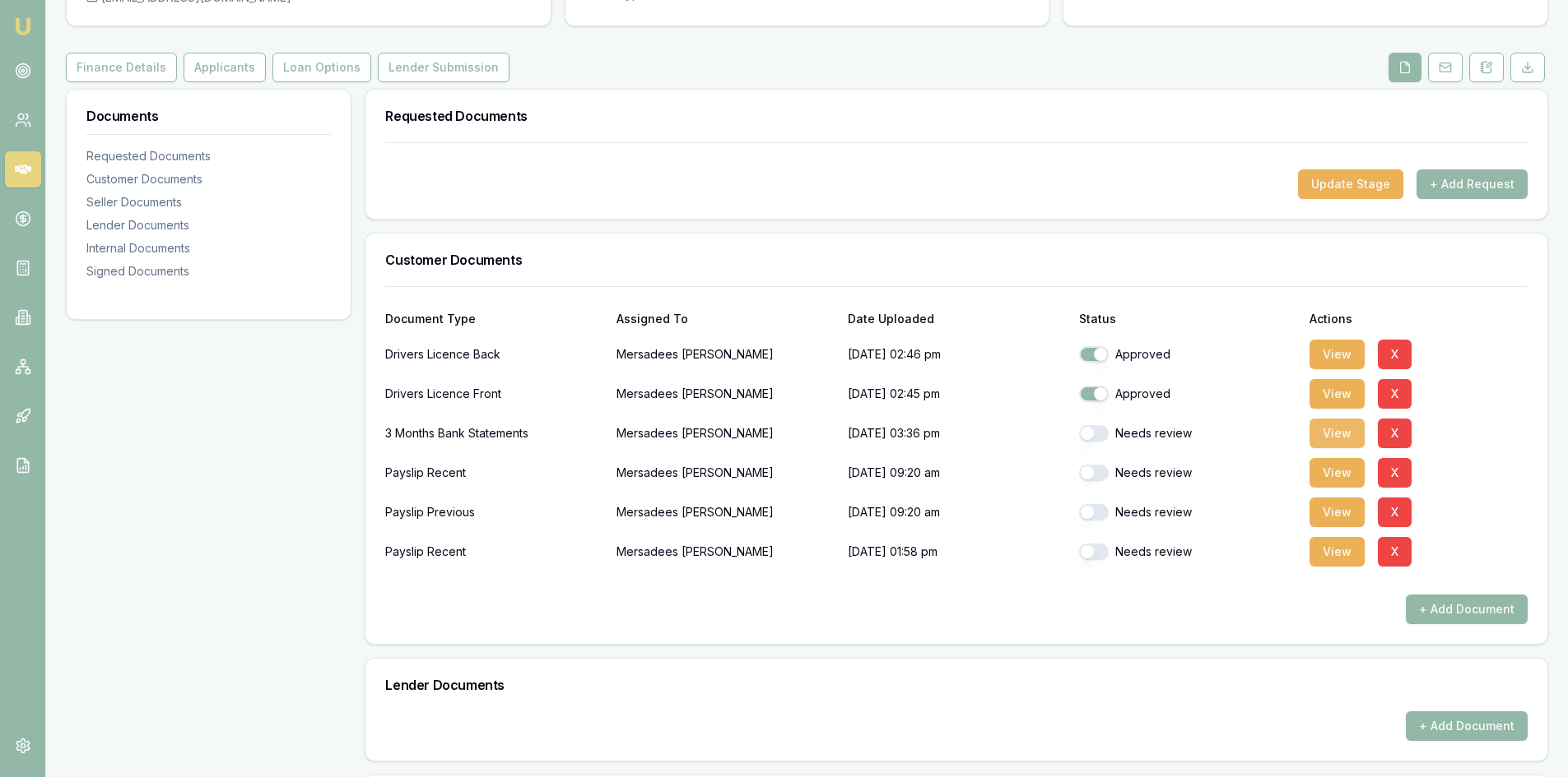
click at [1317, 432] on button "View" at bounding box center [1336, 433] width 55 height 30
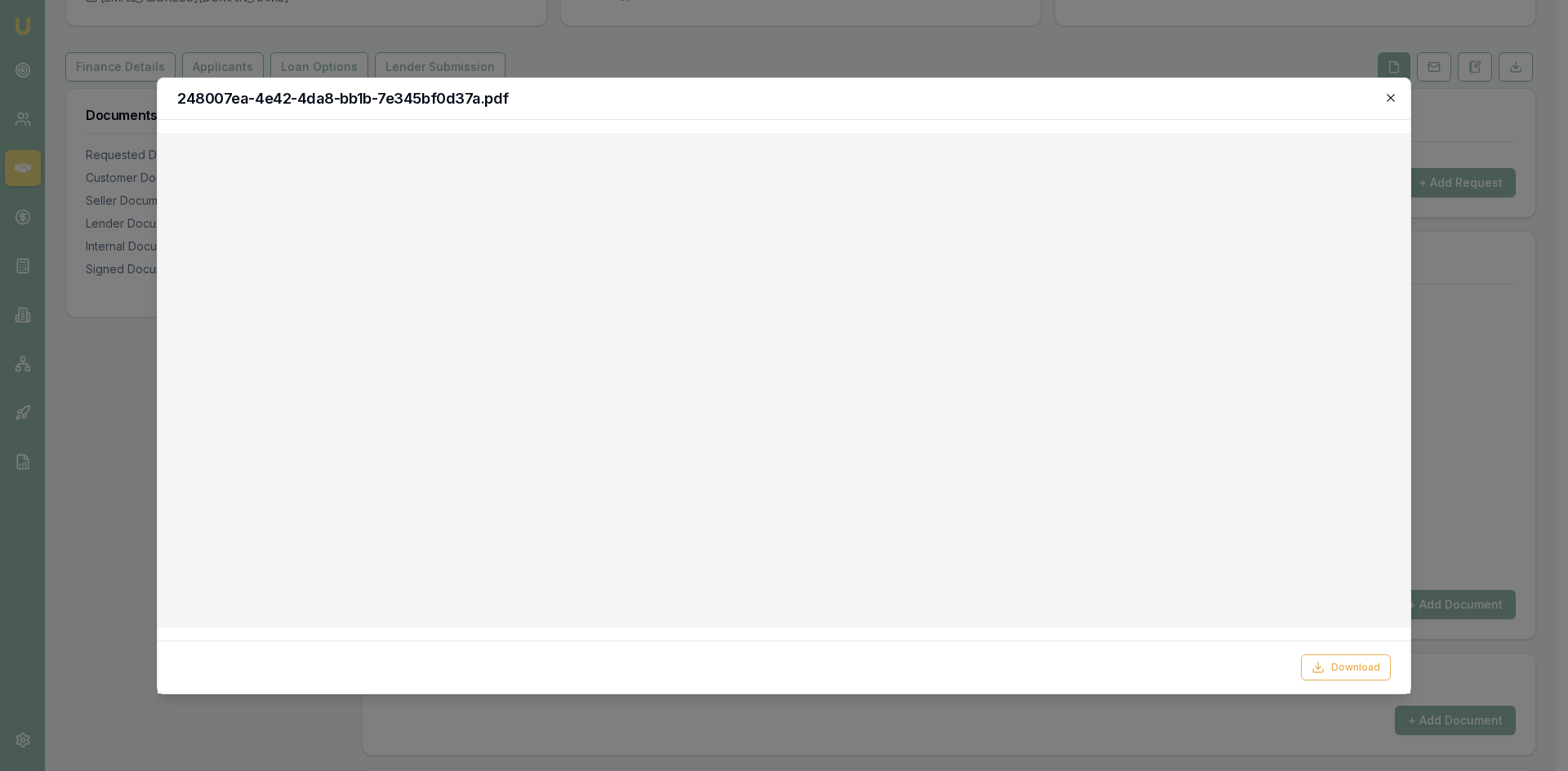
click at [1393, 102] on icon "button" at bounding box center [1391, 98] width 13 height 13
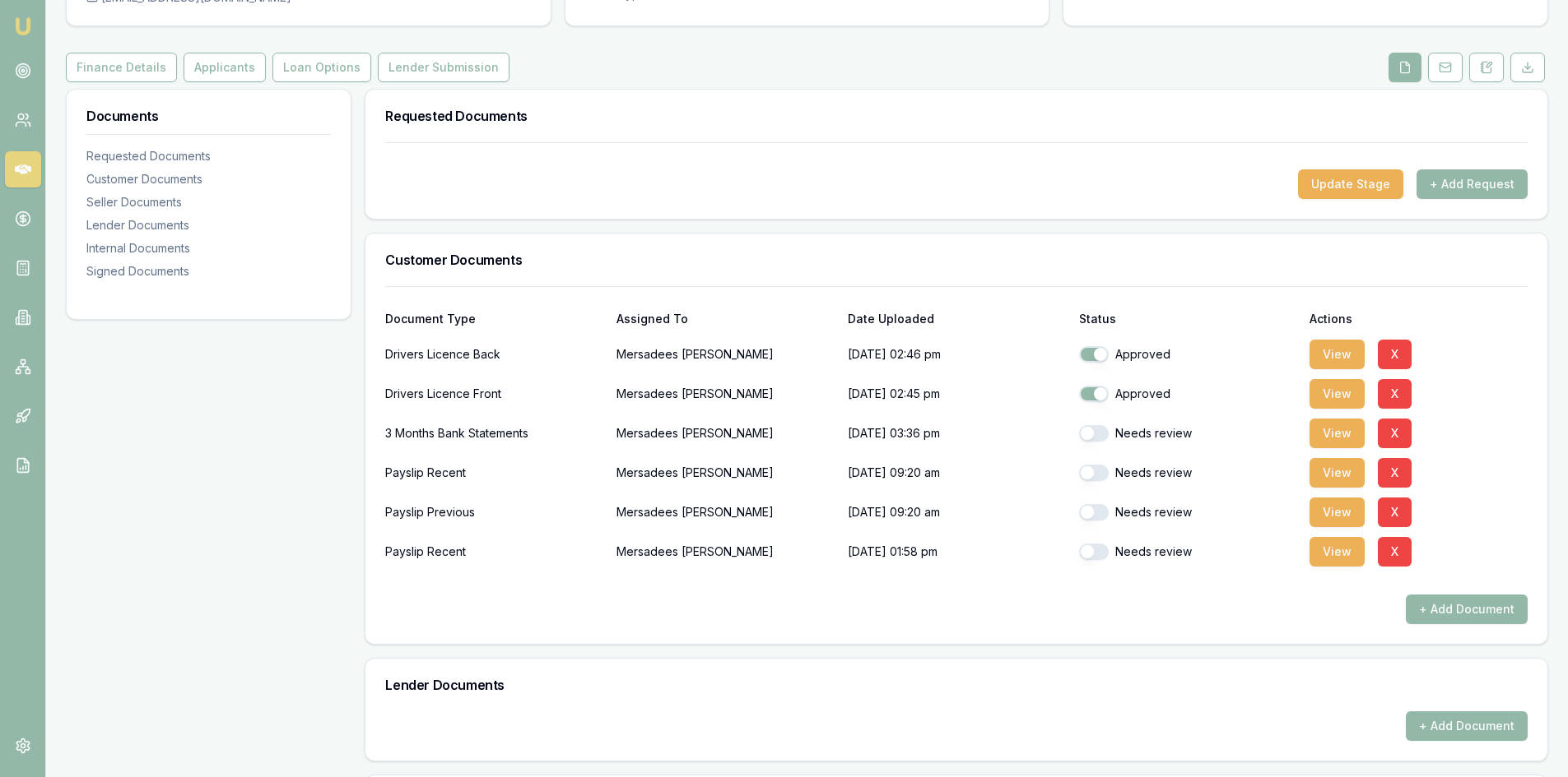
scroll to position [83, 0]
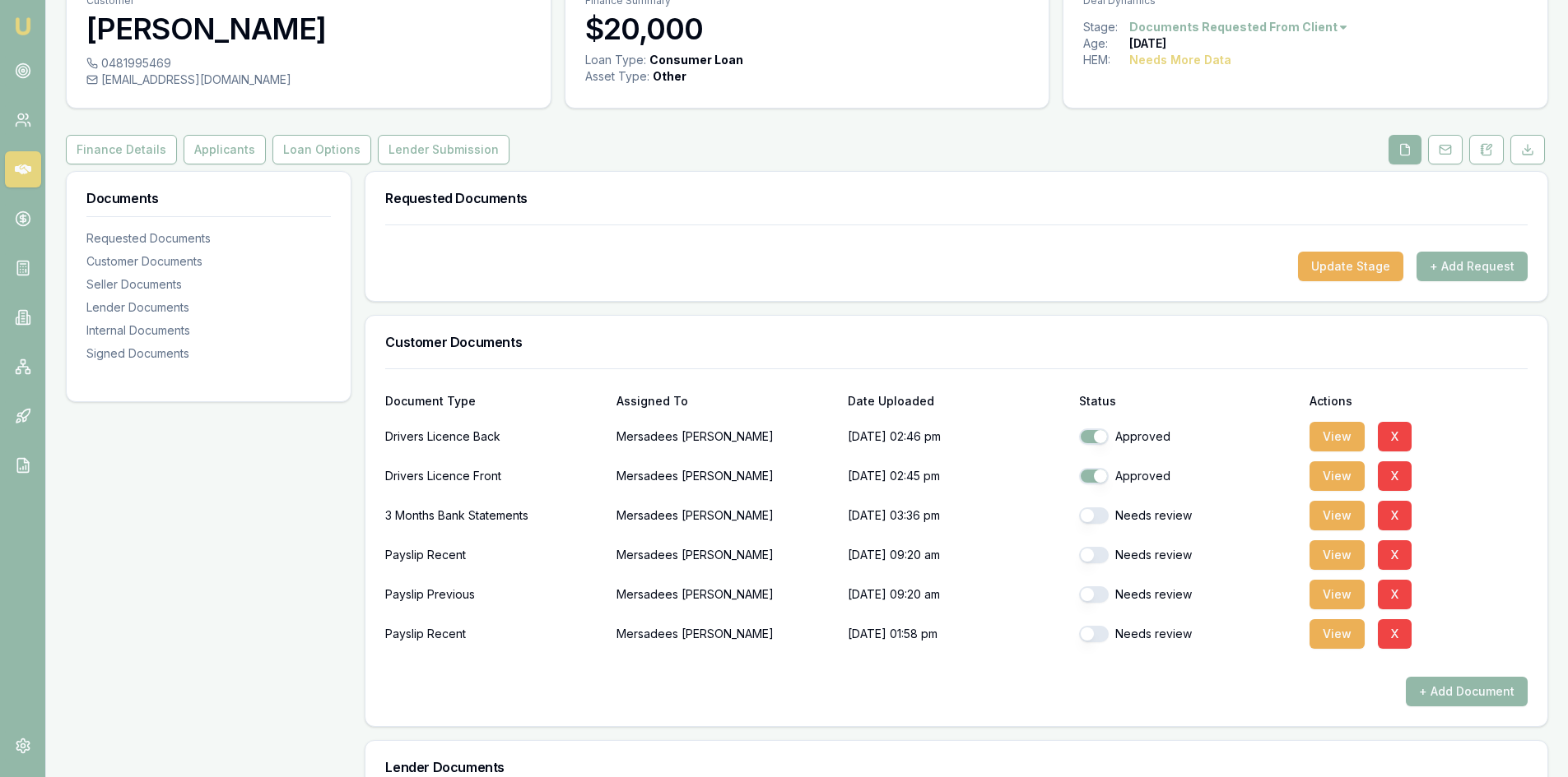
click at [30, 169] on icon at bounding box center [22, 169] width 16 height 10
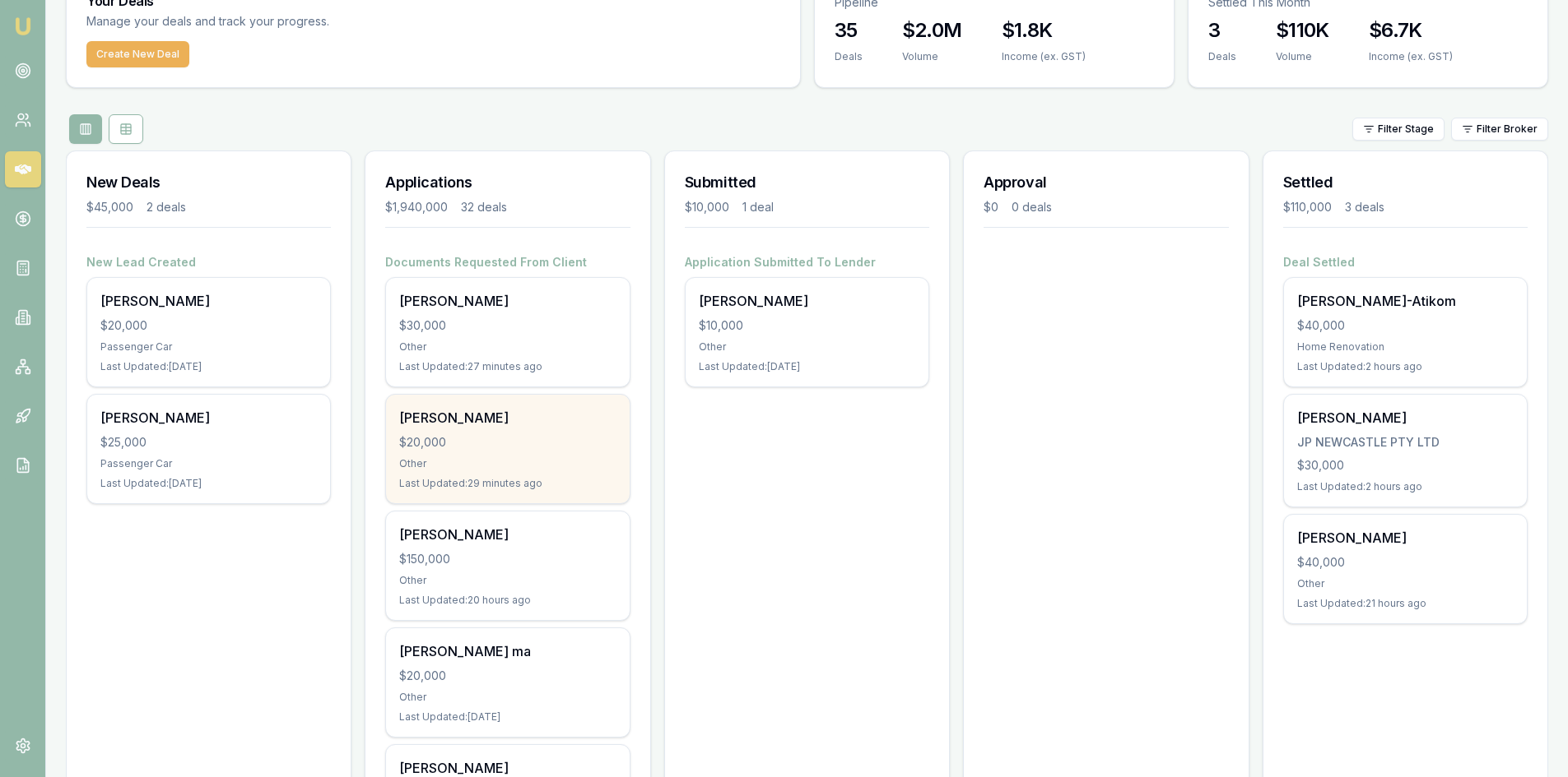
scroll to position [164, 0]
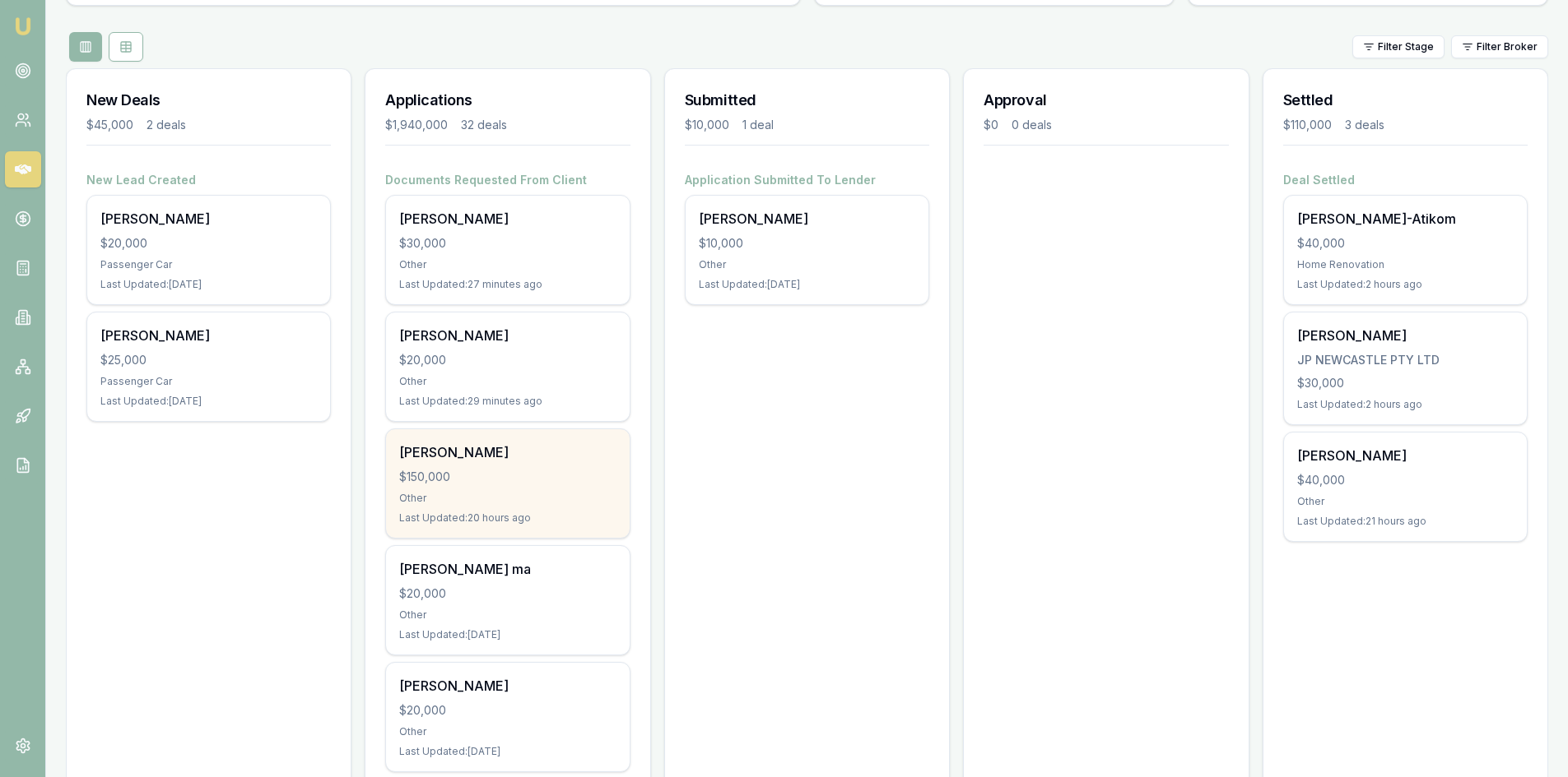
click at [546, 486] on div "[PERSON_NAME] $150,000 Other Last Updated: 20 hours ago" at bounding box center [507, 483] width 243 height 109
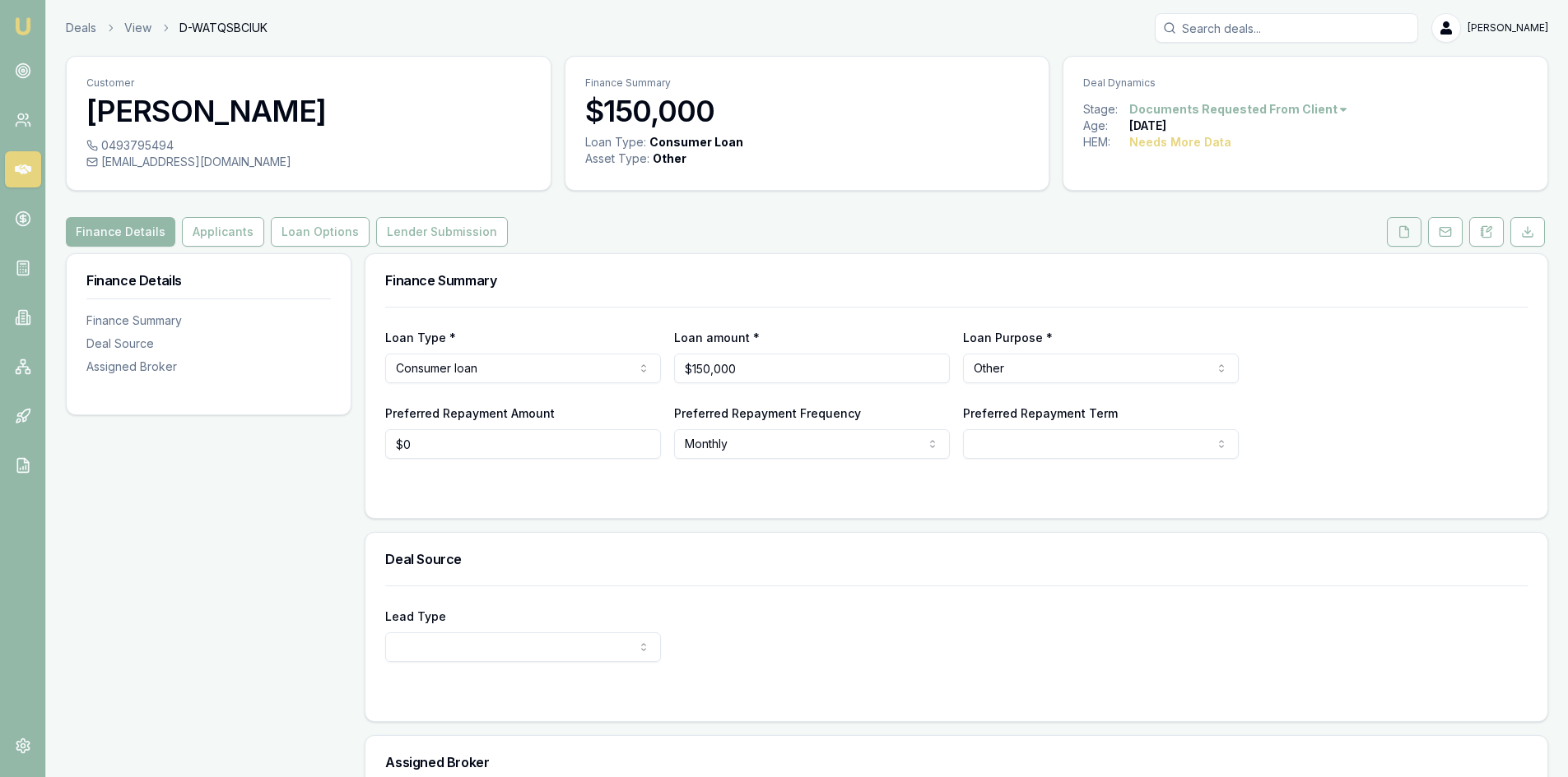
click at [1415, 223] on button at bounding box center [1404, 231] width 35 height 30
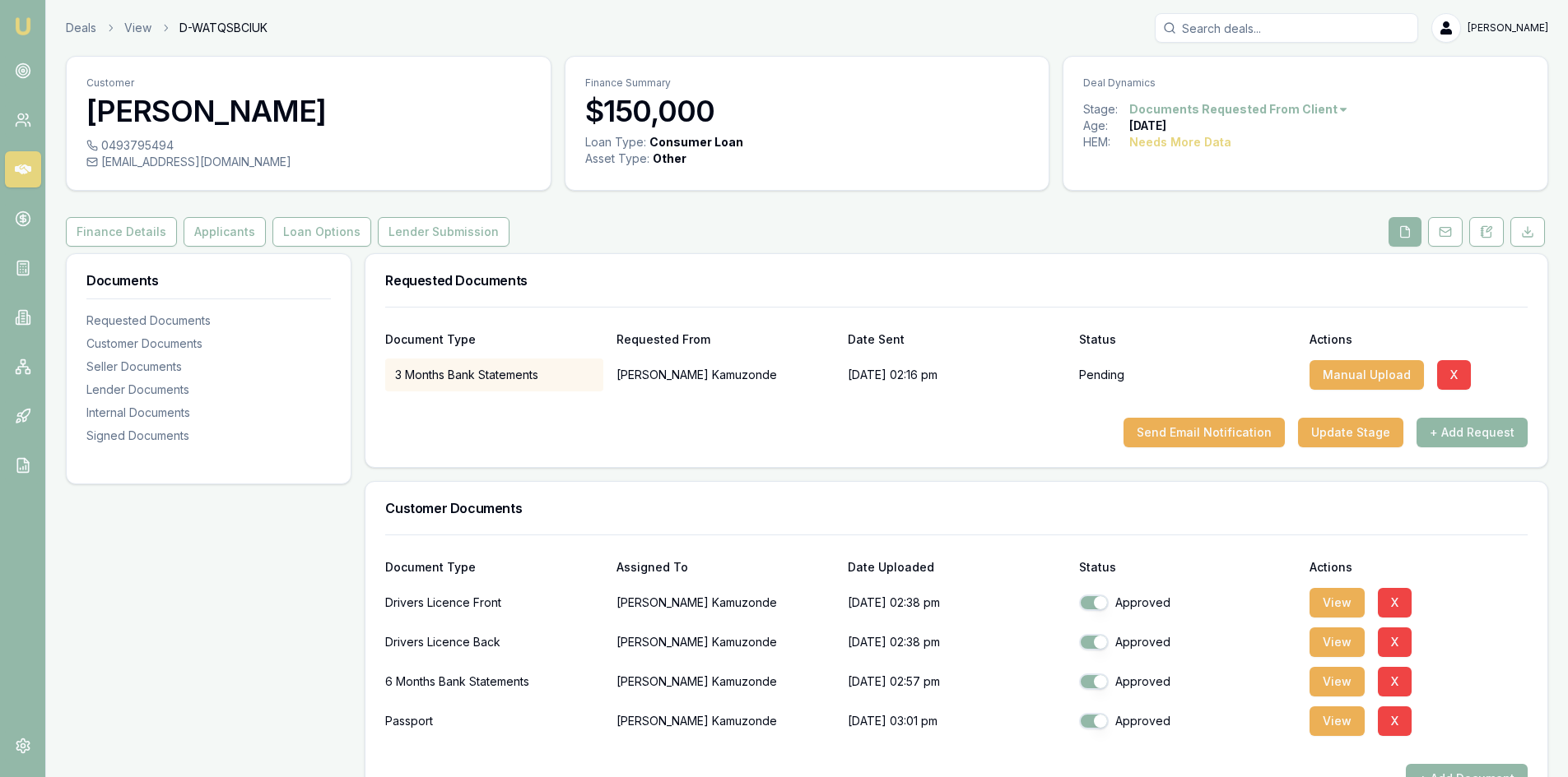
click at [1458, 432] on button "+ Add Request" at bounding box center [1472, 432] width 111 height 30
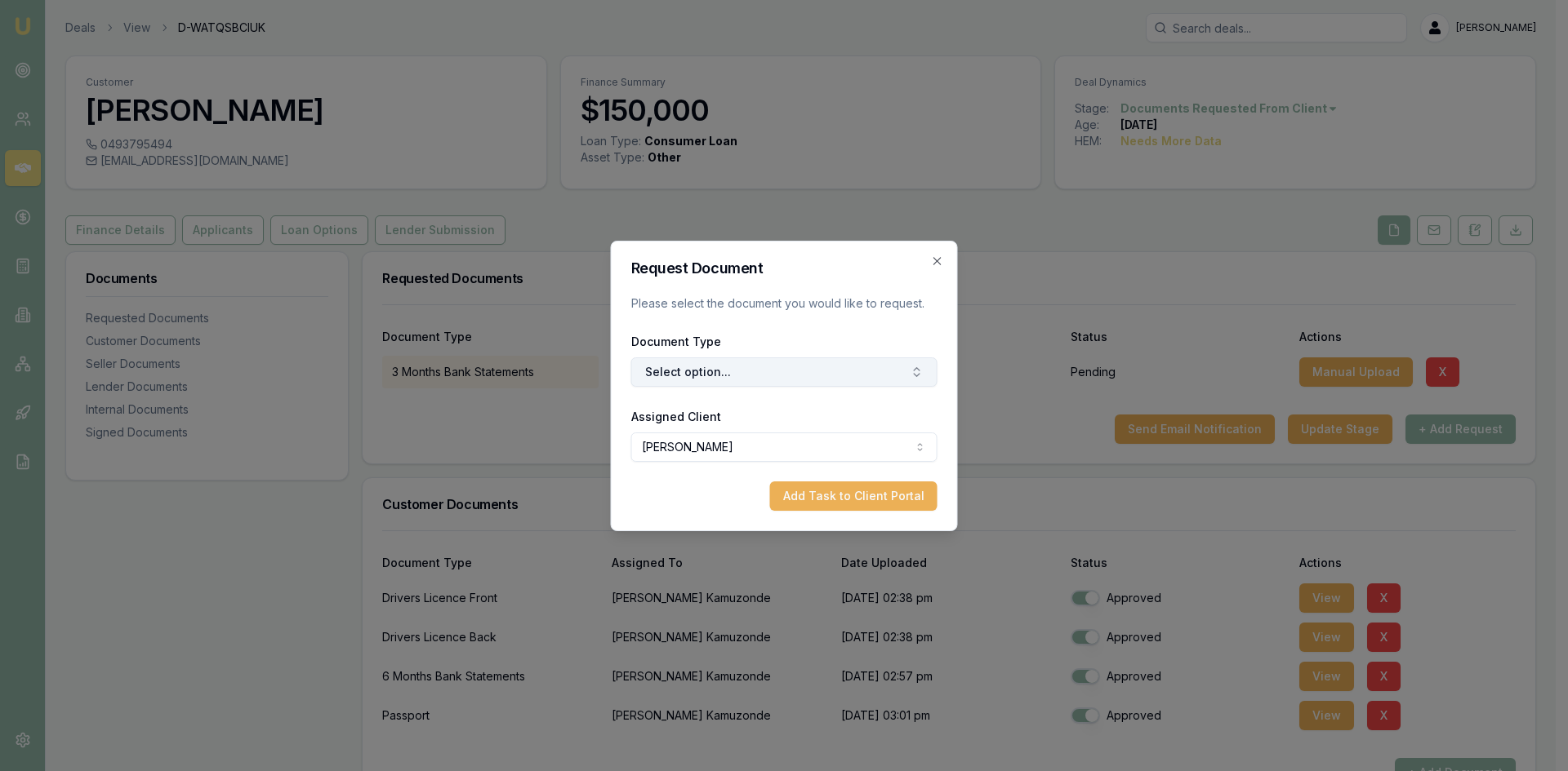
click at [729, 369] on button "Select option..." at bounding box center [784, 372] width 306 height 30
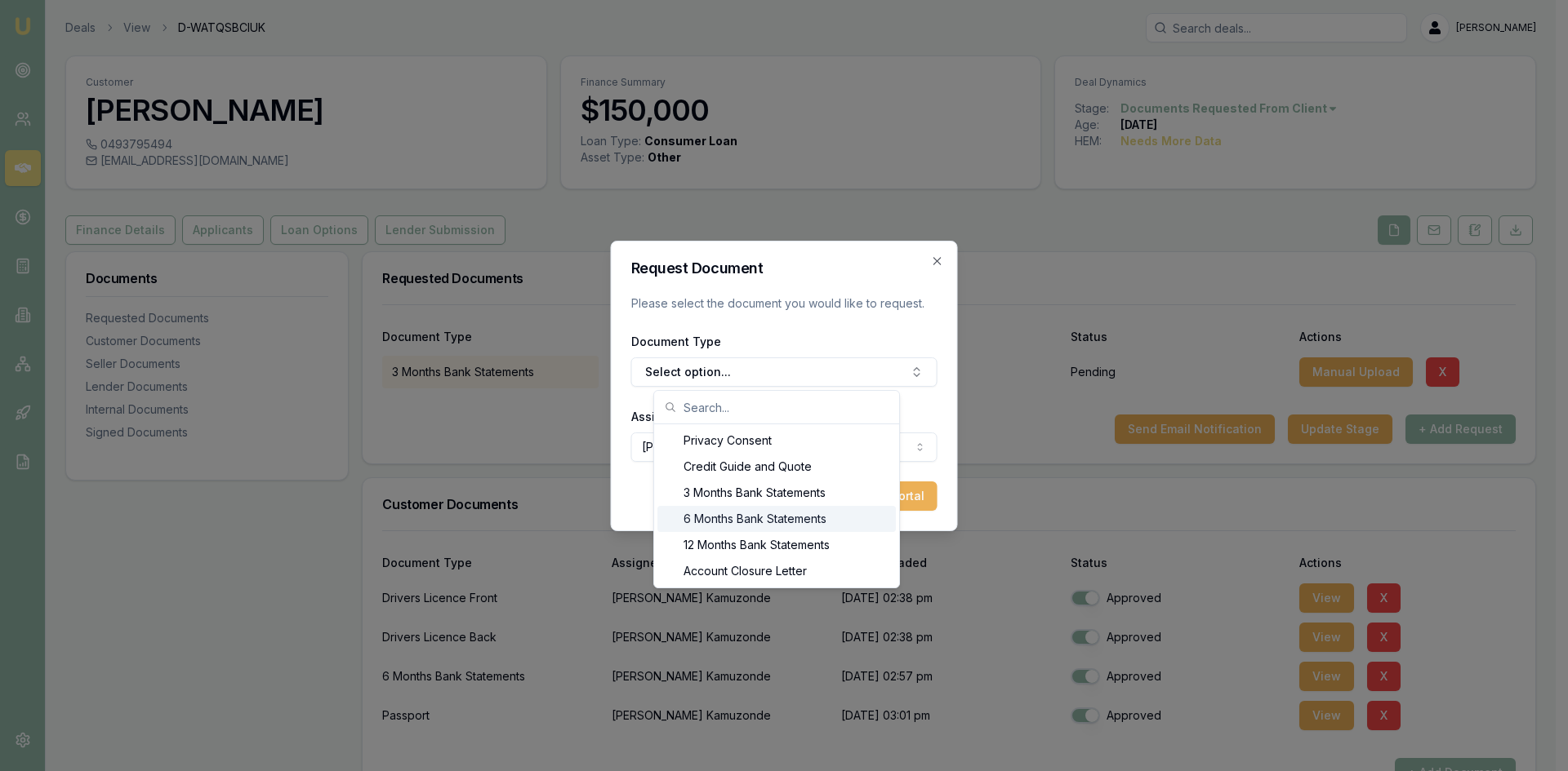
click at [714, 523] on div "6 Months Bank Statements" at bounding box center [777, 518] width 238 height 26
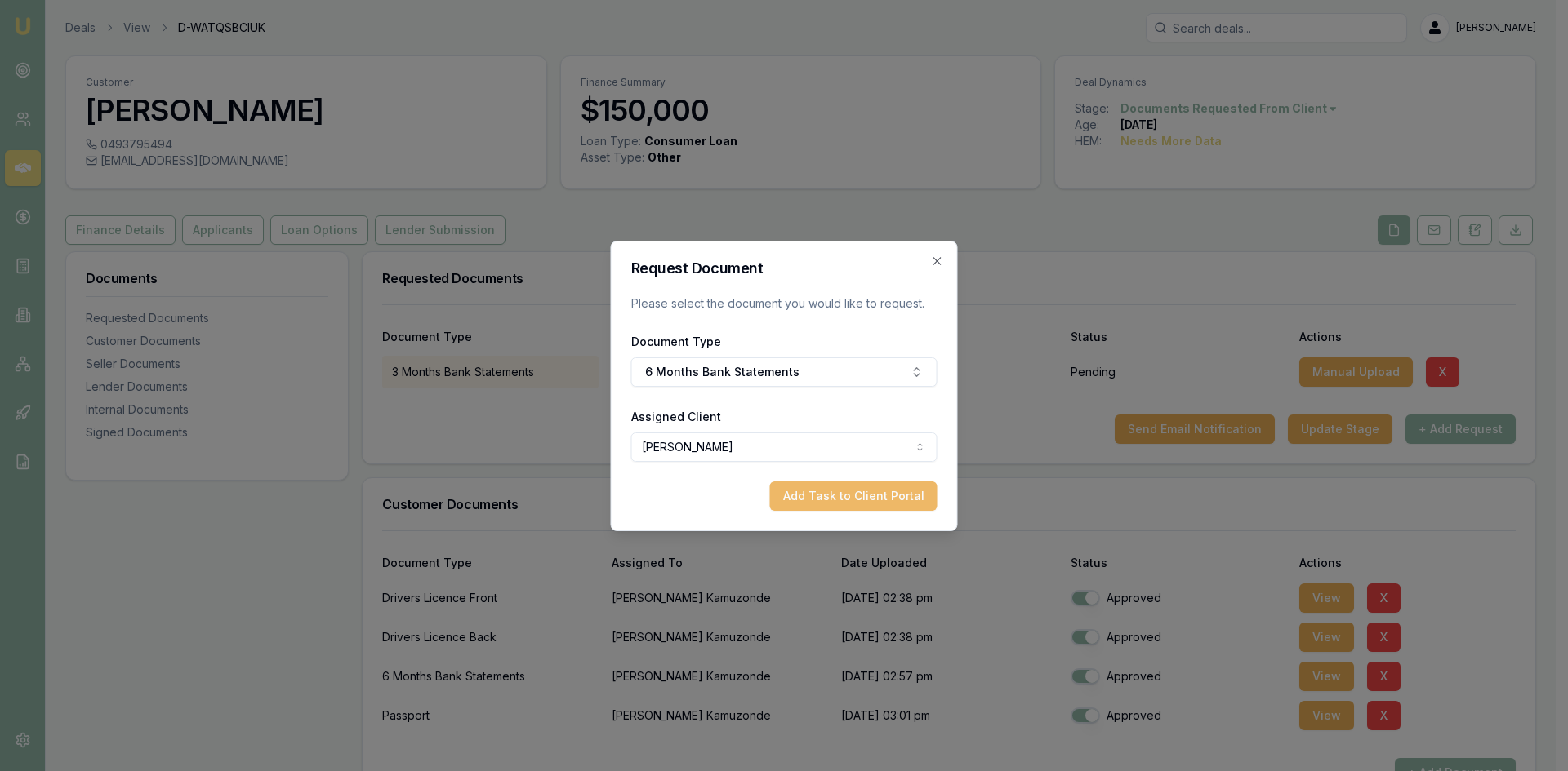
click at [825, 493] on button "Add Task to Client Portal" at bounding box center [854, 496] width 168 height 30
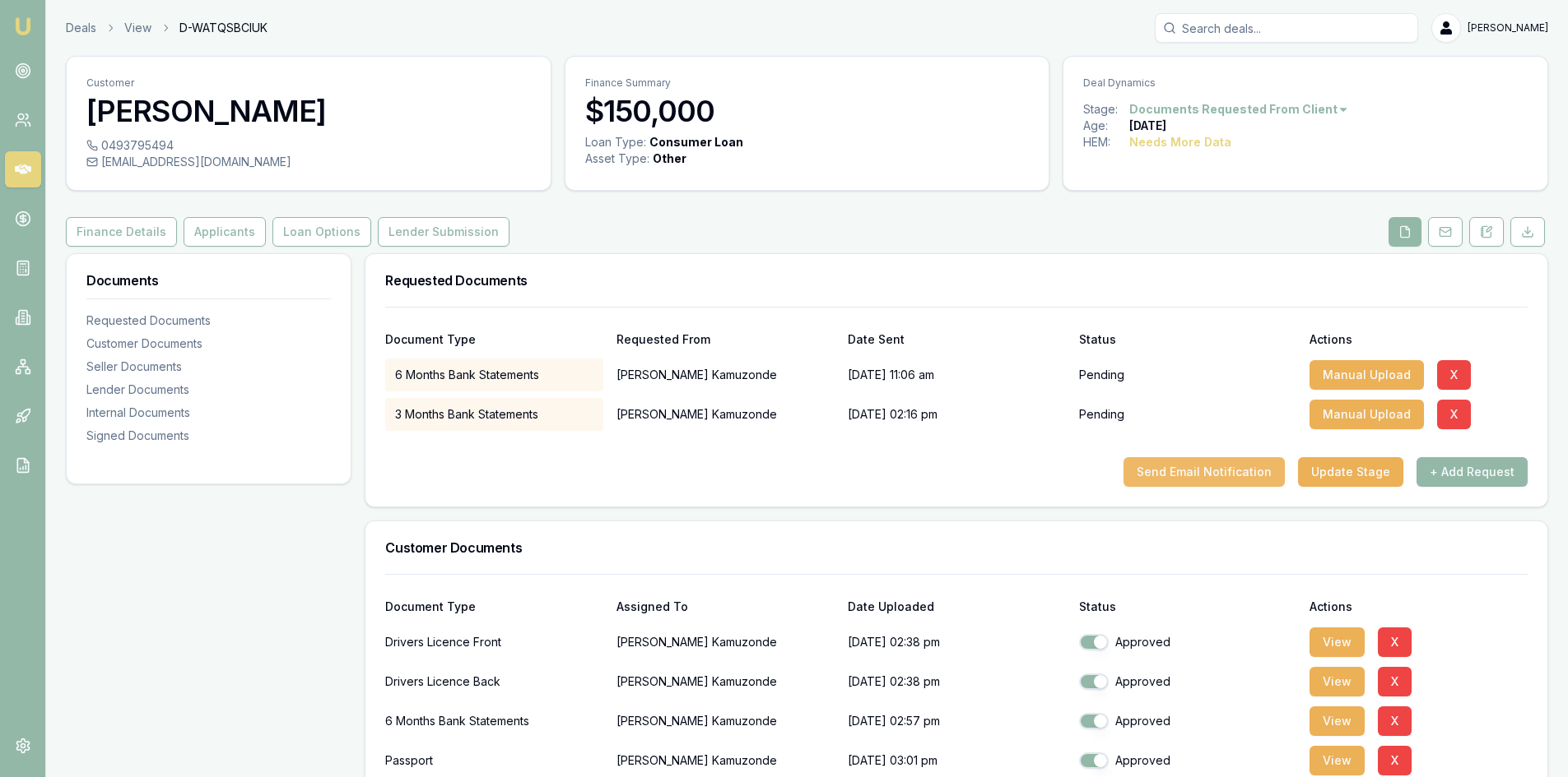
click at [1211, 479] on button "Send Email Notification" at bounding box center [1204, 472] width 161 height 30
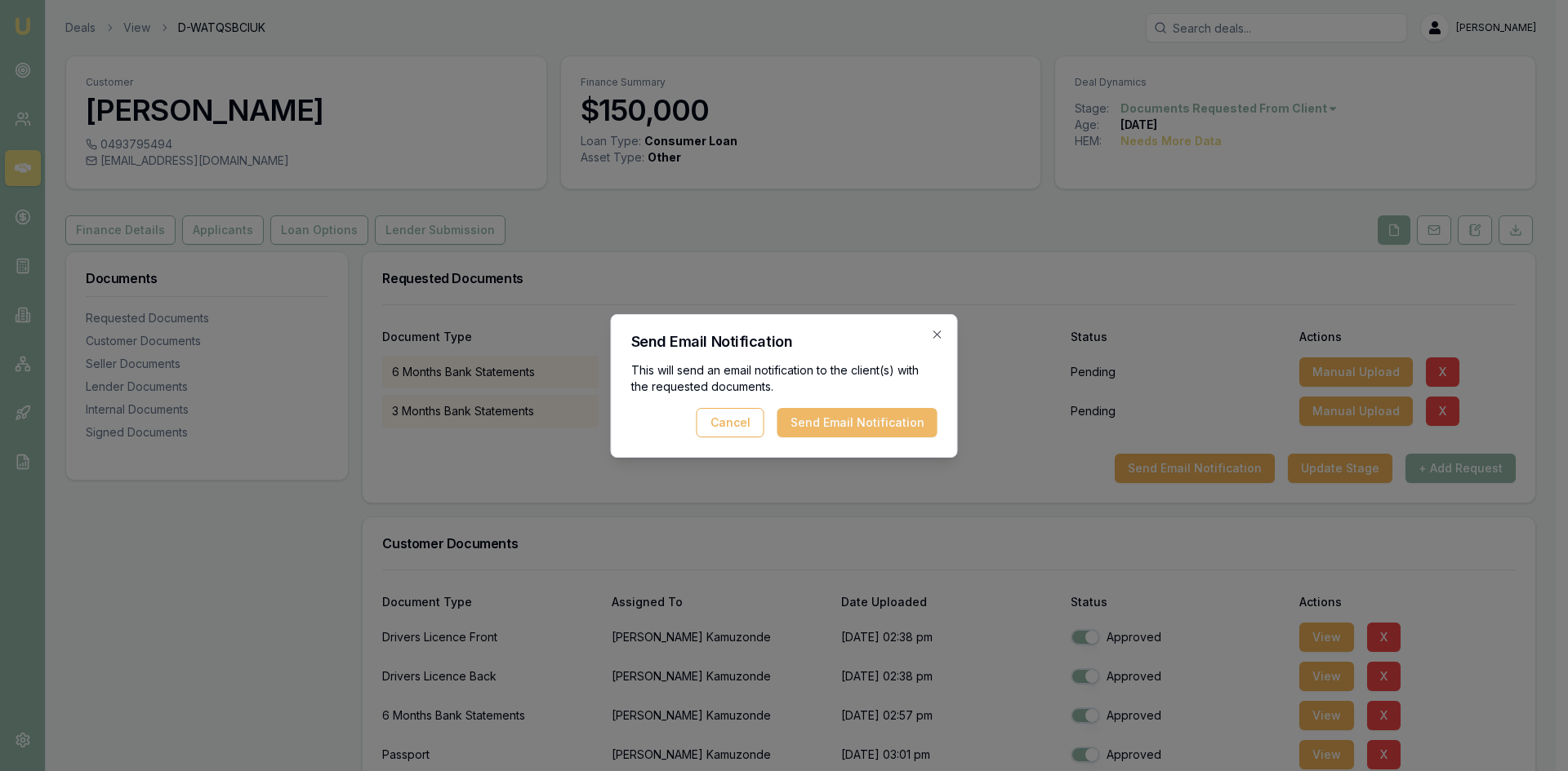
click at [854, 430] on button "Send Email Notification" at bounding box center [857, 422] width 160 height 30
